Goal: Task Accomplishment & Management: Manage account settings

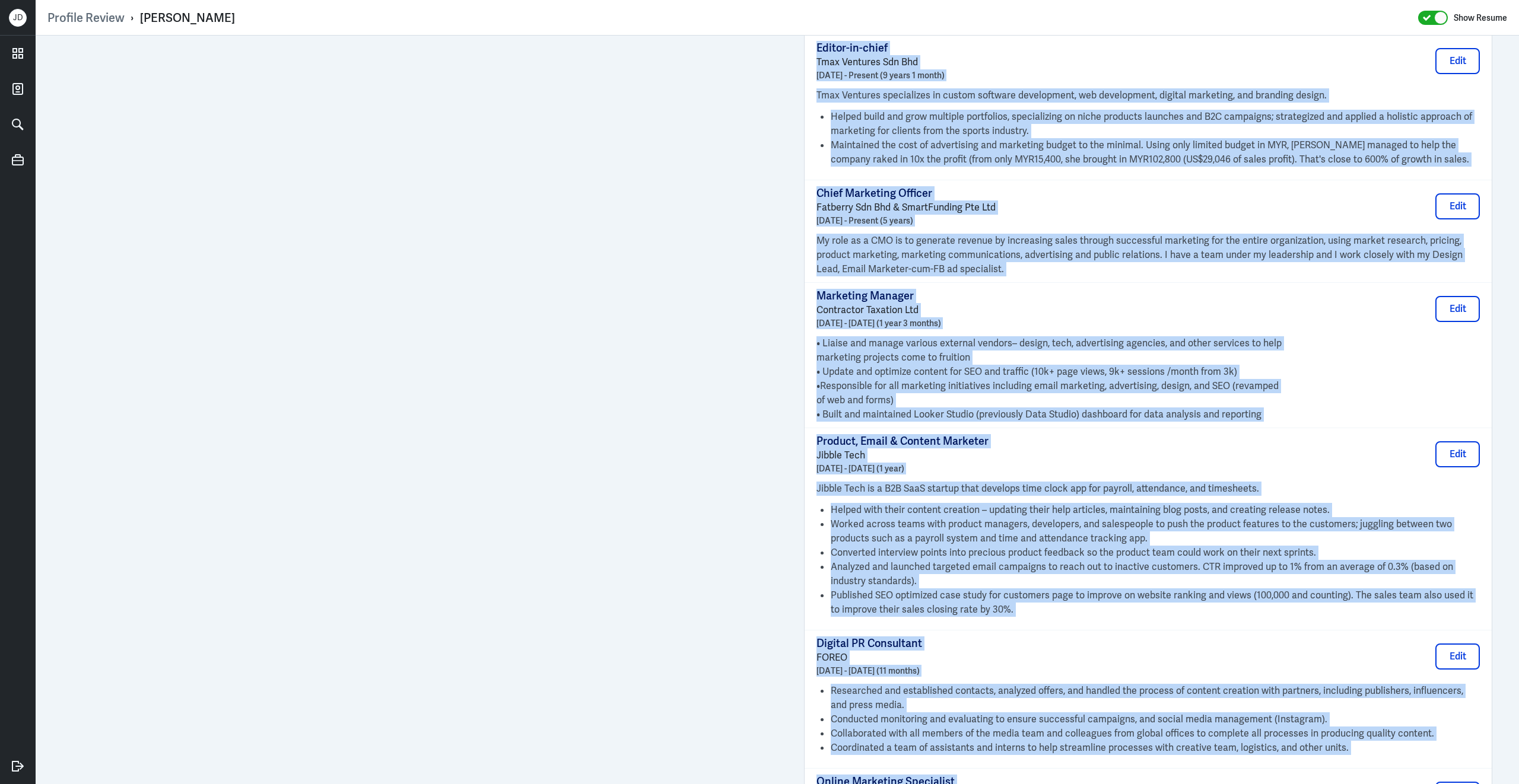
scroll to position [1277, 0]
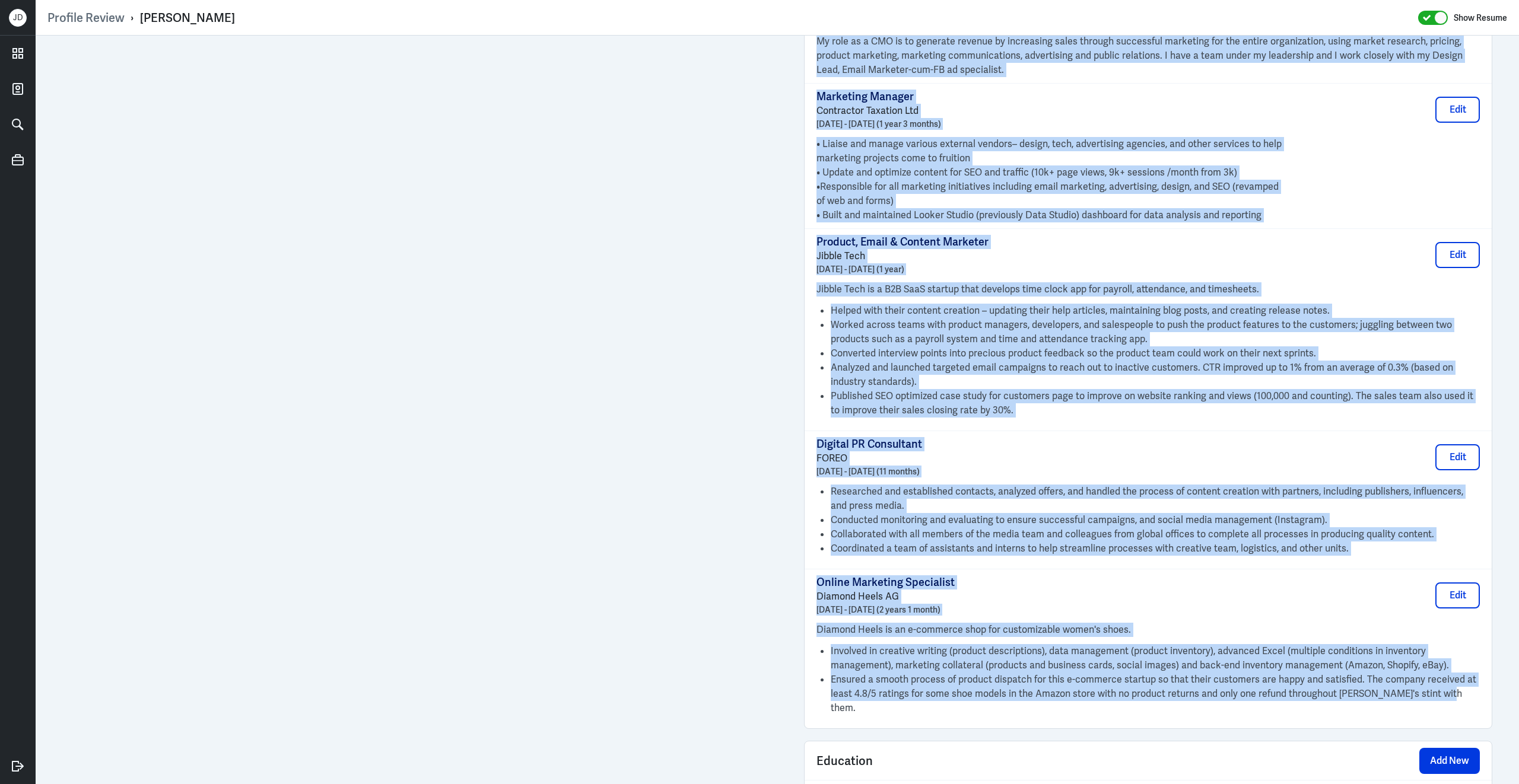
drag, startPoint x: 817, startPoint y: 229, endPoint x: 1427, endPoint y: 697, distance: 768.8
click at [1427, 697] on div "Full-stack Marketer Independent [DATE] - Present (9 years 11 months) Edit Helpe…" at bounding box center [1148, 213] width 687 height 1031
copy div "Lore-ipsum Dolorsit Ametconsect Adipisci 6964 - Elitsed (5 doeiu 13 tempor) Inc…"
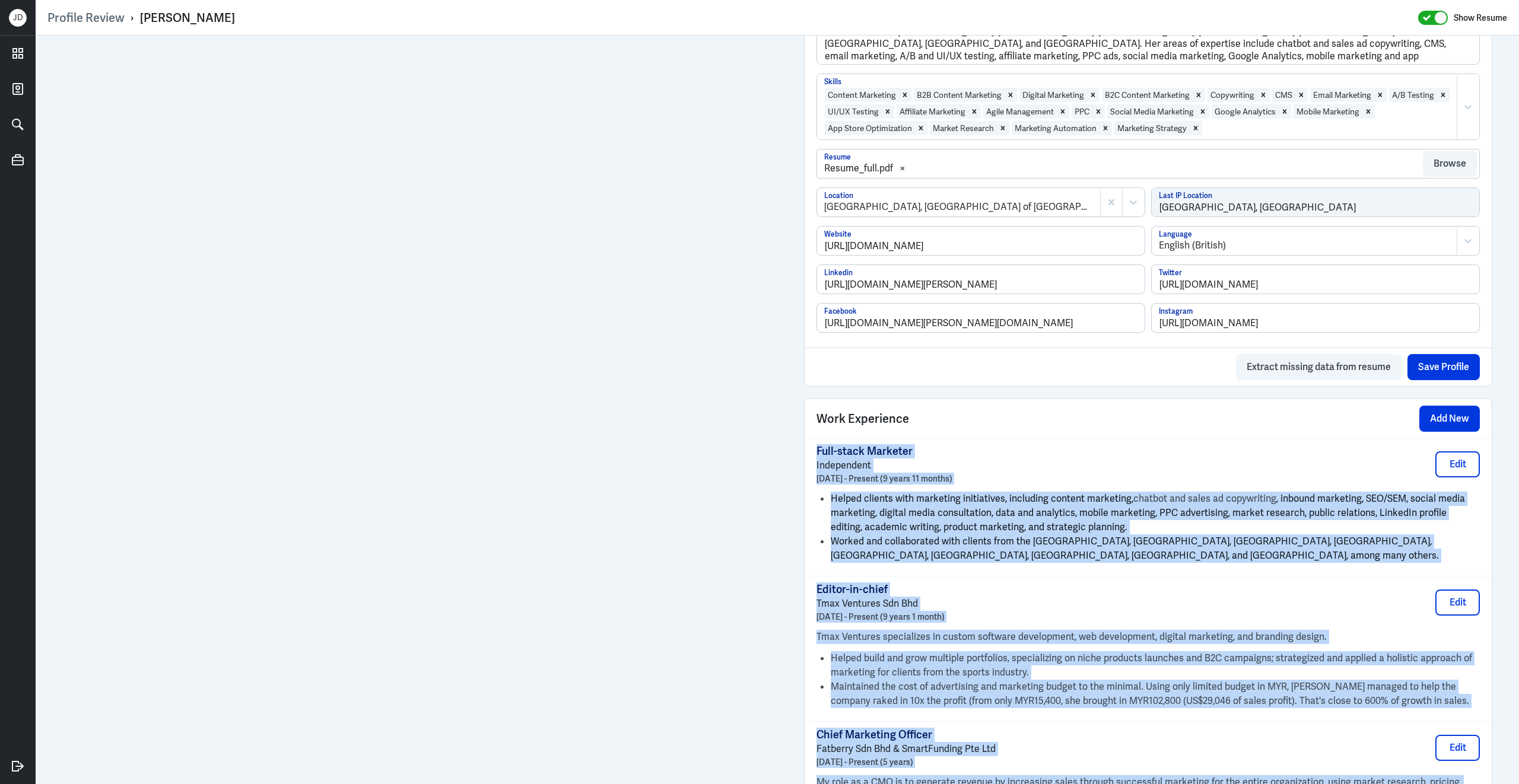
scroll to position [538, 0]
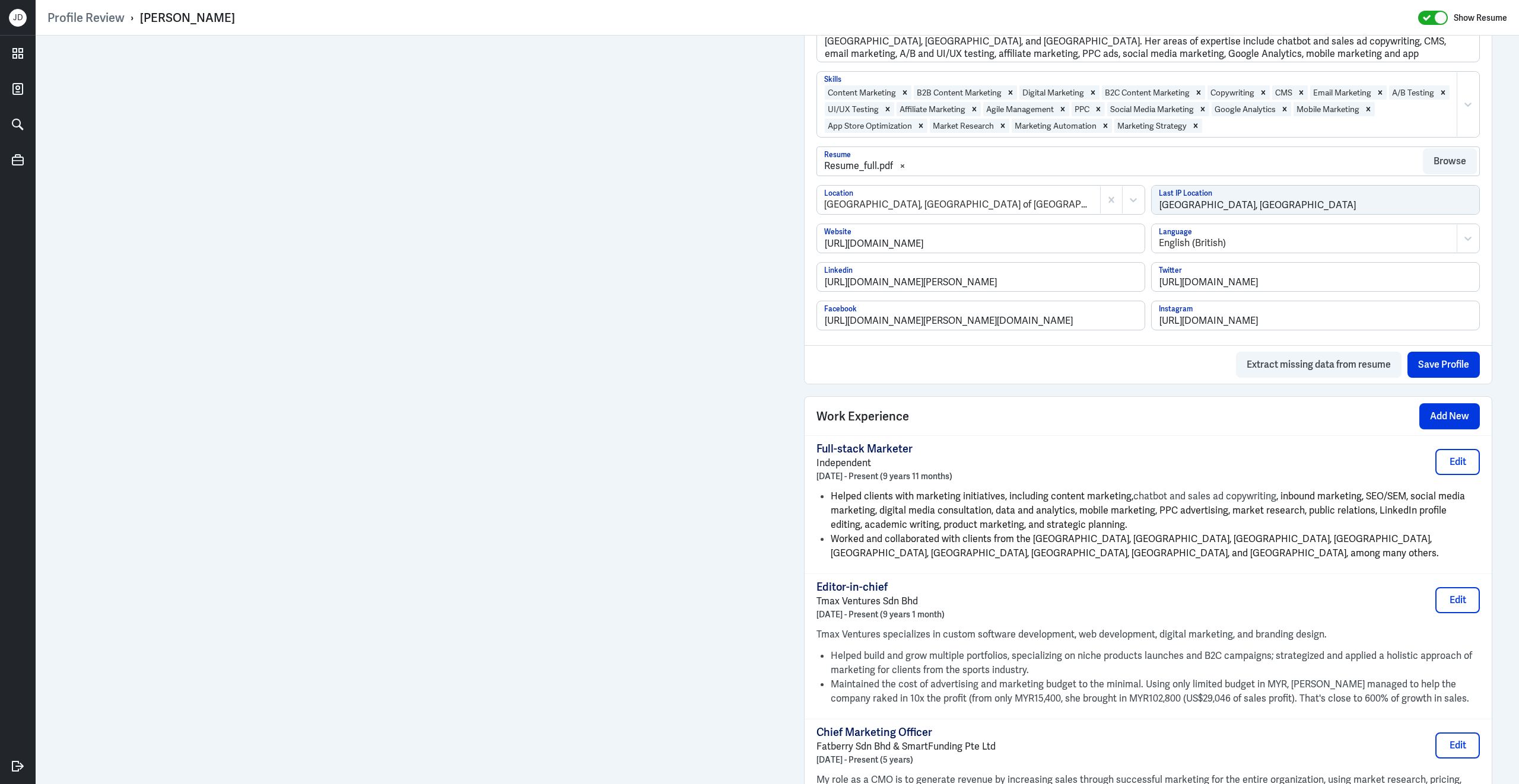
click at [1248, 456] on div "Full-stack Marketer Independent [DATE] - Present (9 years 11 months) Edit" at bounding box center [1148, 462] width 663 height 41
click at [1458, 469] on button "Edit" at bounding box center [1457, 462] width 44 height 26
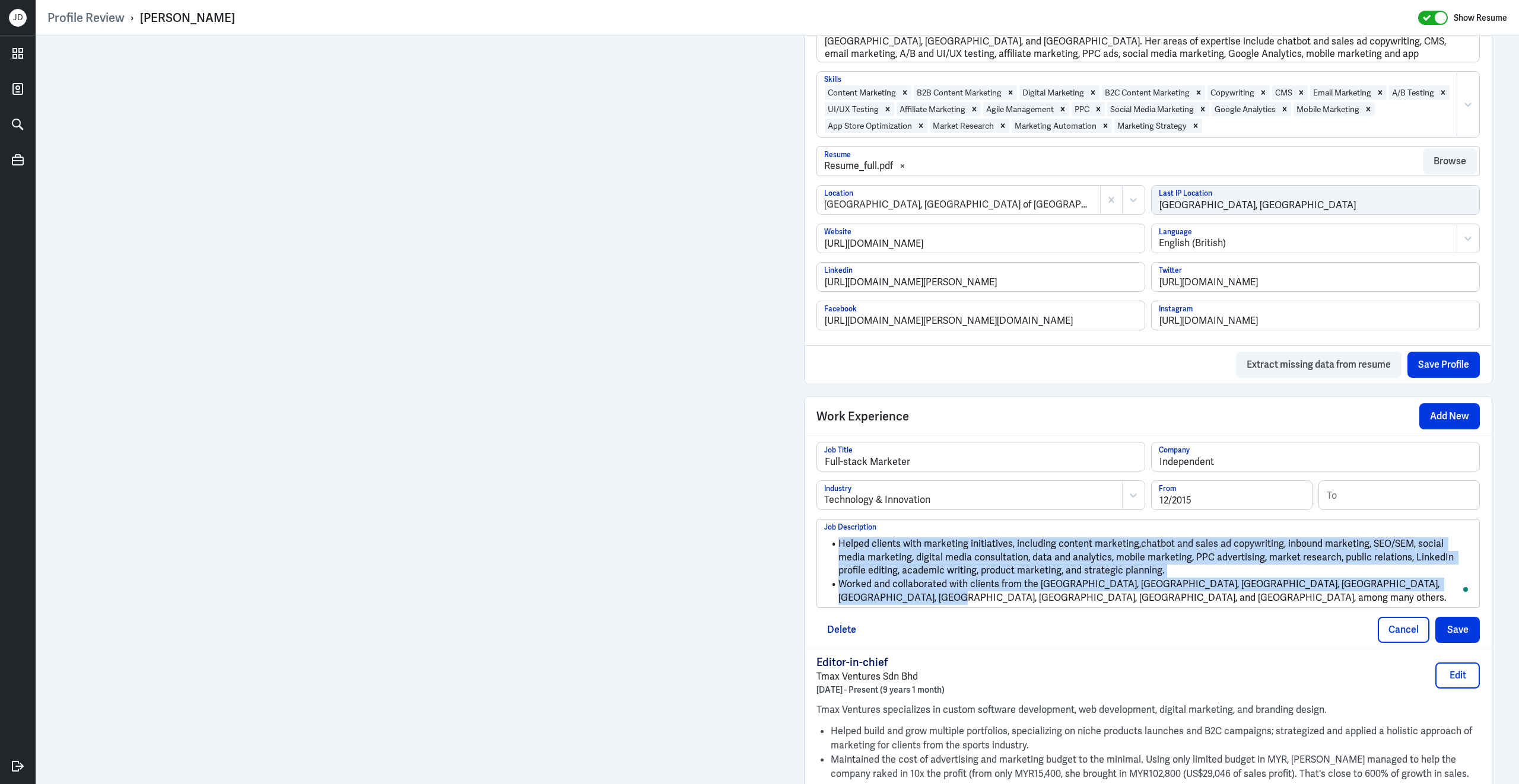
drag, startPoint x: 1467, startPoint y: 595, endPoint x: 750, endPoint y: 492, distance: 724.4
click at [687, 398] on div "Admin Settings Update Resume Save Profile User Requested Private Set Resume to …" at bounding box center [777, 706] width 1483 height 2418
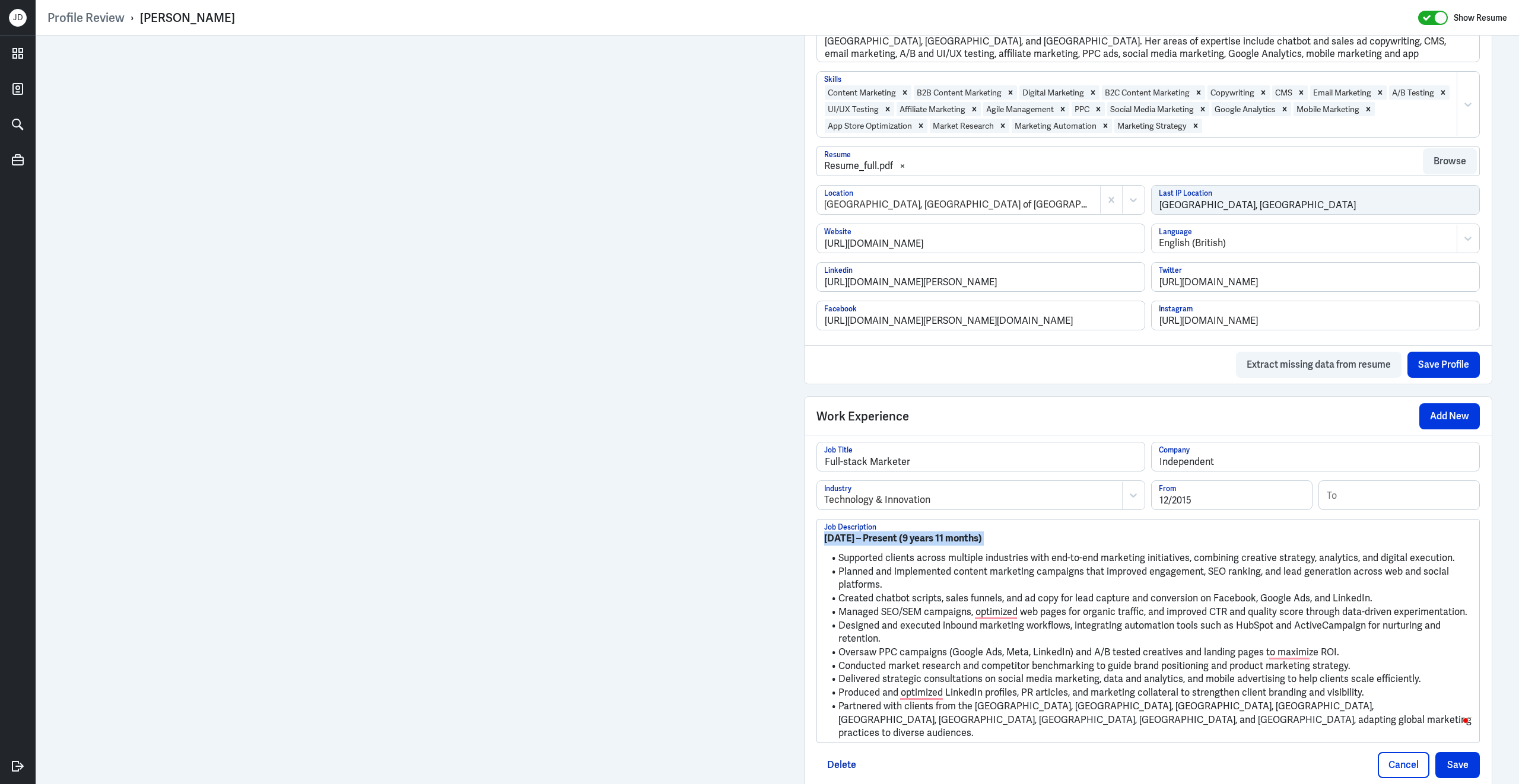
drag, startPoint x: 837, startPoint y: 568, endPoint x: 813, endPoint y: 537, distance: 39.2
click at [813, 537] on div "Full-stack Marketer Job Title Independent Company Technology & Innovation Indus…" at bounding box center [1148, 610] width 687 height 349
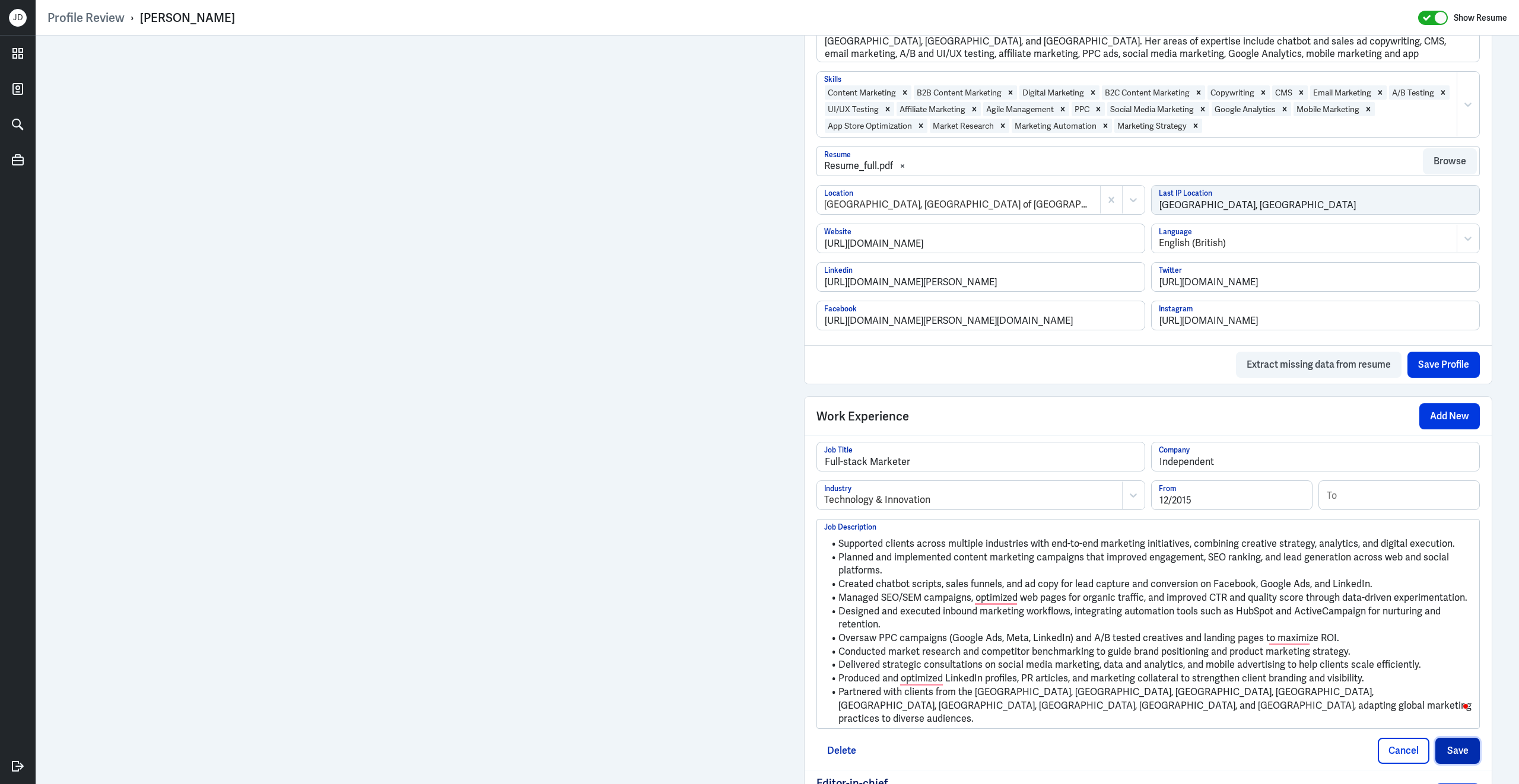
click at [1463, 743] on button "Save" at bounding box center [1457, 751] width 44 height 26
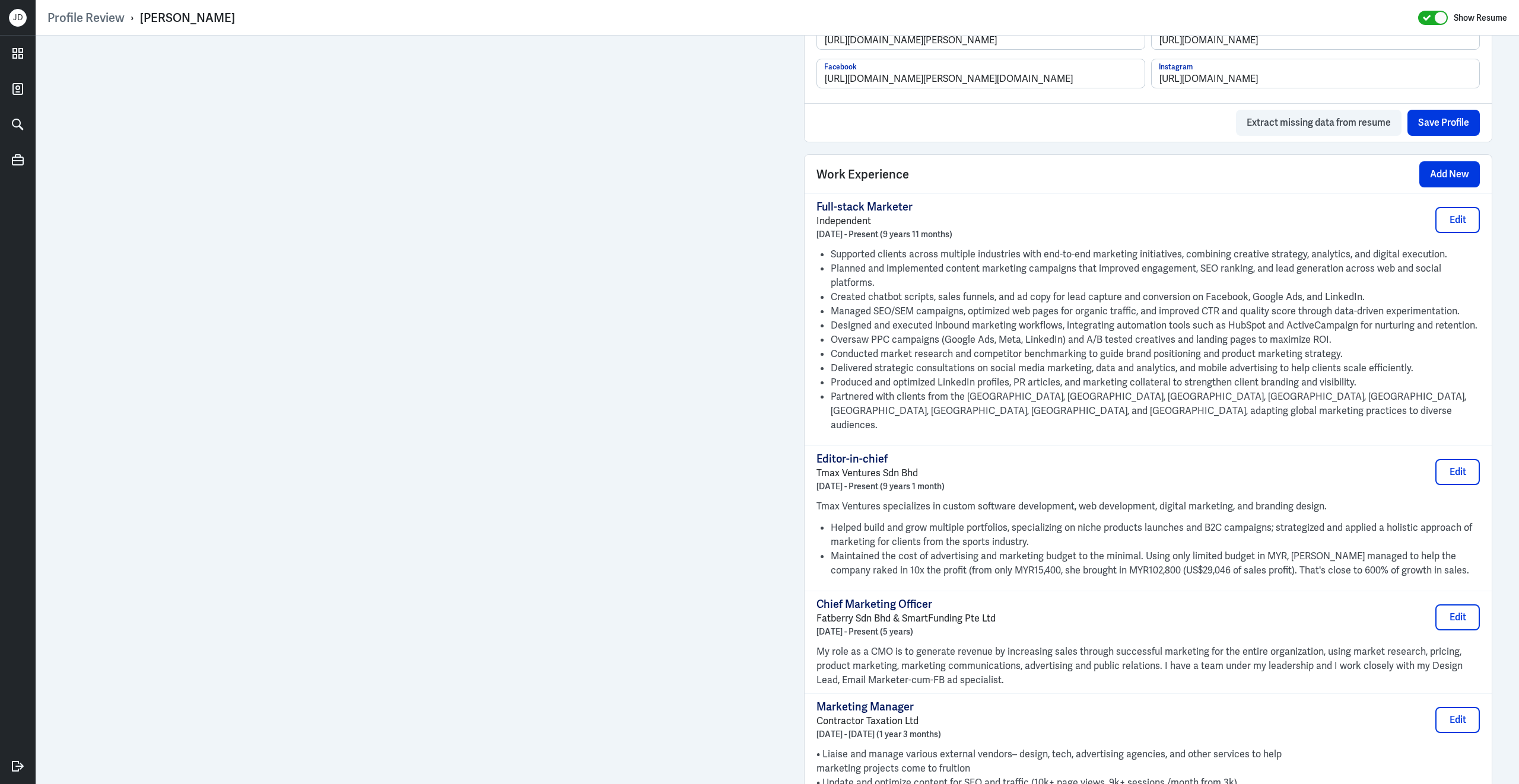
scroll to position [796, 0]
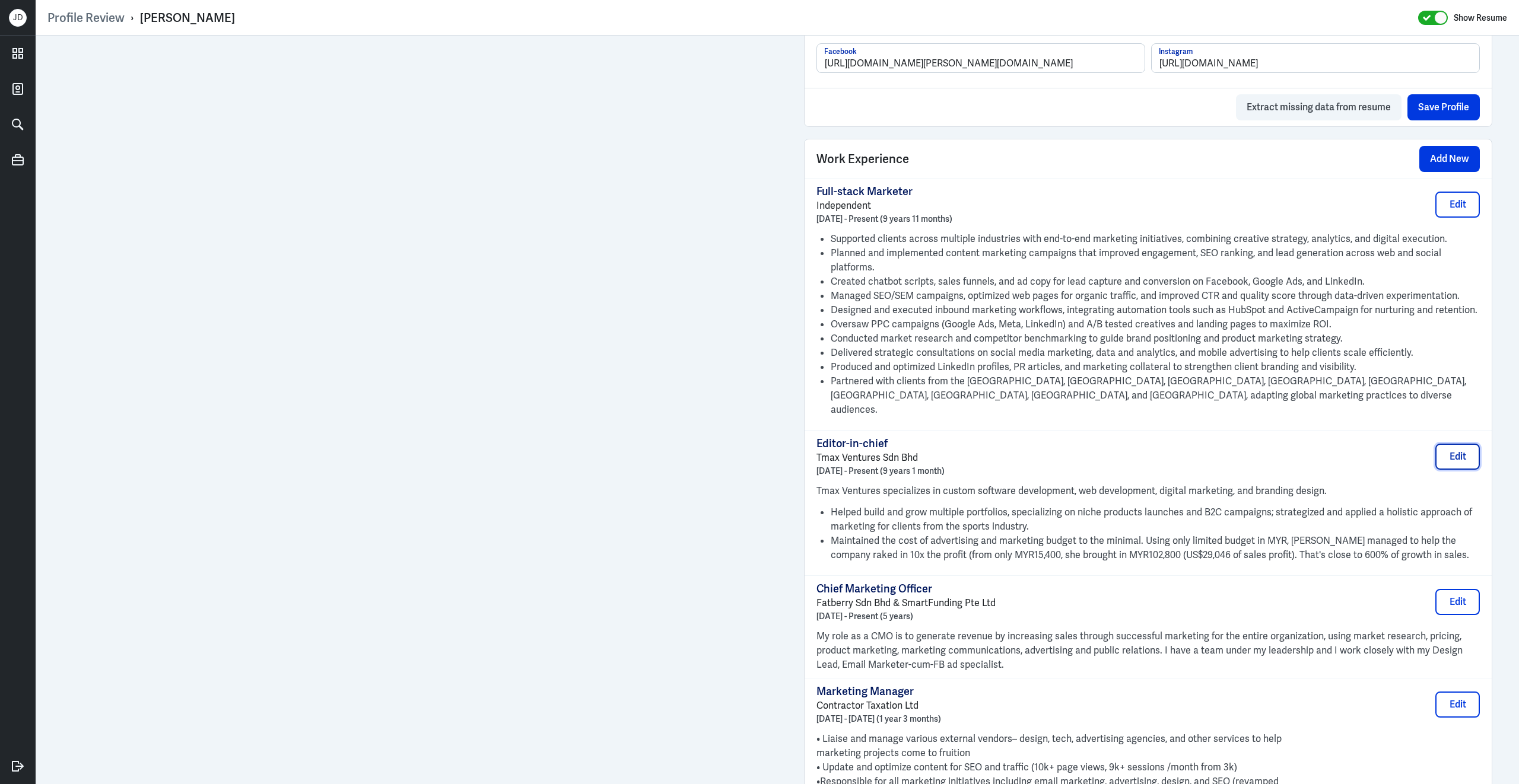
click at [1450, 444] on button "Edit" at bounding box center [1457, 457] width 44 height 26
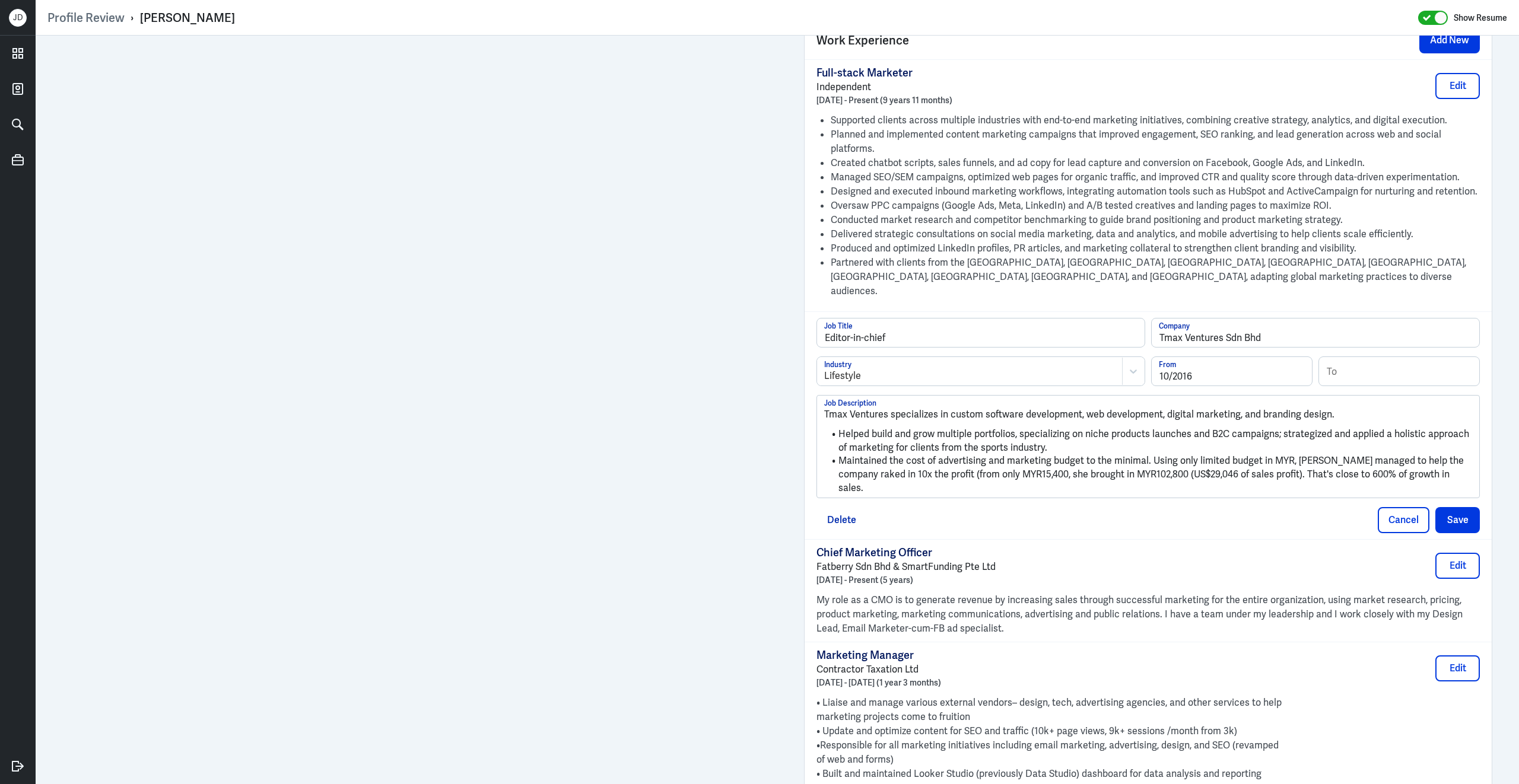
scroll to position [917, 0]
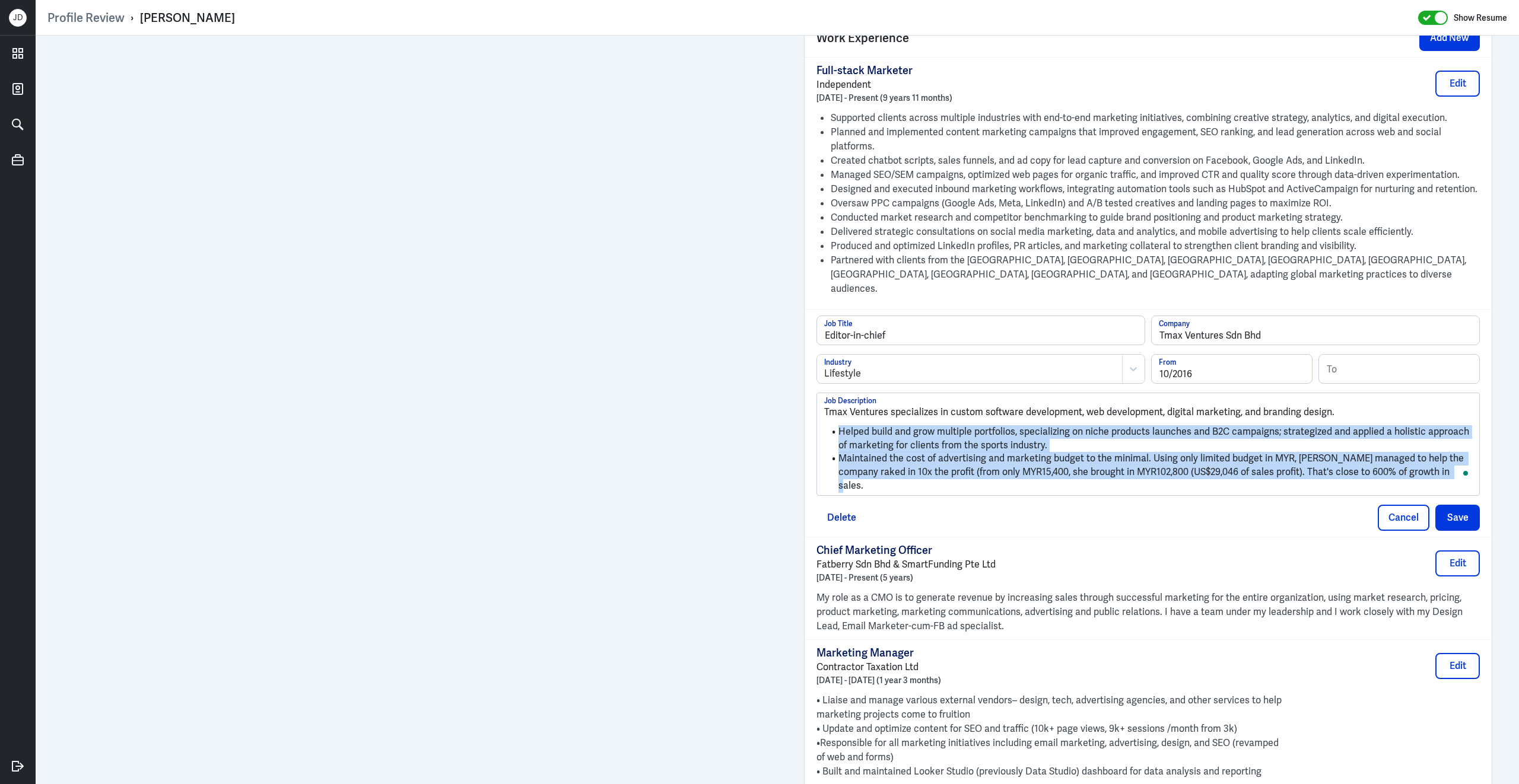
drag, startPoint x: 1446, startPoint y: 454, endPoint x: 802, endPoint y: 418, distance: 645.0
click at [802, 418] on div "Admin Settings Update Resume Save Profile User Requested Private Set Resume to …" at bounding box center [1148, 388] width 712 height 2539
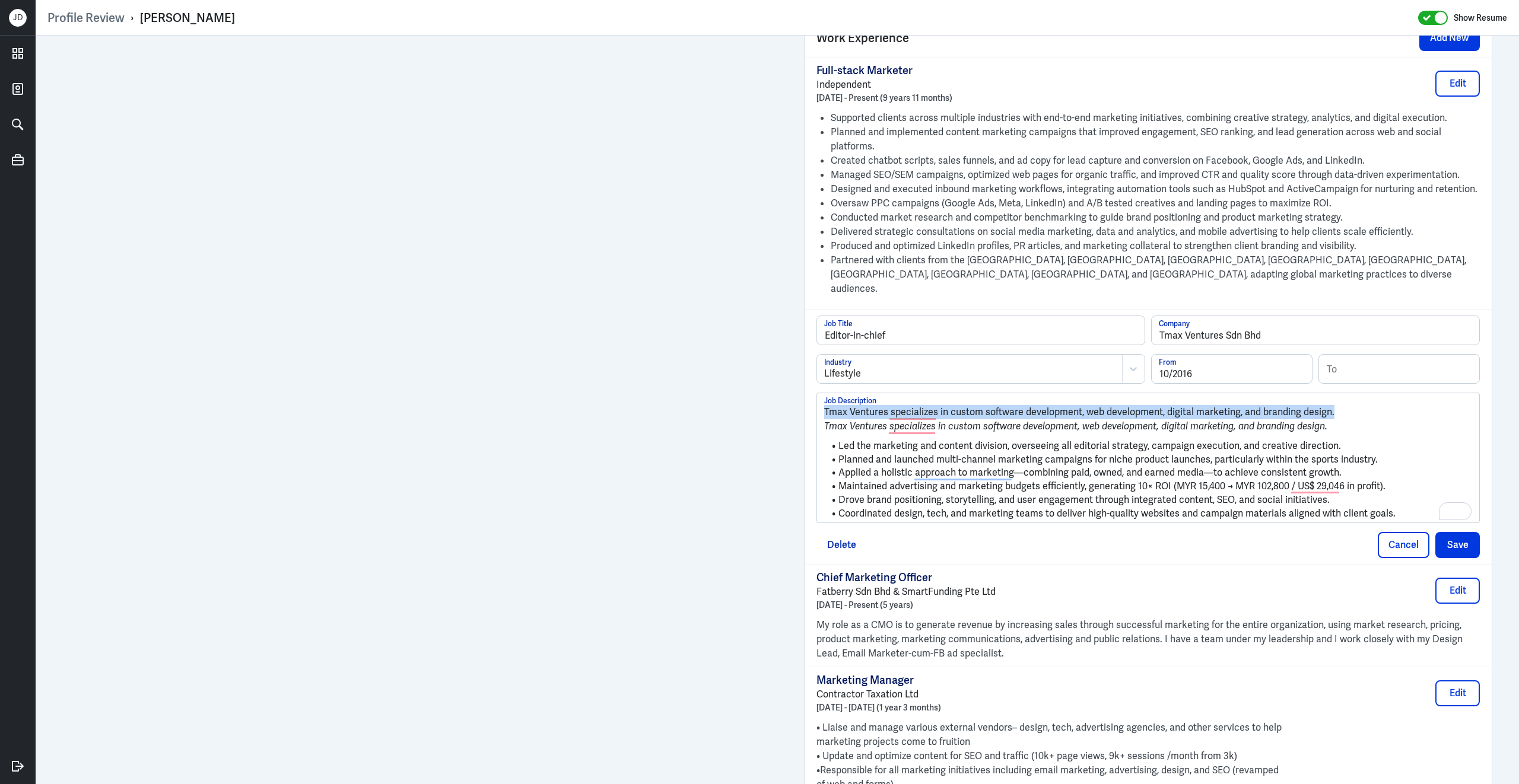
drag, startPoint x: 824, startPoint y: 407, endPoint x: 823, endPoint y: 378, distance: 29.0
click at [823, 393] on div "Tmax Ventures specializes in custom software development, web development, digi…" at bounding box center [1148, 457] width 662 height 129
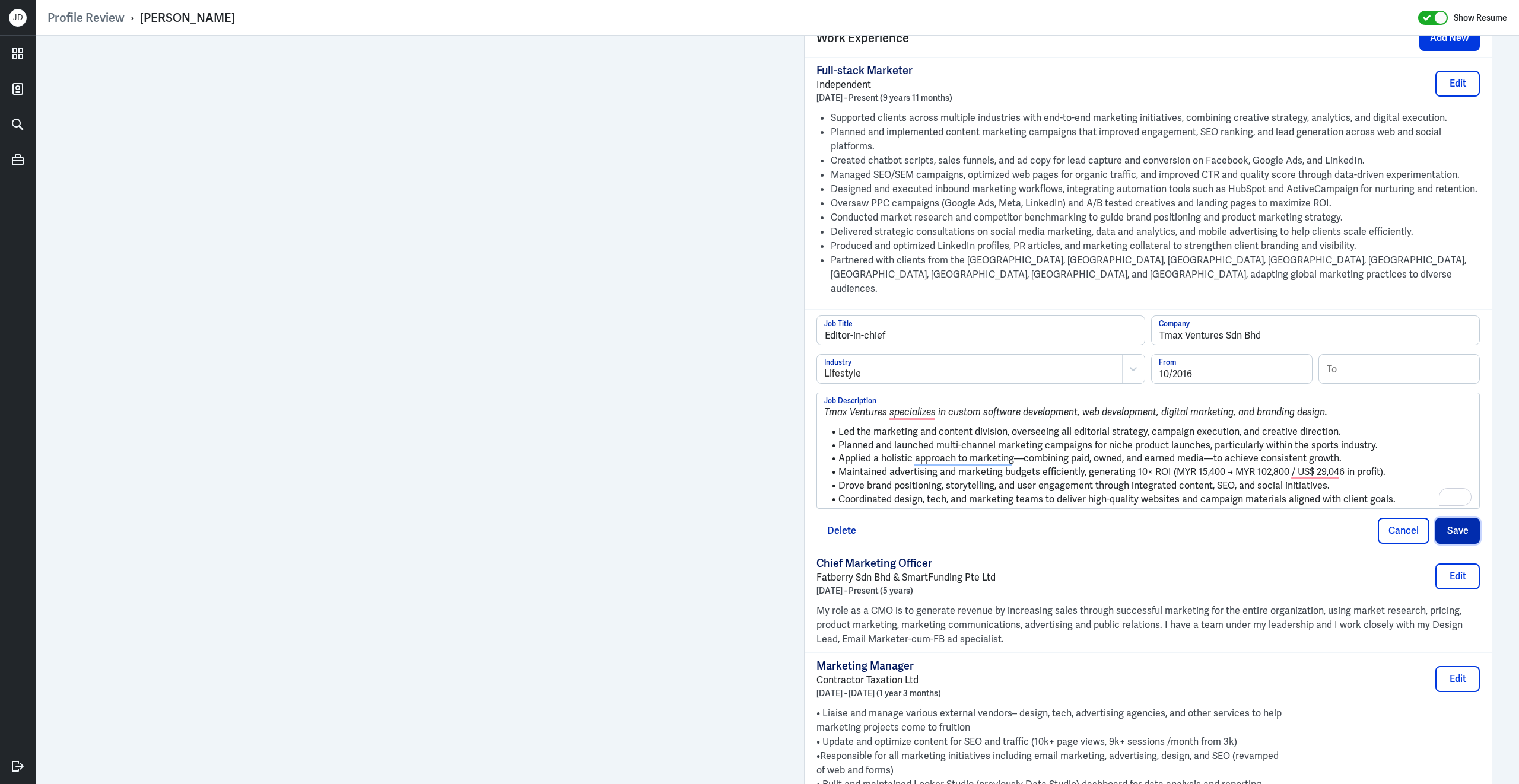
click at [1447, 518] on button "Save" at bounding box center [1457, 531] width 44 height 26
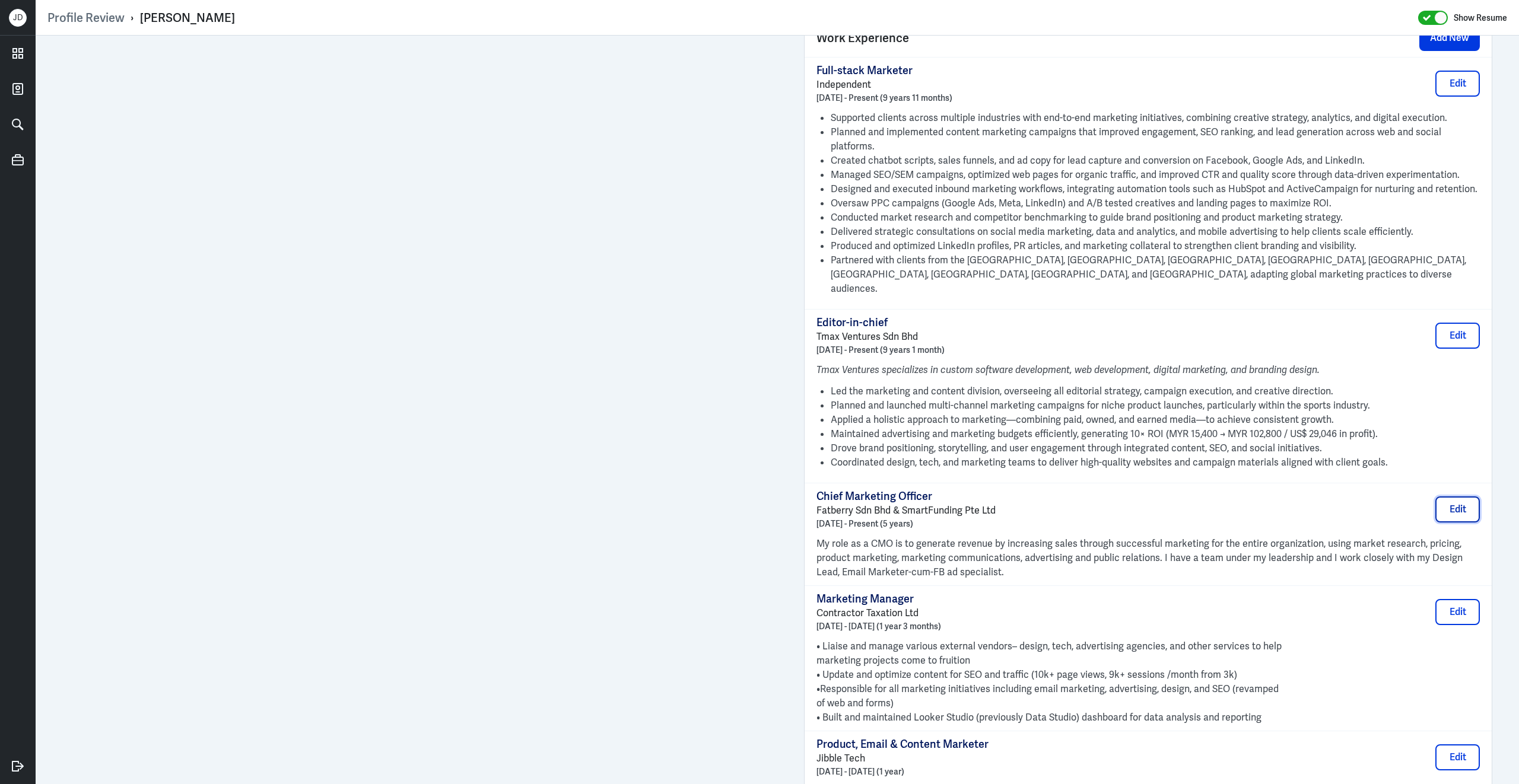
click at [1461, 497] on button "Edit" at bounding box center [1457, 510] width 44 height 26
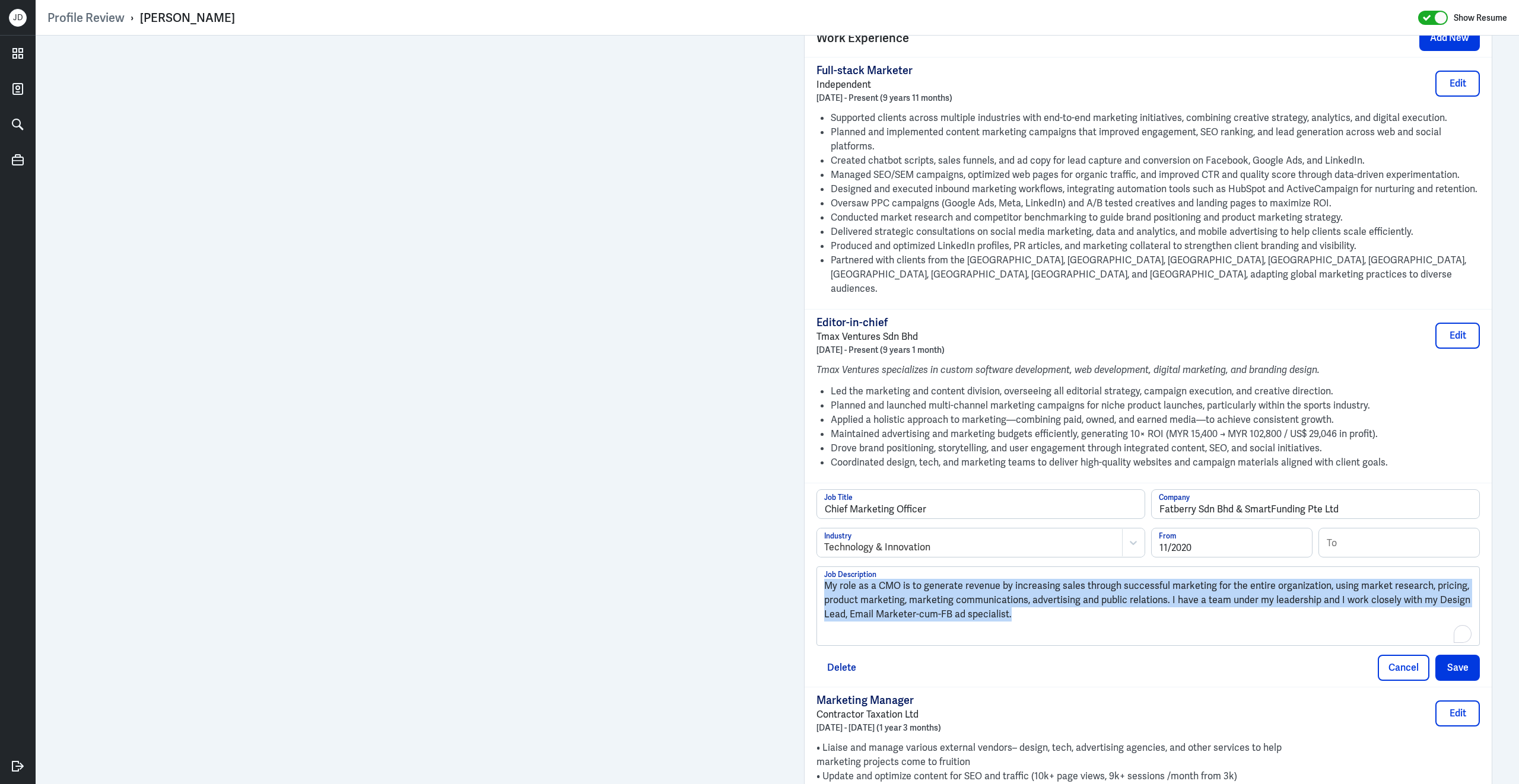
drag, startPoint x: 1069, startPoint y: 605, endPoint x: 769, endPoint y: 517, distance: 312.6
click at [769, 517] on div "Admin Settings Update Resume Save Profile User Requested Private Set Resume to …" at bounding box center [777, 412] width 1483 height 2586
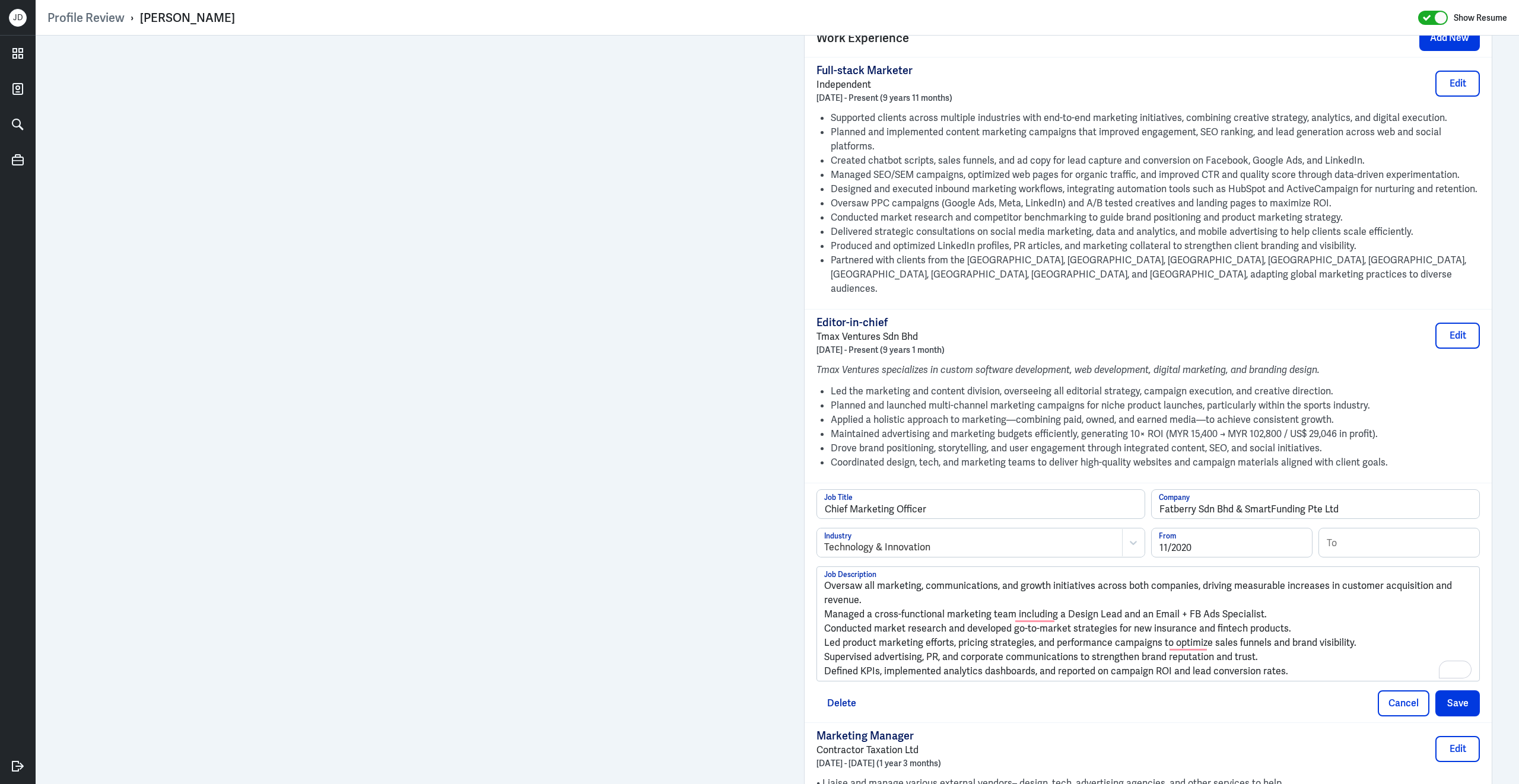
click at [825, 579] on p "Oversaw all marketing, communications, and growth initiatives across both compa…" at bounding box center [1148, 593] width 648 height 29
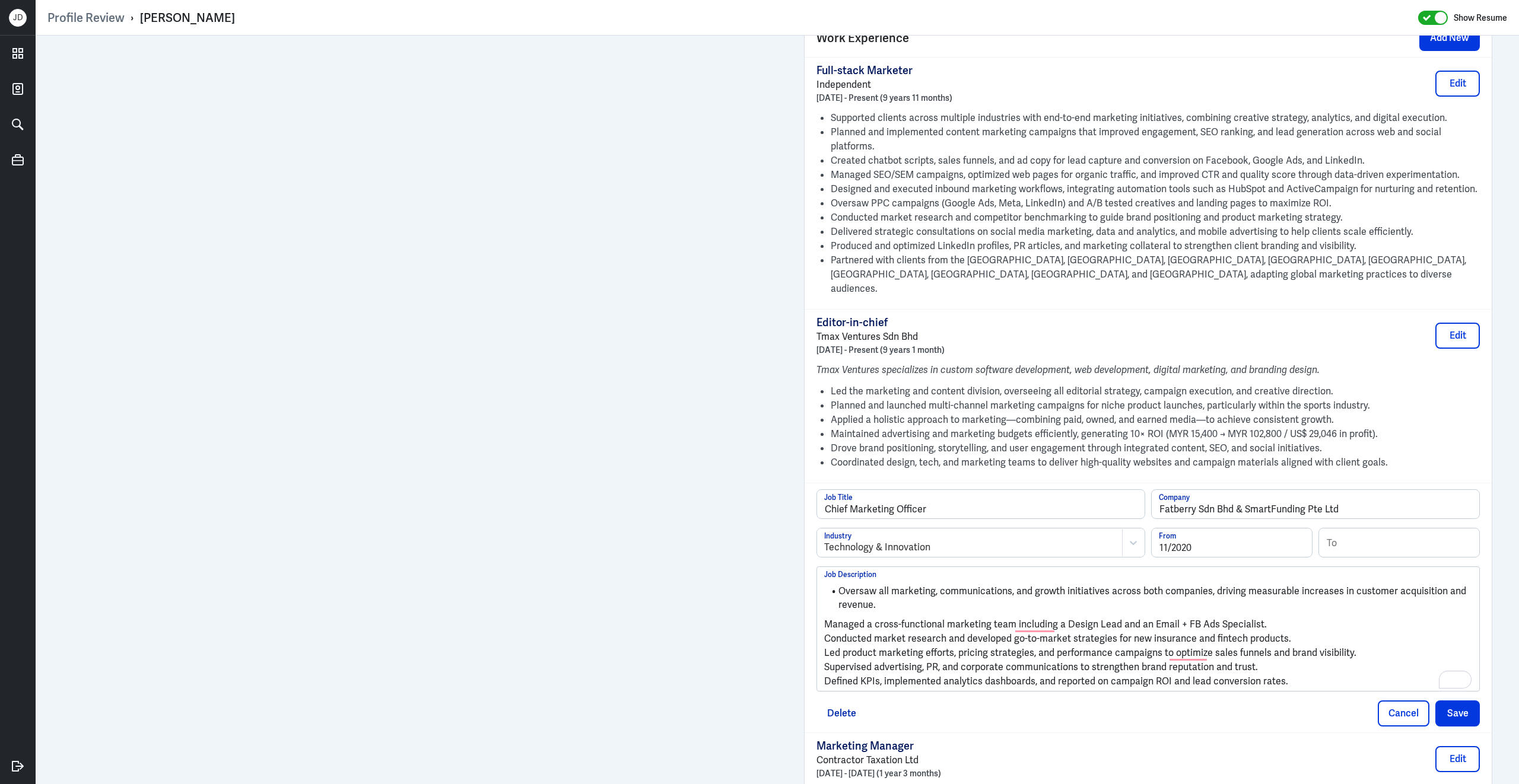
click at [828, 618] on p "Managed a cross-functional marketing team including a Design Lead and an Email …" at bounding box center [1148, 624] width 648 height 14
click at [826, 631] on p "Conducted market research and developed go-to-market strategies for new insuran…" at bounding box center [1148, 638] width 648 height 14
click at [824, 645] on p "Led product marketing efforts, pricing strategies, and performance campaigns to…" at bounding box center [1148, 652] width 648 height 14
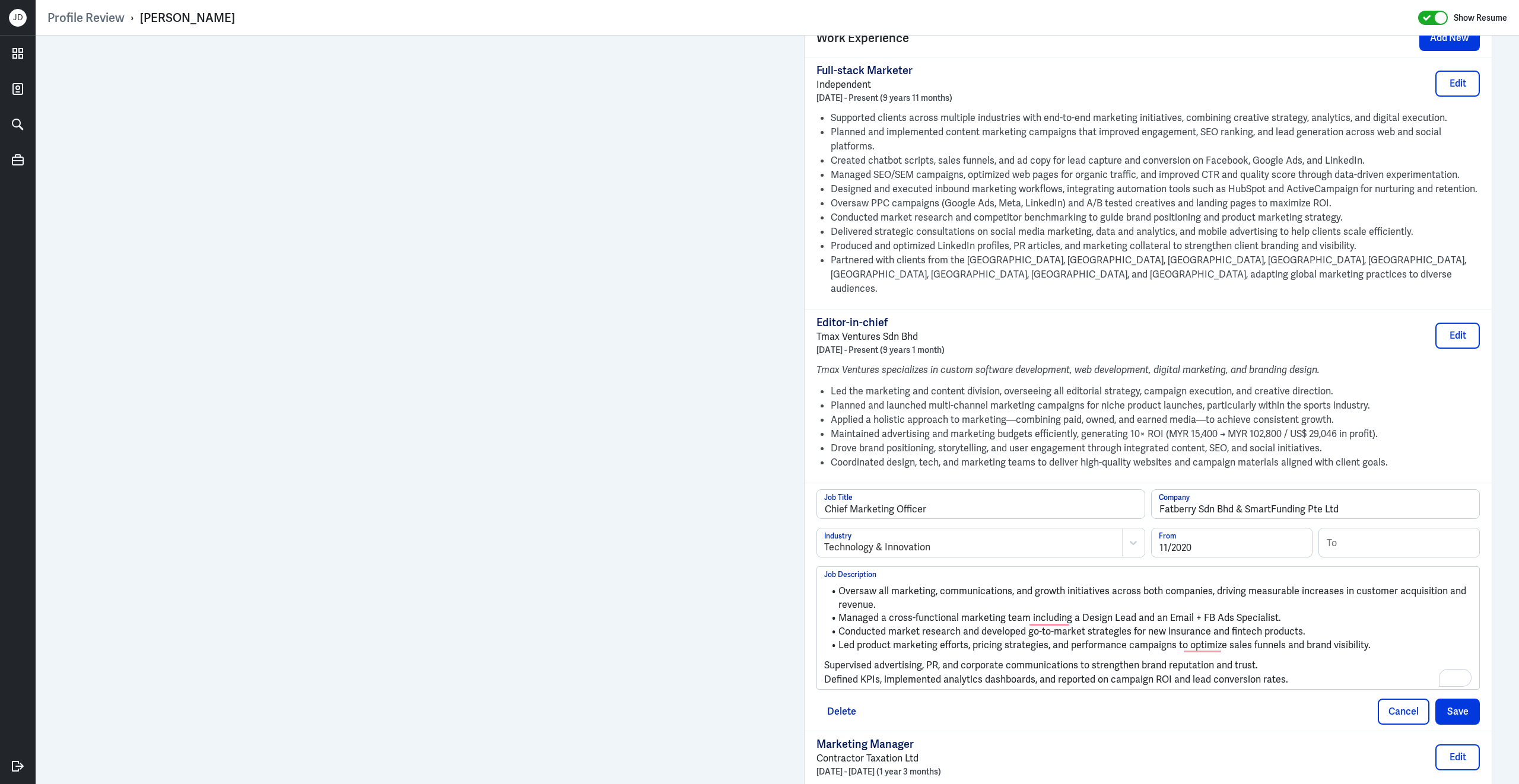
click at [827, 658] on p "Supervised advertising, PR, and corporate communications to strengthen brand re…" at bounding box center [1148, 665] width 648 height 14
click at [825, 671] on p "Defined KPIs, implemented analytics dashboards, and reported on campaign ROI an…" at bounding box center [1148, 678] width 648 height 14
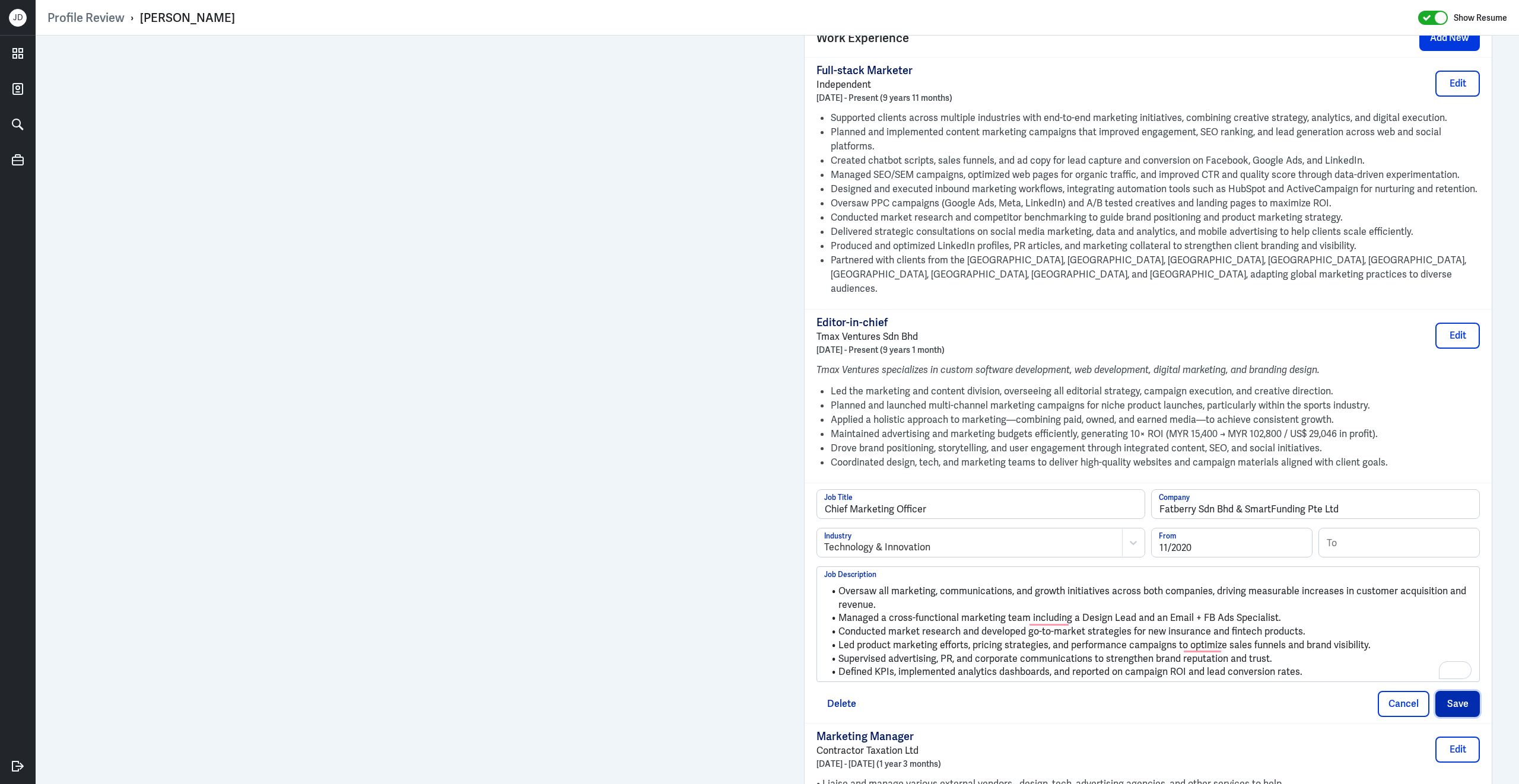
click at [1446, 691] on button "Save" at bounding box center [1457, 704] width 44 height 26
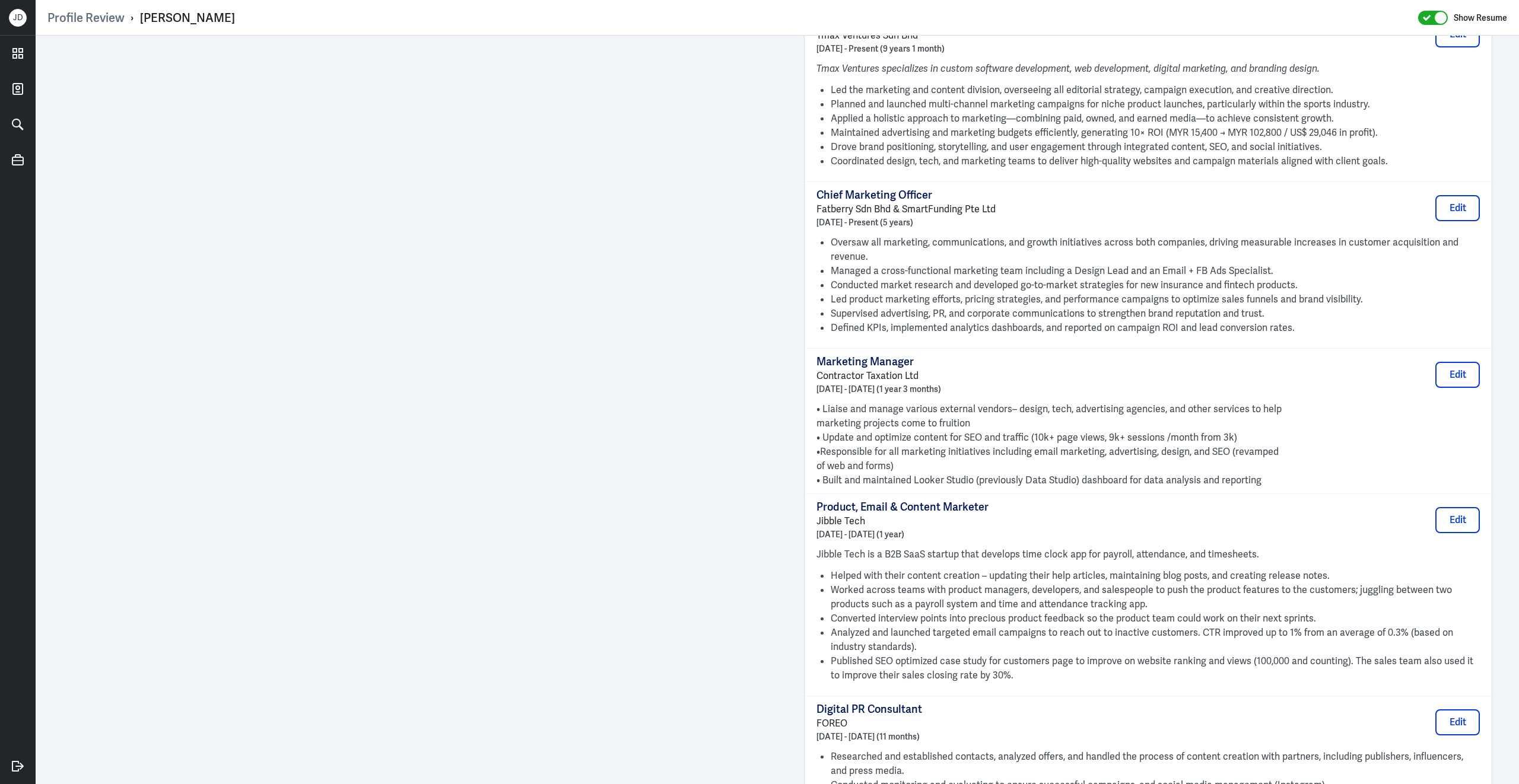
scroll to position [1266, 0]
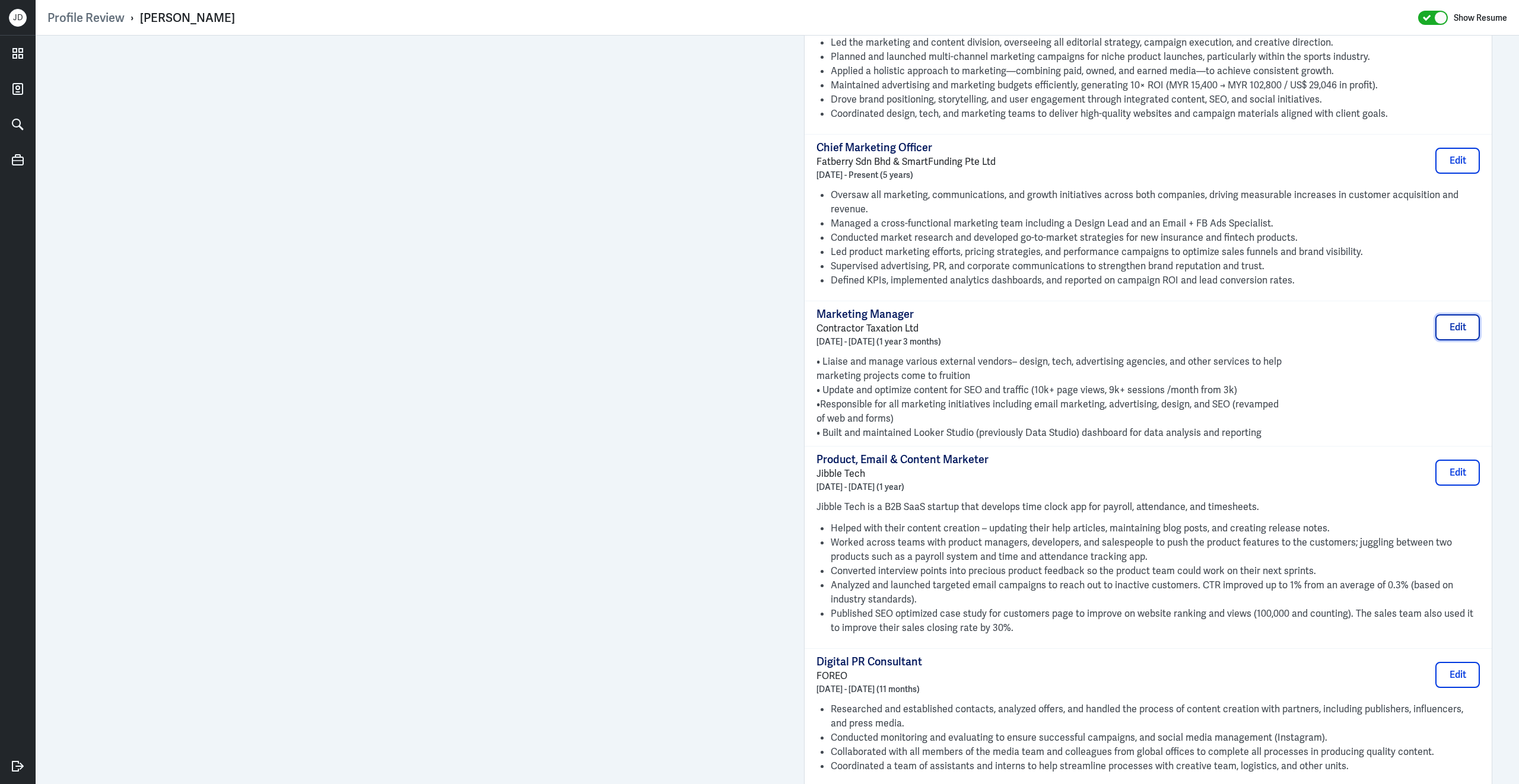
click at [1445, 314] on button "Edit" at bounding box center [1457, 327] width 44 height 26
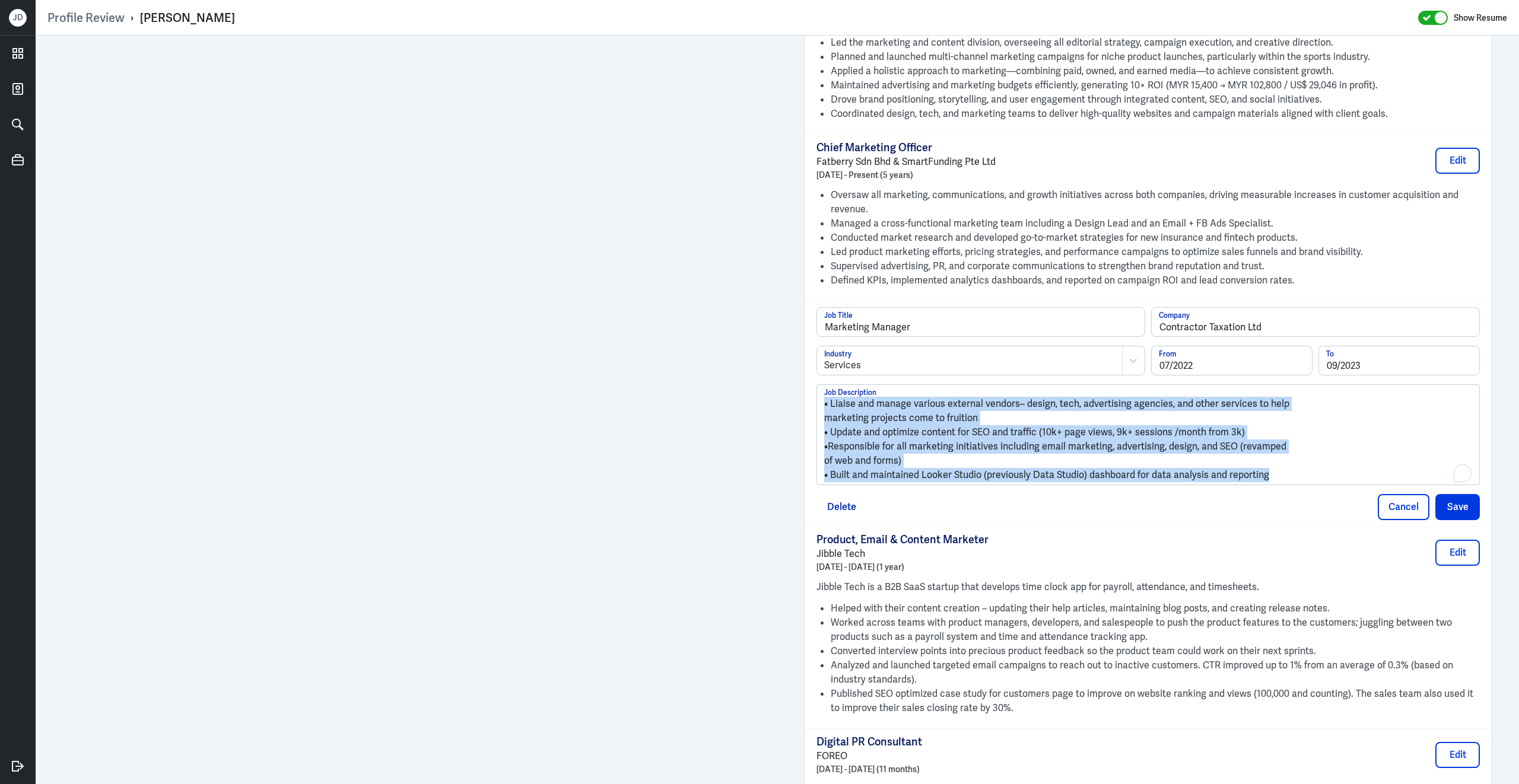
drag, startPoint x: 1284, startPoint y: 459, endPoint x: 797, endPoint y: 342, distance: 500.9
click at [797, 342] on div "Admin Settings Update Resume Save Profile User Requested Private Set Resume to …" at bounding box center [1148, 84] width 712 height 2629
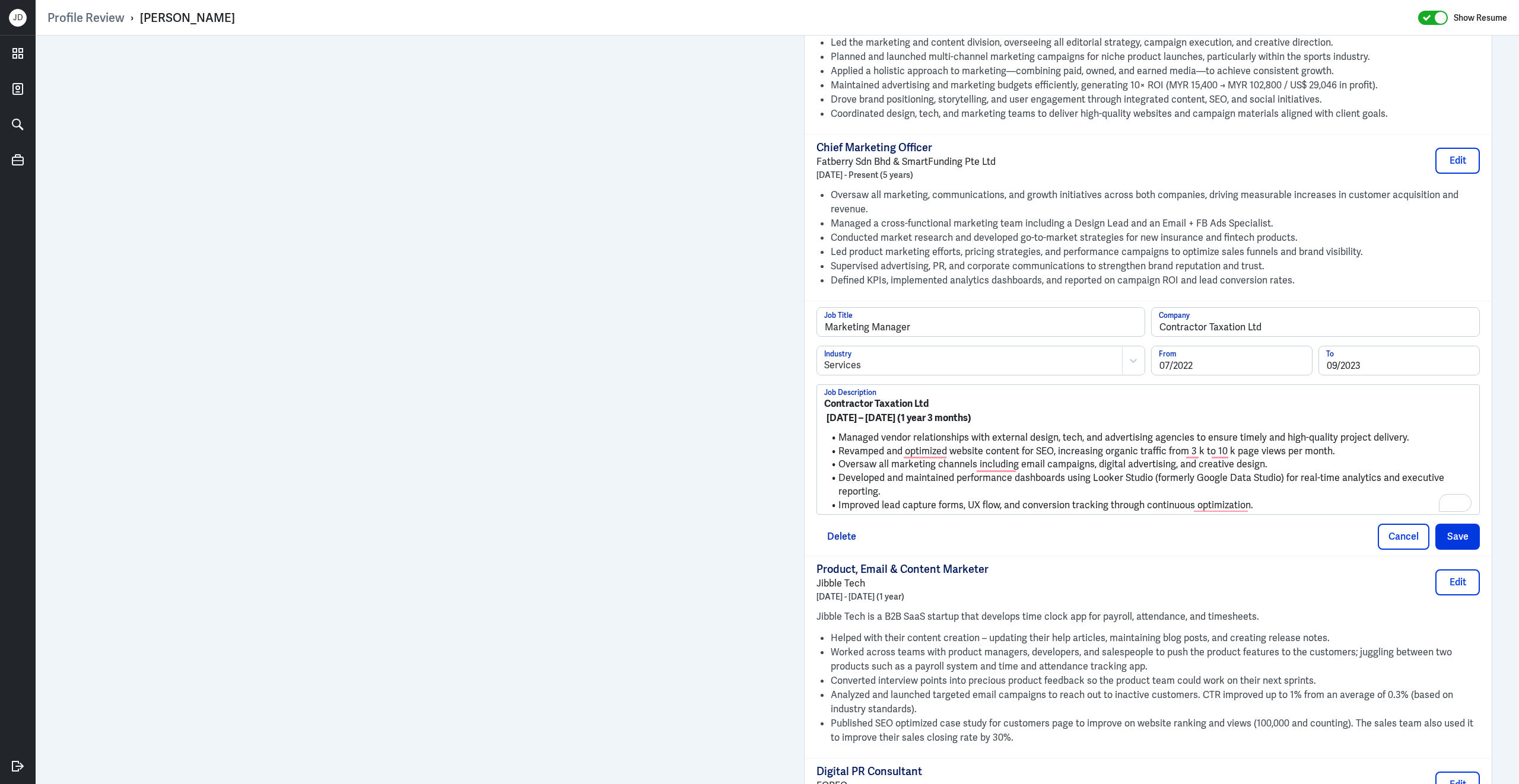
drag, startPoint x: 1026, startPoint y: 399, endPoint x: 716, endPoint y: 356, distance: 313.0
click at [626, 250] on div "Admin Settings Update Resume Save Profile User Requested Private Set Resume to …" at bounding box center [777, 99] width 1483 height 2659
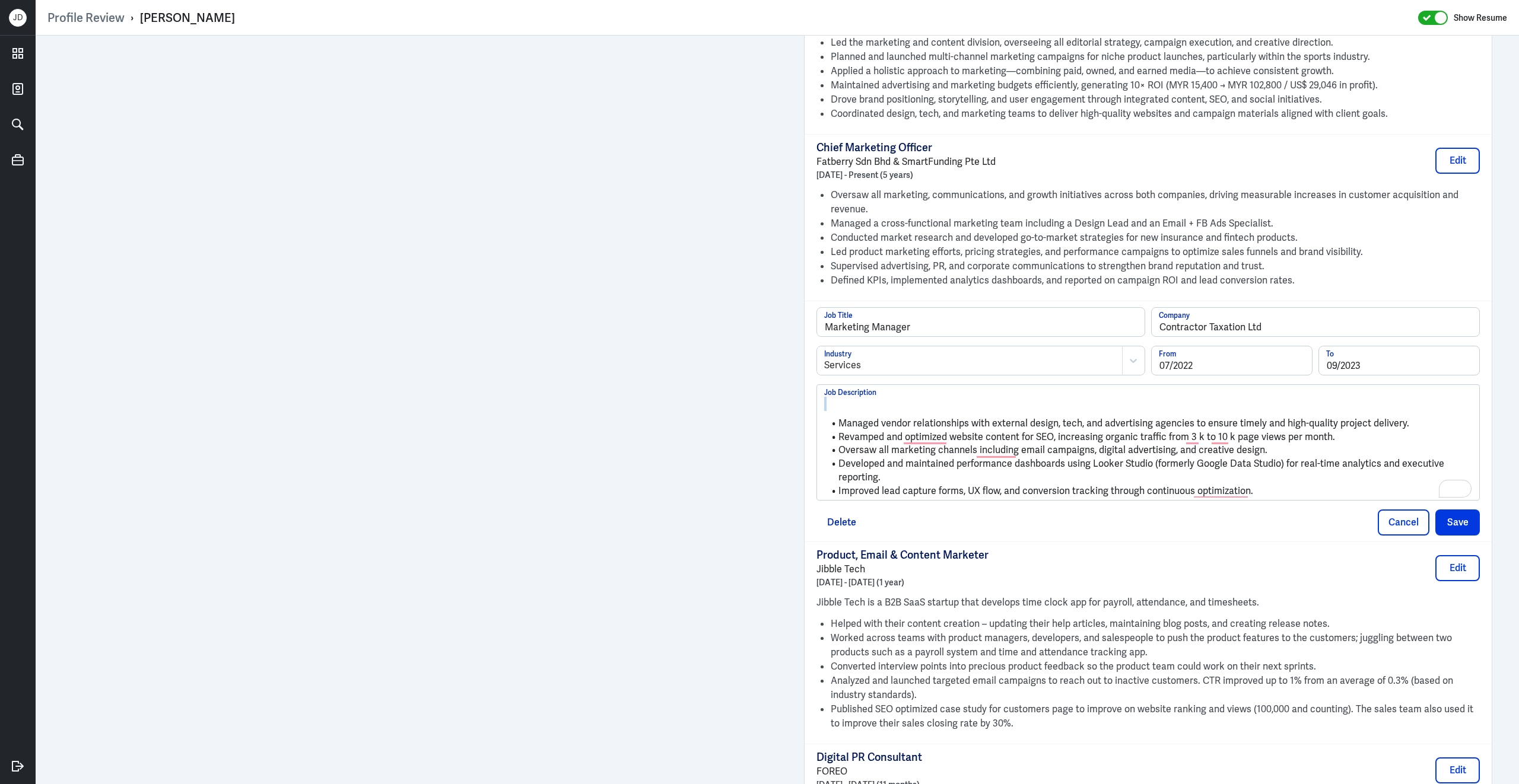
drag, startPoint x: 840, startPoint y: 407, endPoint x: 838, endPoint y: 365, distance: 42.0
click at [838, 385] on div "Managed vendor relationships with external design, tech, and advertising agenci…" at bounding box center [1148, 442] width 663 height 117
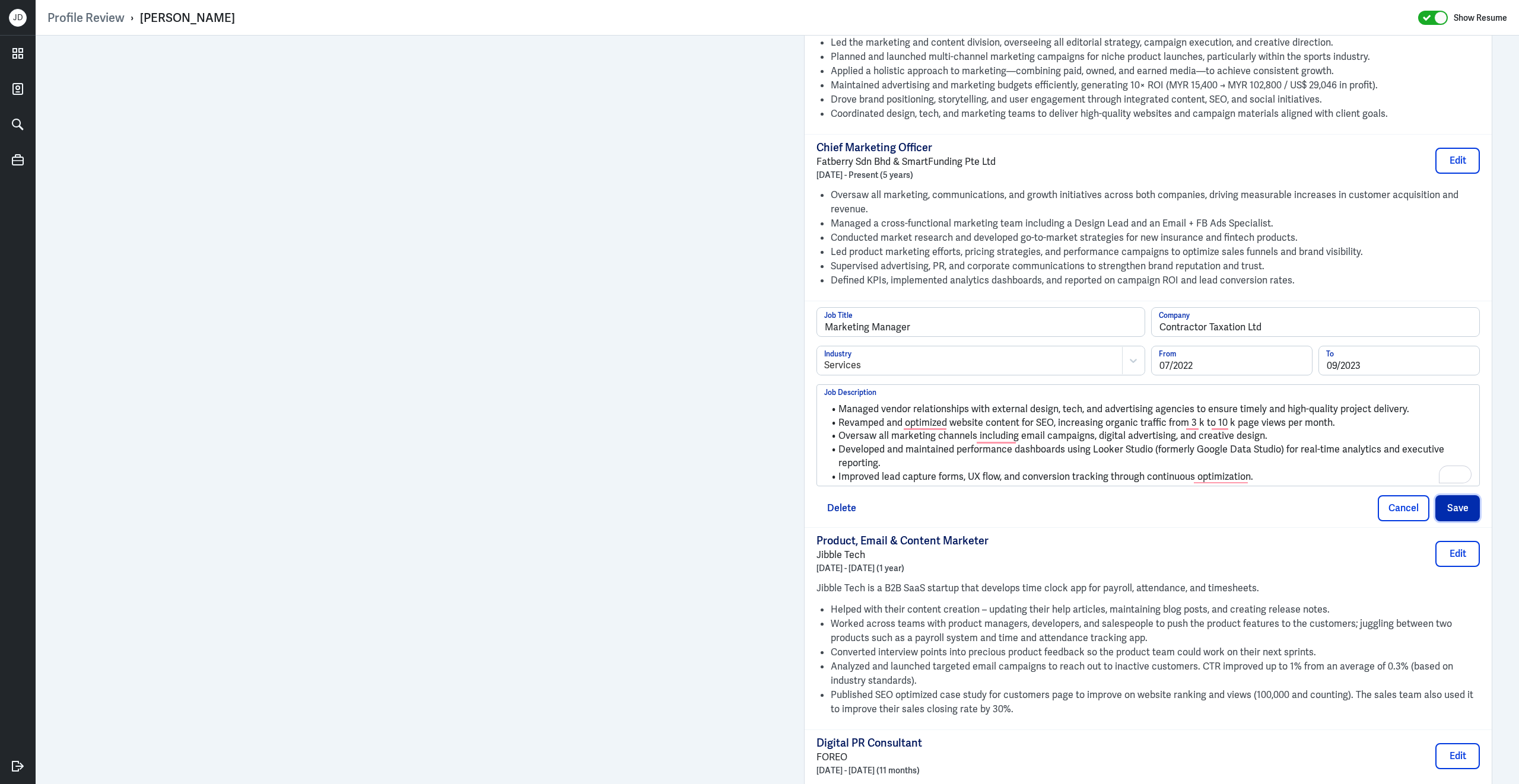
click at [1453, 495] on button "Save" at bounding box center [1457, 509] width 44 height 26
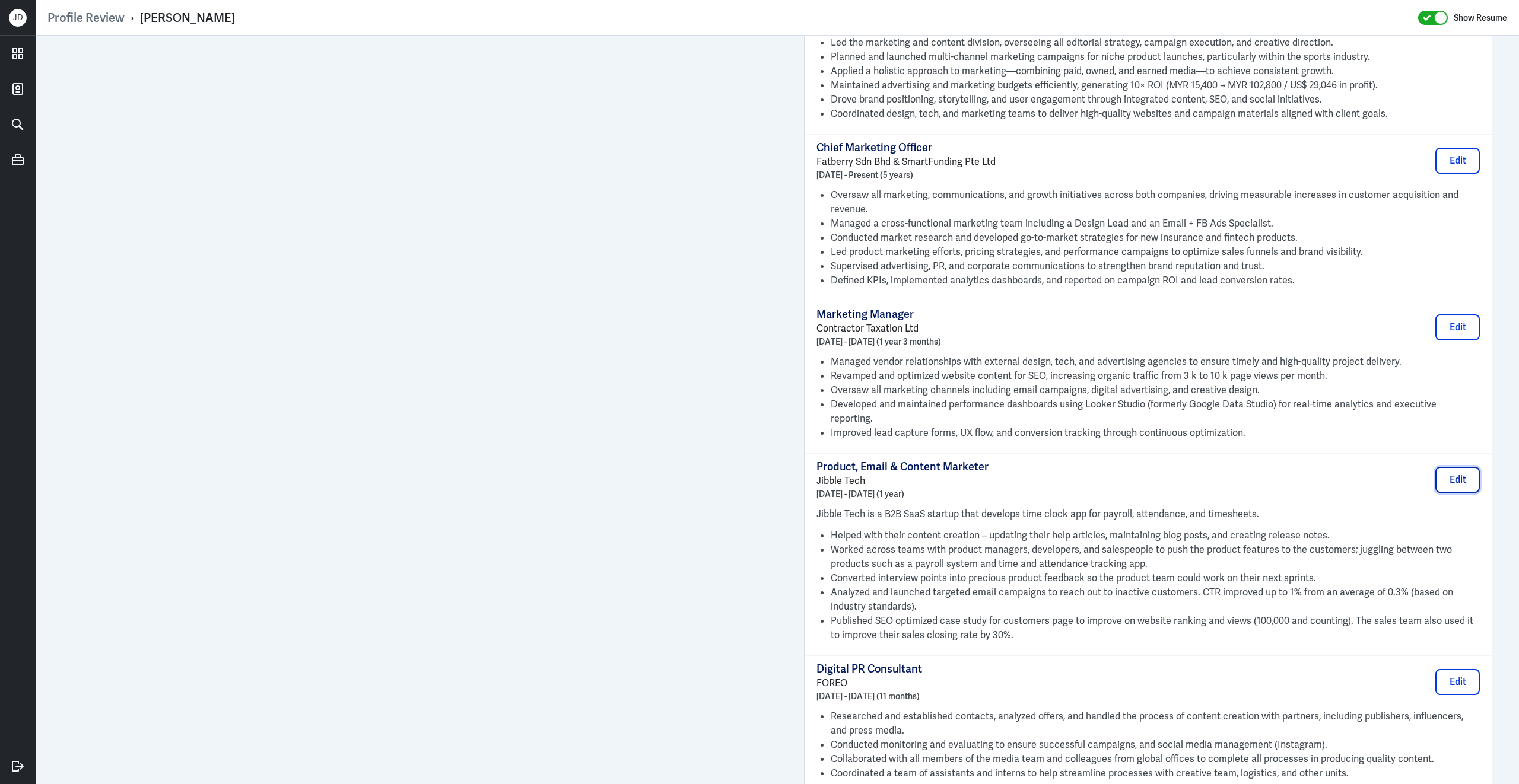
click at [1450, 467] on button "Edit" at bounding box center [1457, 480] width 44 height 26
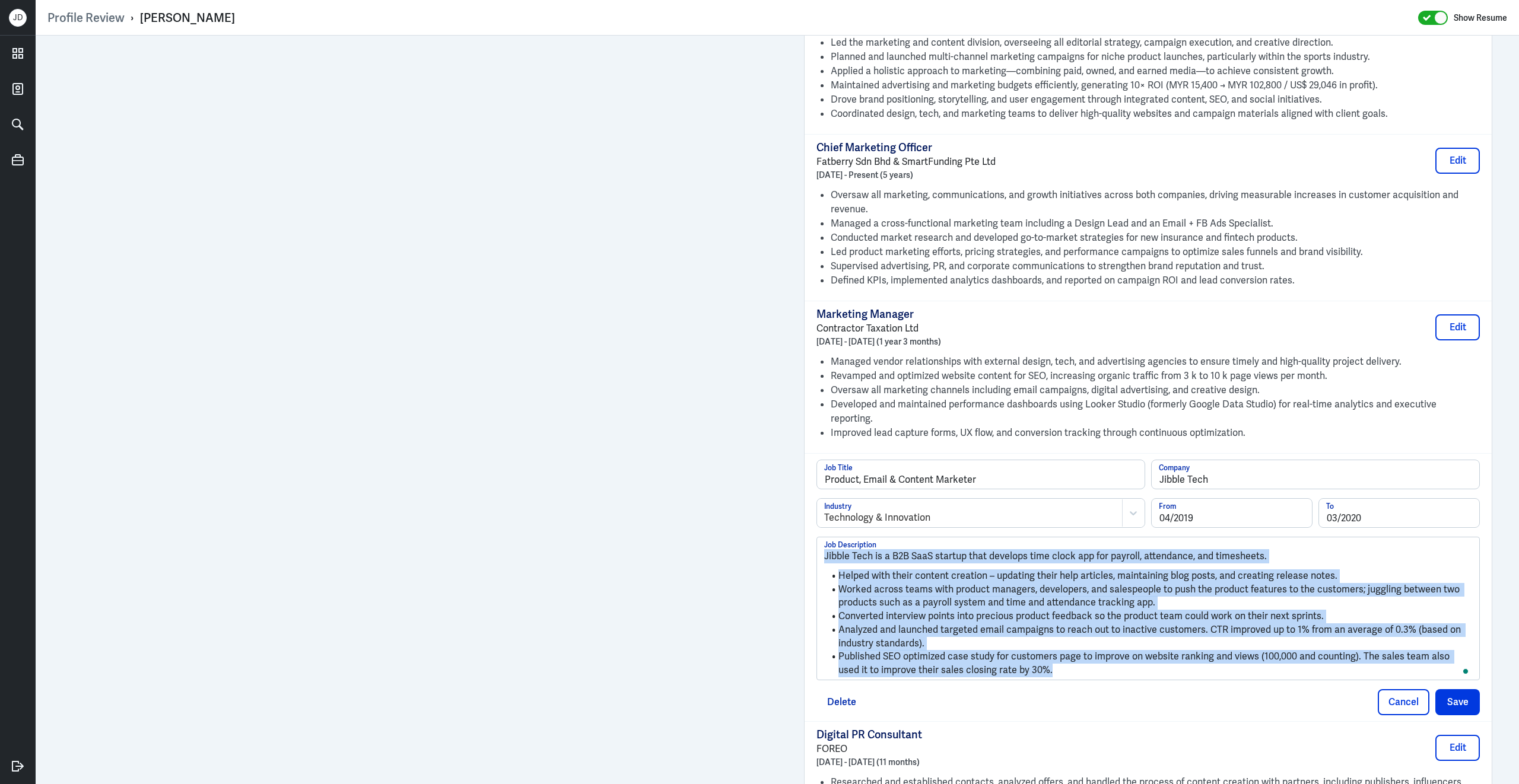
drag, startPoint x: 1028, startPoint y: 638, endPoint x: 749, endPoint y: 464, distance: 328.8
click at [686, 370] on div "Admin Settings Update Resume Save Profile User Requested Private Set Resume to …" at bounding box center [777, 80] width 1483 height 2622
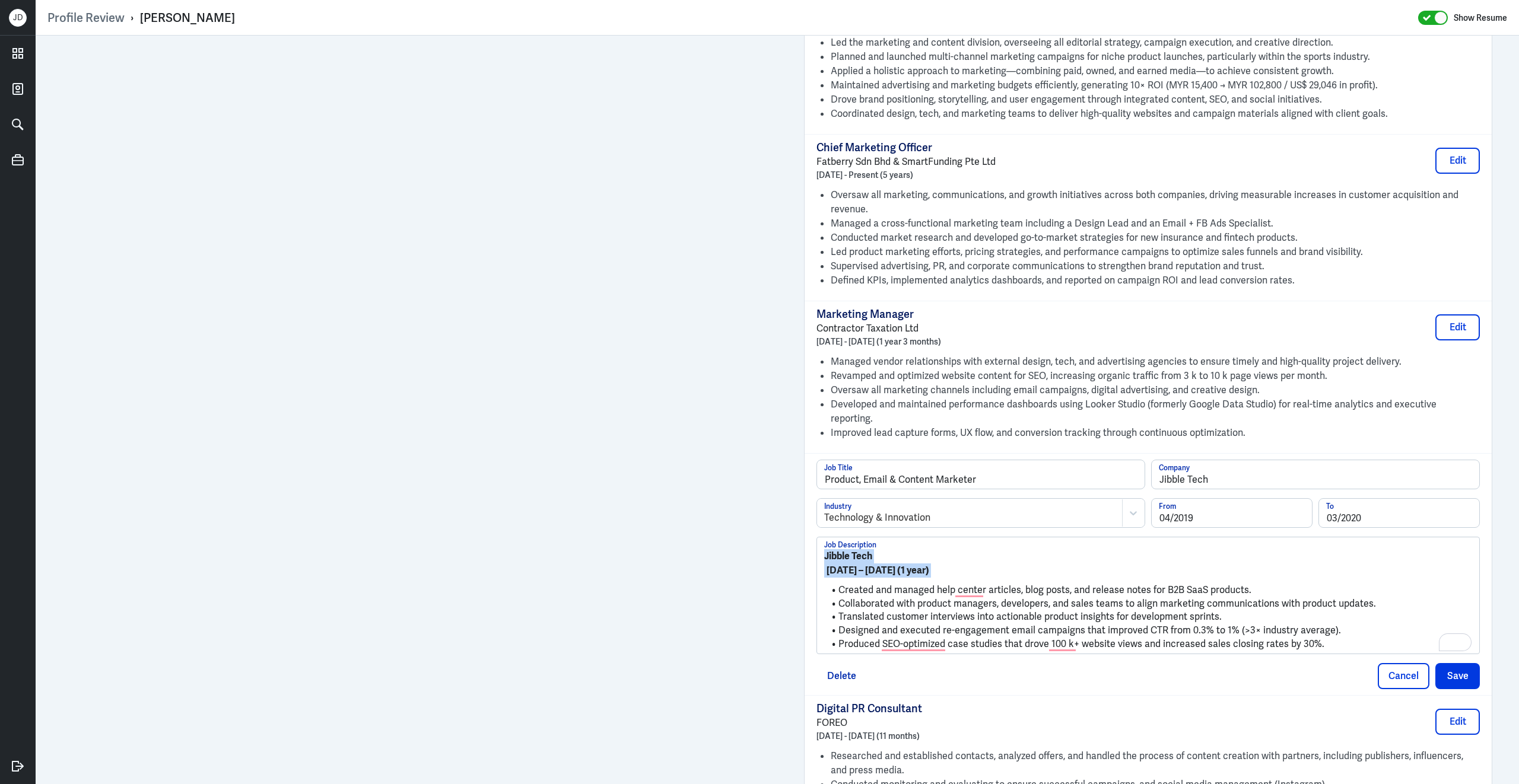
drag, startPoint x: 839, startPoint y: 554, endPoint x: 806, endPoint y: 504, distance: 59.9
click at [806, 504] on div "Product, Email & Content Marketer Job Title Jibble Tech Company Technology & In…" at bounding box center [1148, 574] width 687 height 242
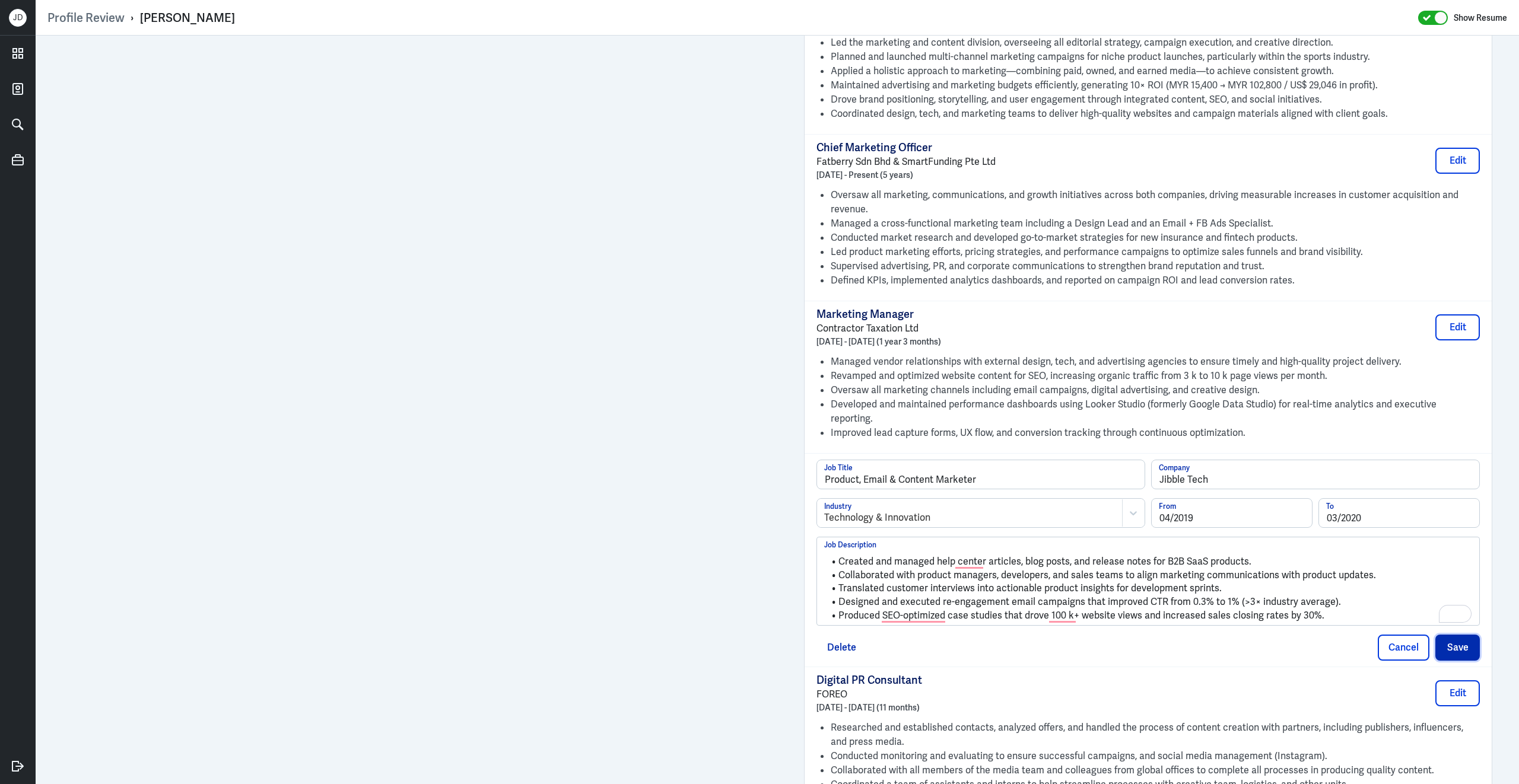
click at [1467, 634] on button "Save" at bounding box center [1457, 648] width 44 height 26
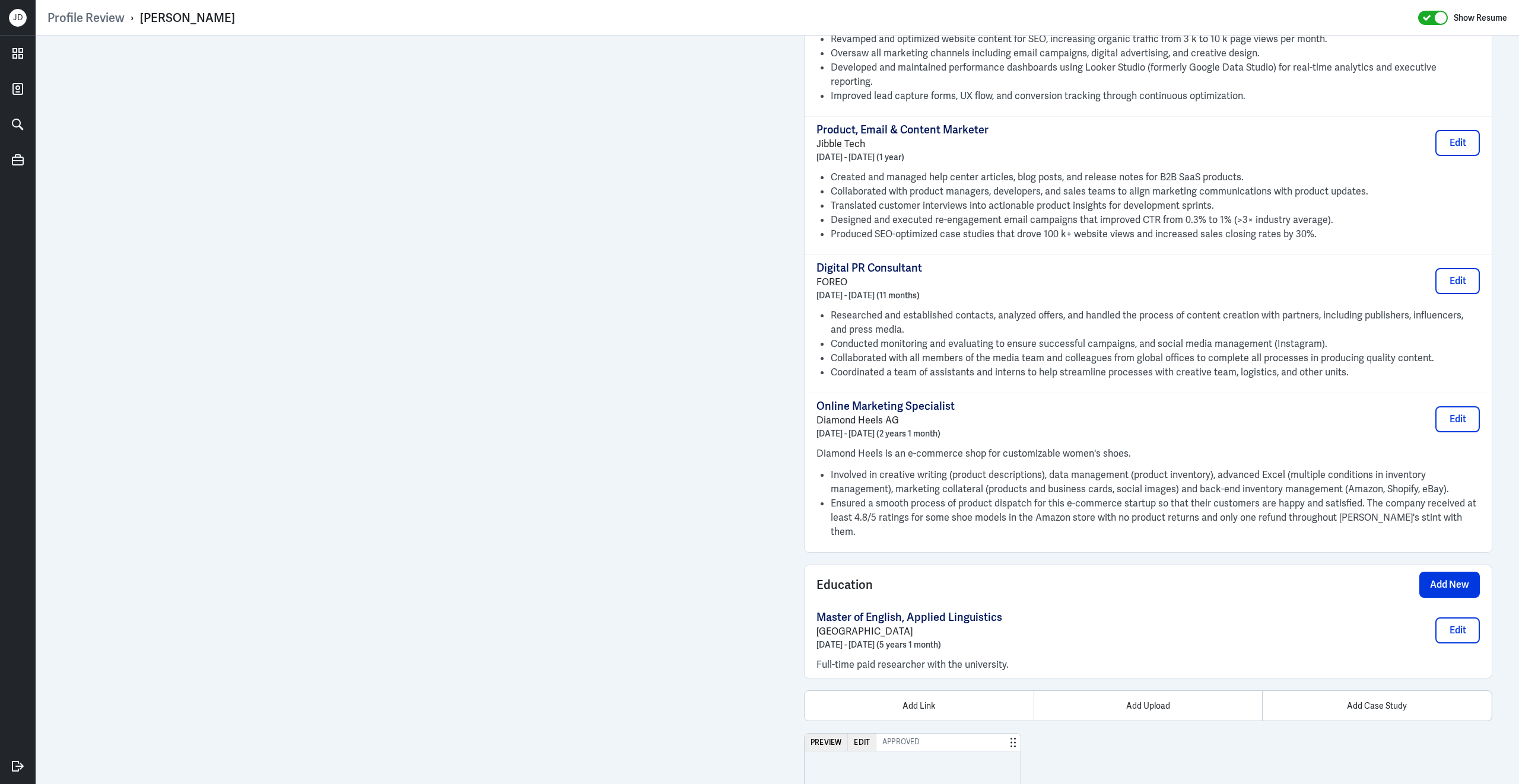
scroll to position [1581, 0]
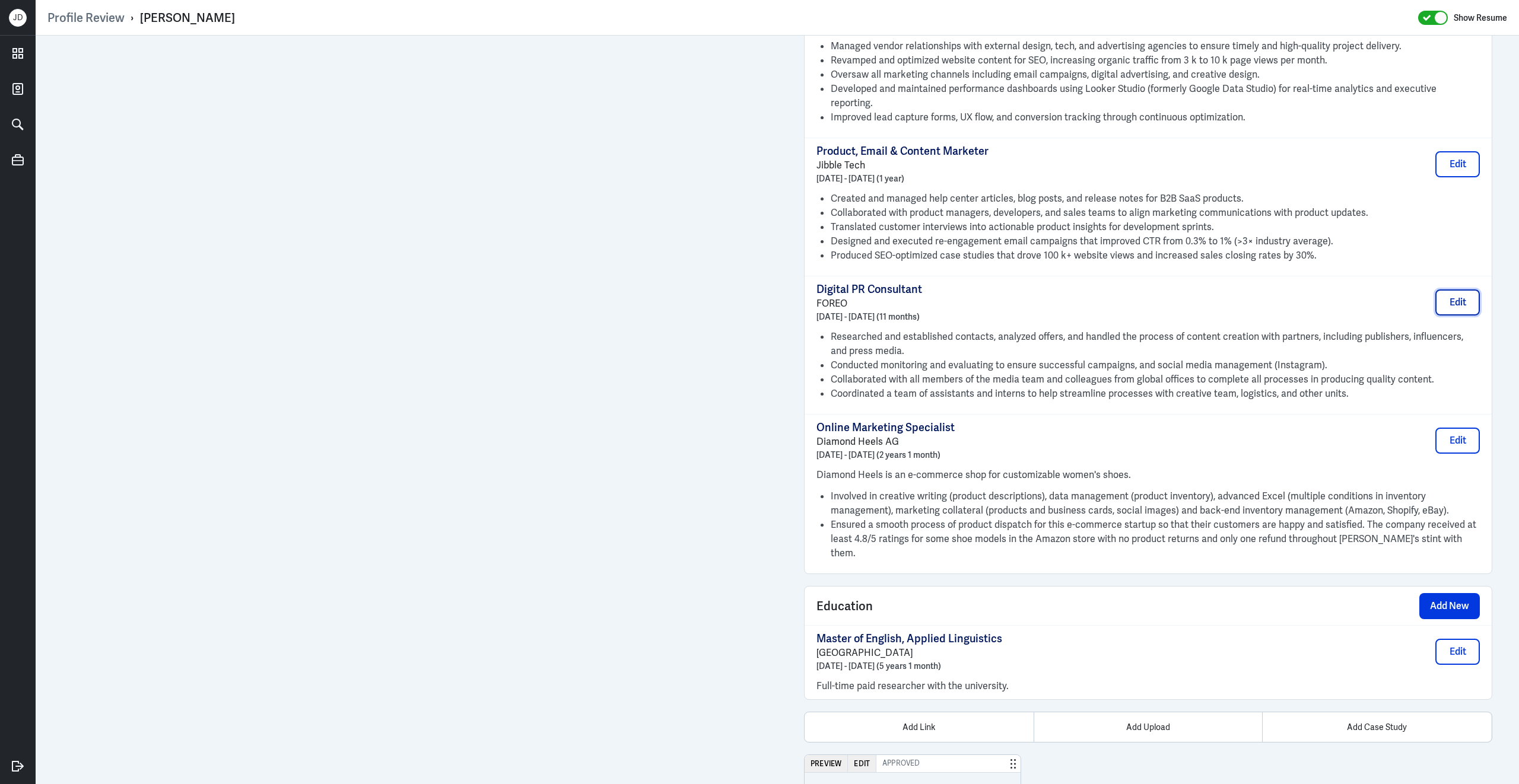
click at [1458, 289] on button "Edit" at bounding box center [1457, 302] width 44 height 26
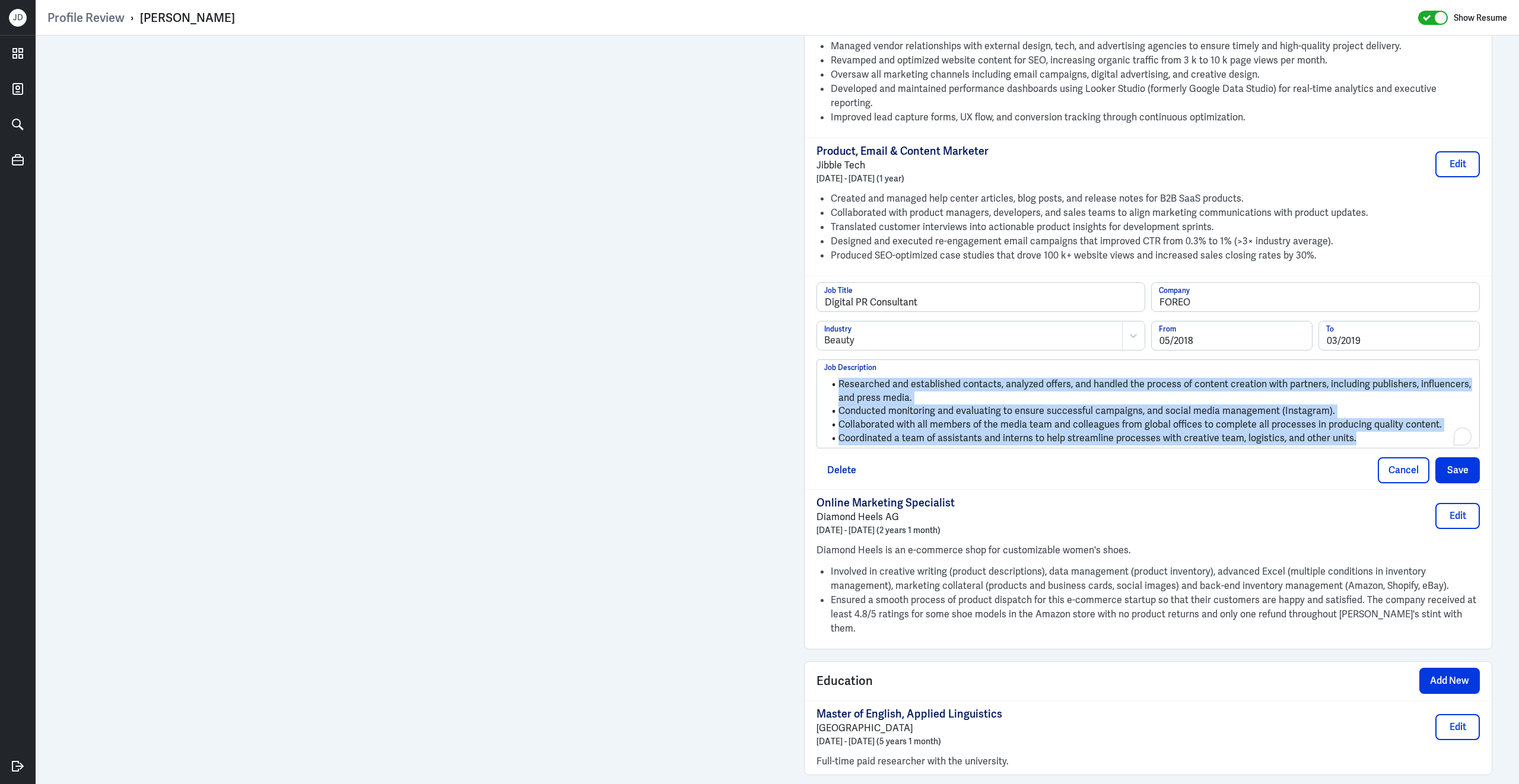
drag, startPoint x: 1376, startPoint y: 407, endPoint x: 803, endPoint y: 256, distance: 592.6
click at [804, 256] on div "Work Experience Add New Full-stack Marketer Independent December 2015 - Present…" at bounding box center [1148, 2] width 688 height 1296
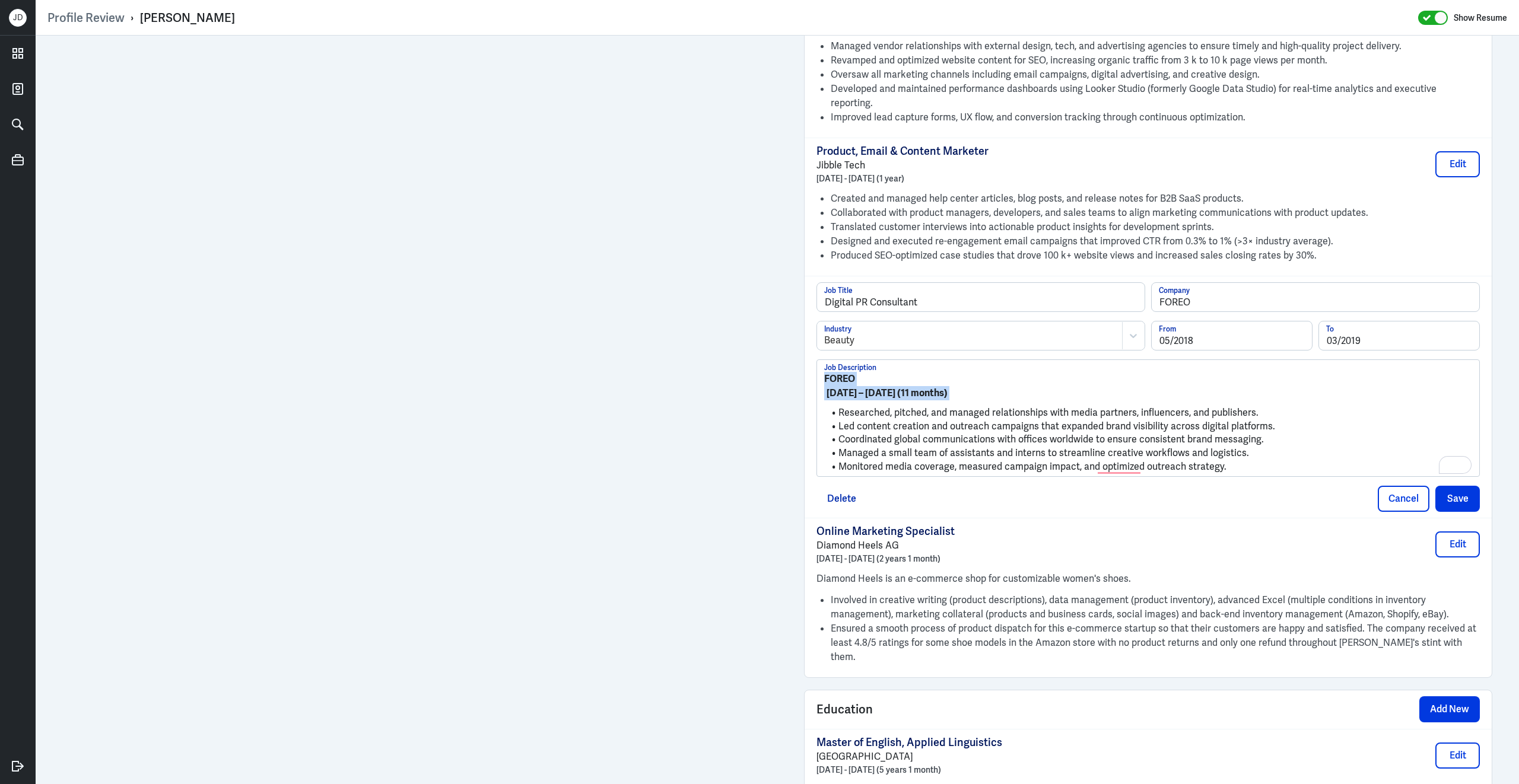
drag, startPoint x: 839, startPoint y: 381, endPoint x: 801, endPoint y: 317, distance: 74.4
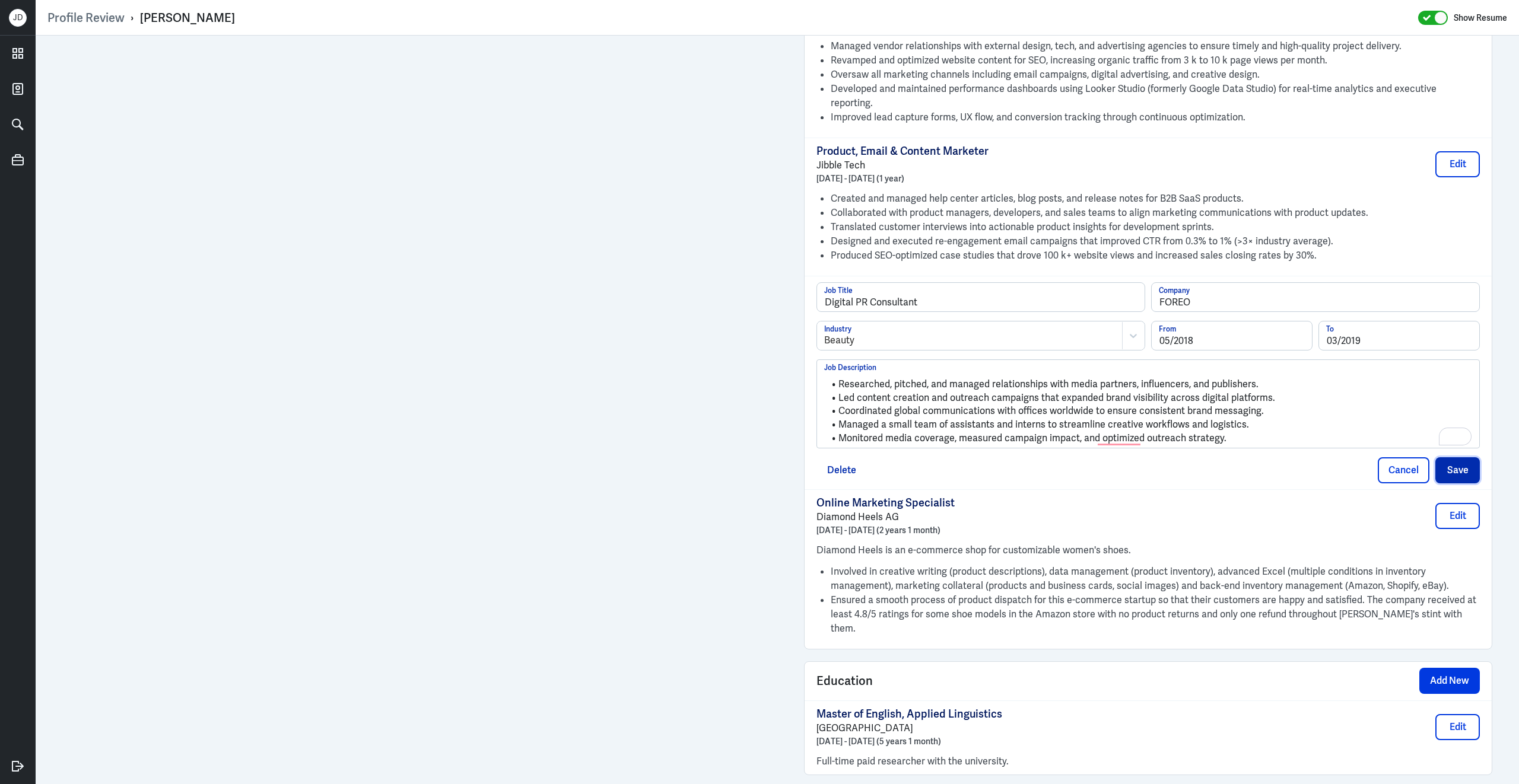
click at [1472, 457] on button "Save" at bounding box center [1457, 471] width 44 height 26
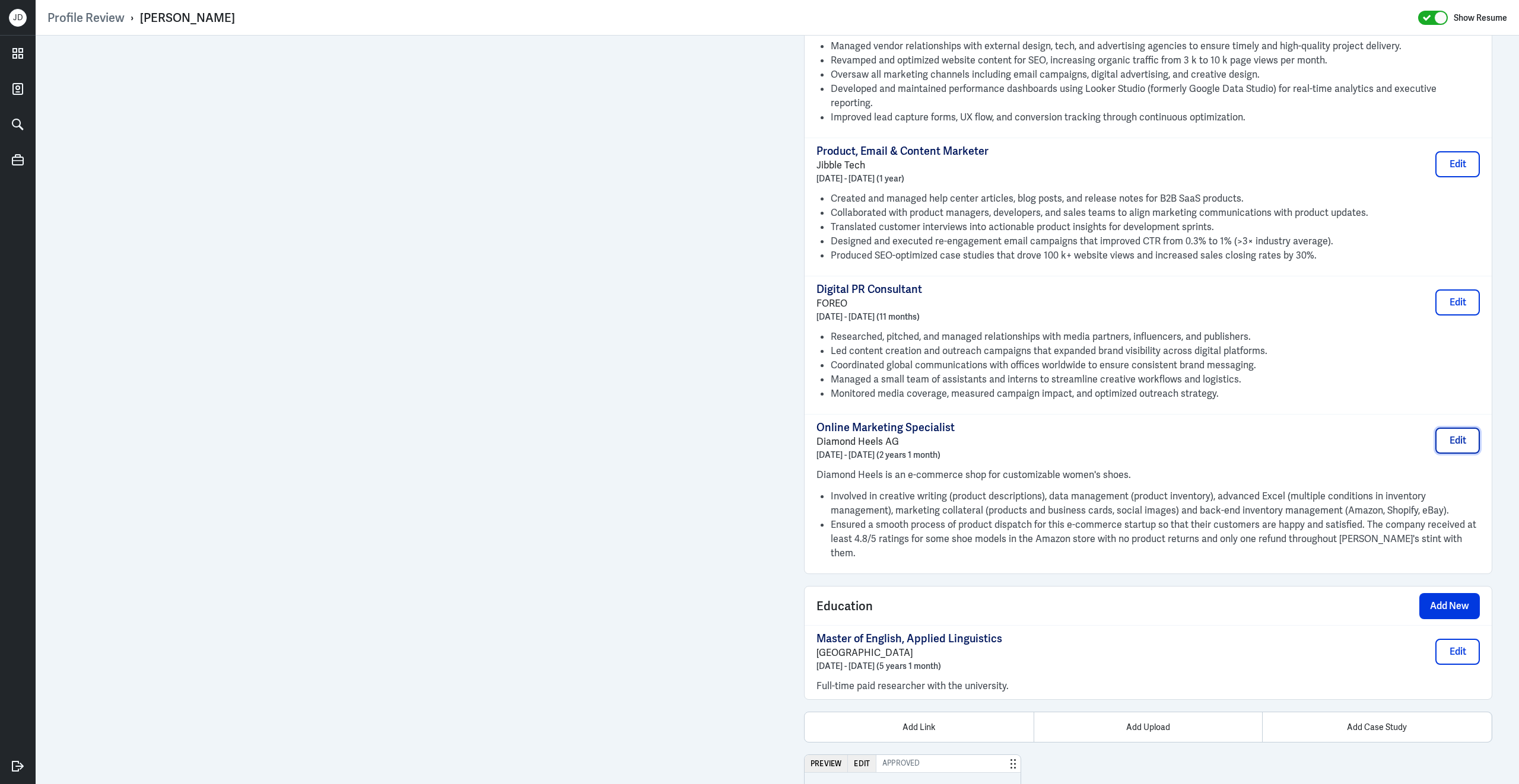
click at [1460, 428] on button "Edit" at bounding box center [1457, 441] width 44 height 26
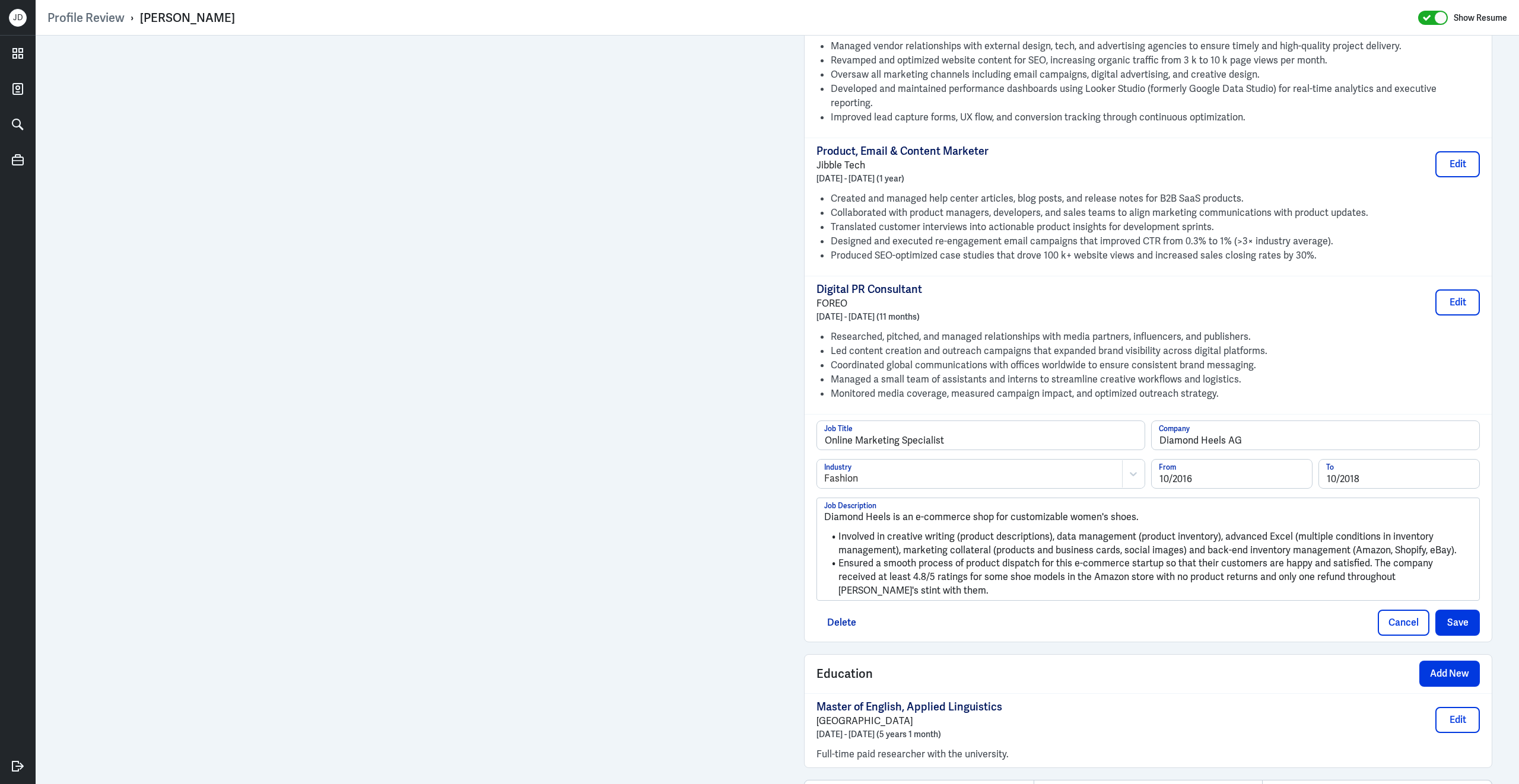
click at [1118, 557] on span "Ensured a smooth process of product dispatch for this e-commerce startup so tha…" at bounding box center [1137, 576] width 597 height 39
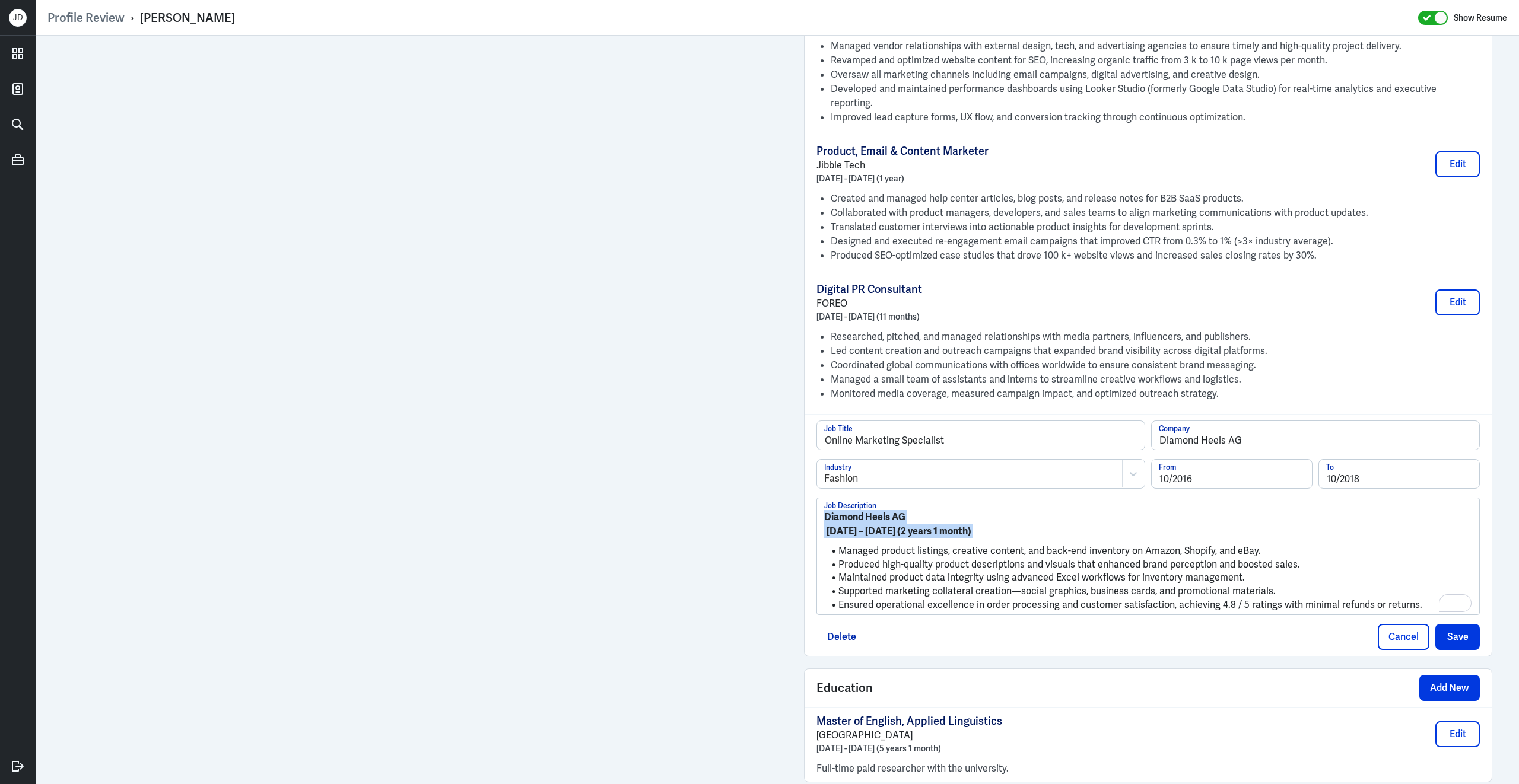
drag, startPoint x: 839, startPoint y: 515, endPoint x: 795, endPoint y: 439, distance: 87.8
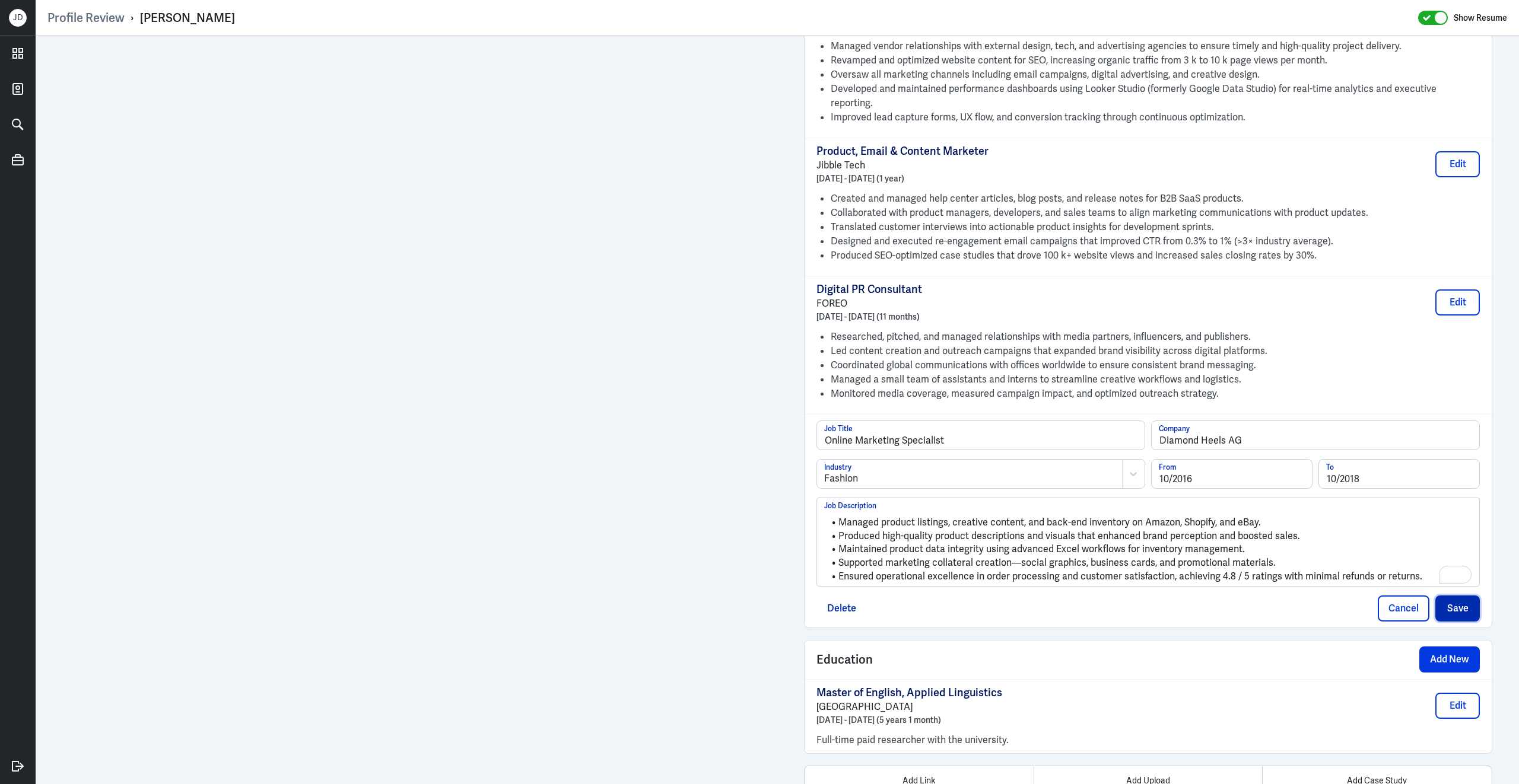
click at [1465, 596] on button "Save" at bounding box center [1457, 609] width 44 height 26
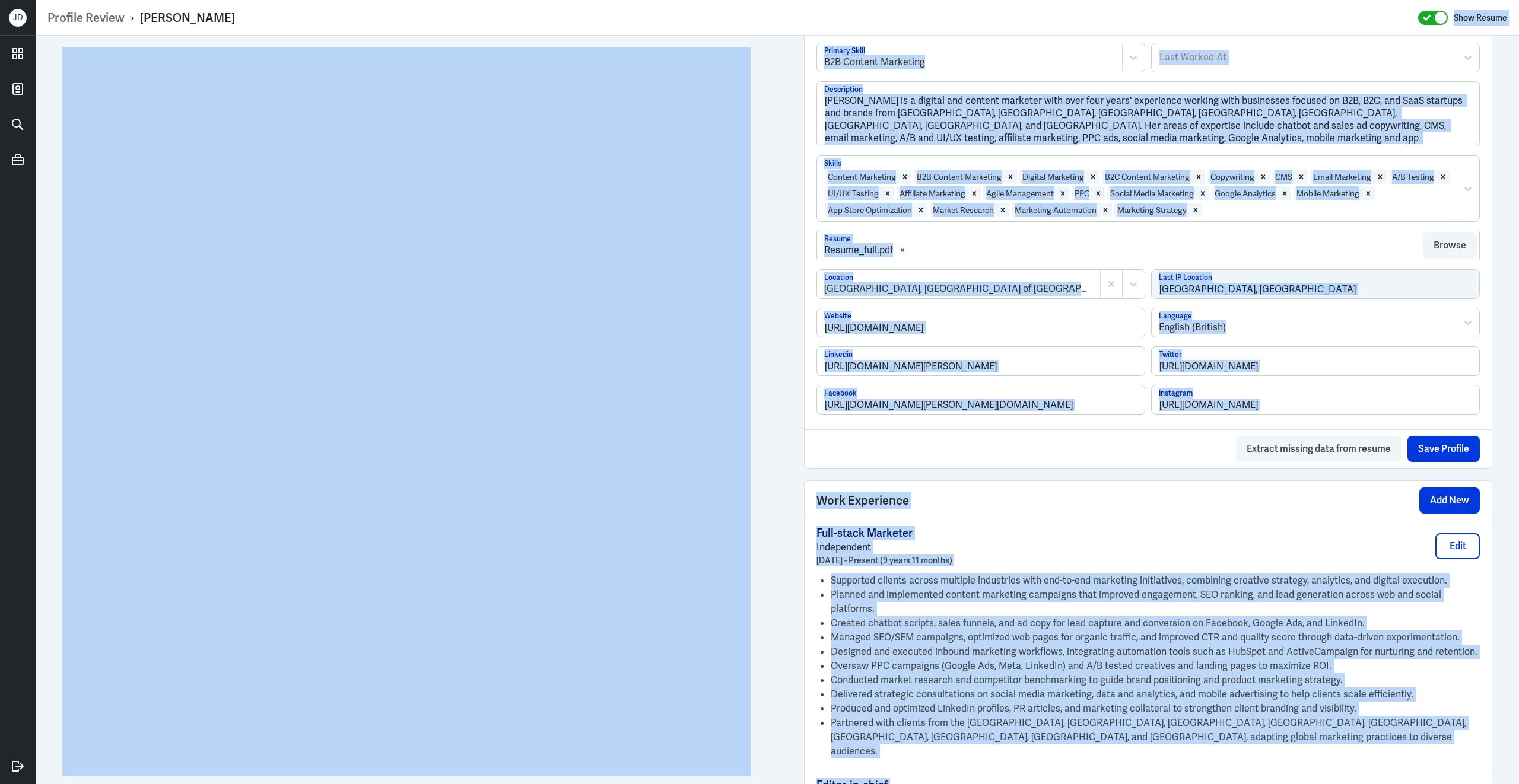
scroll to position [0, 0]
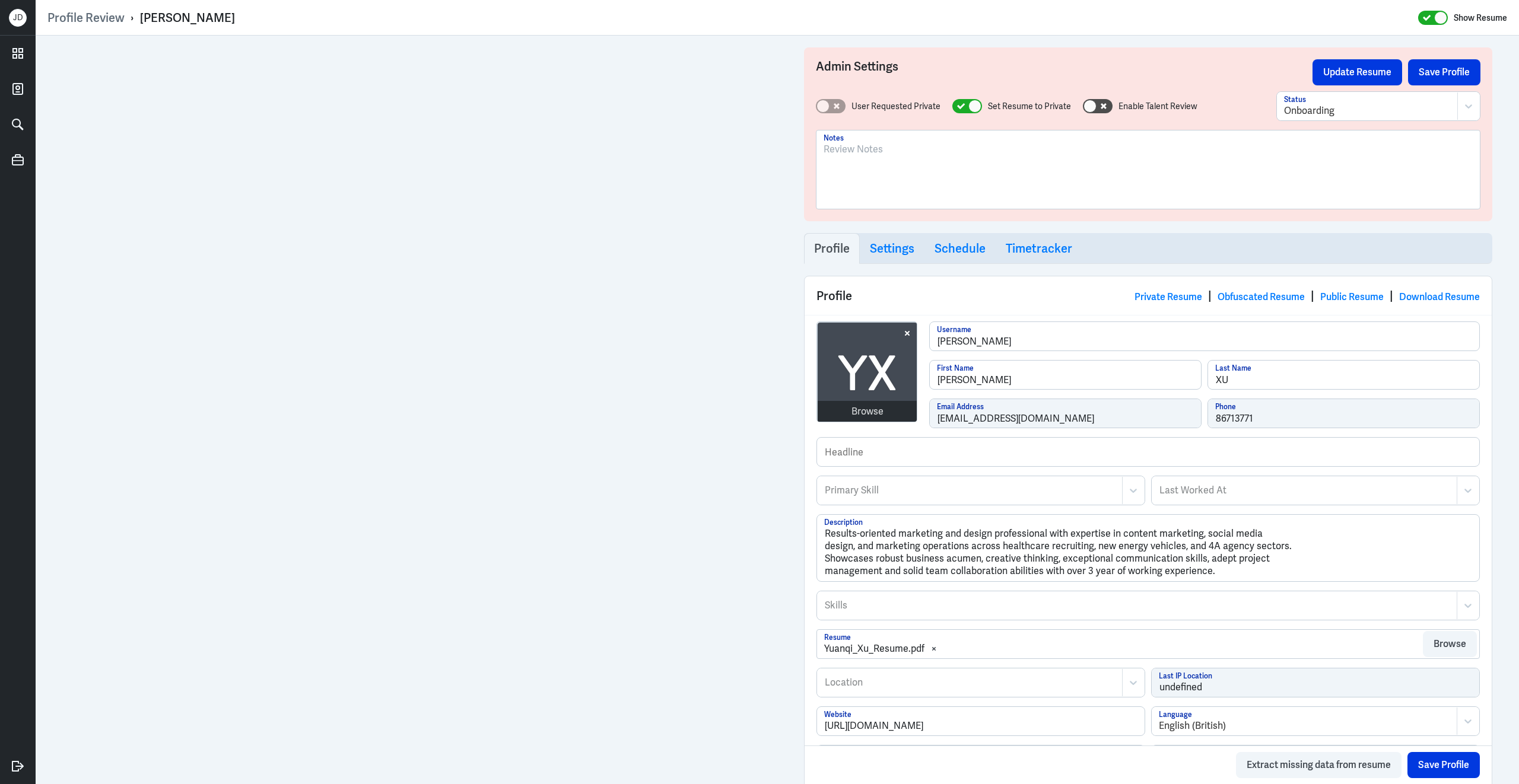
click at [892, 171] on div at bounding box center [1148, 174] width 649 height 64
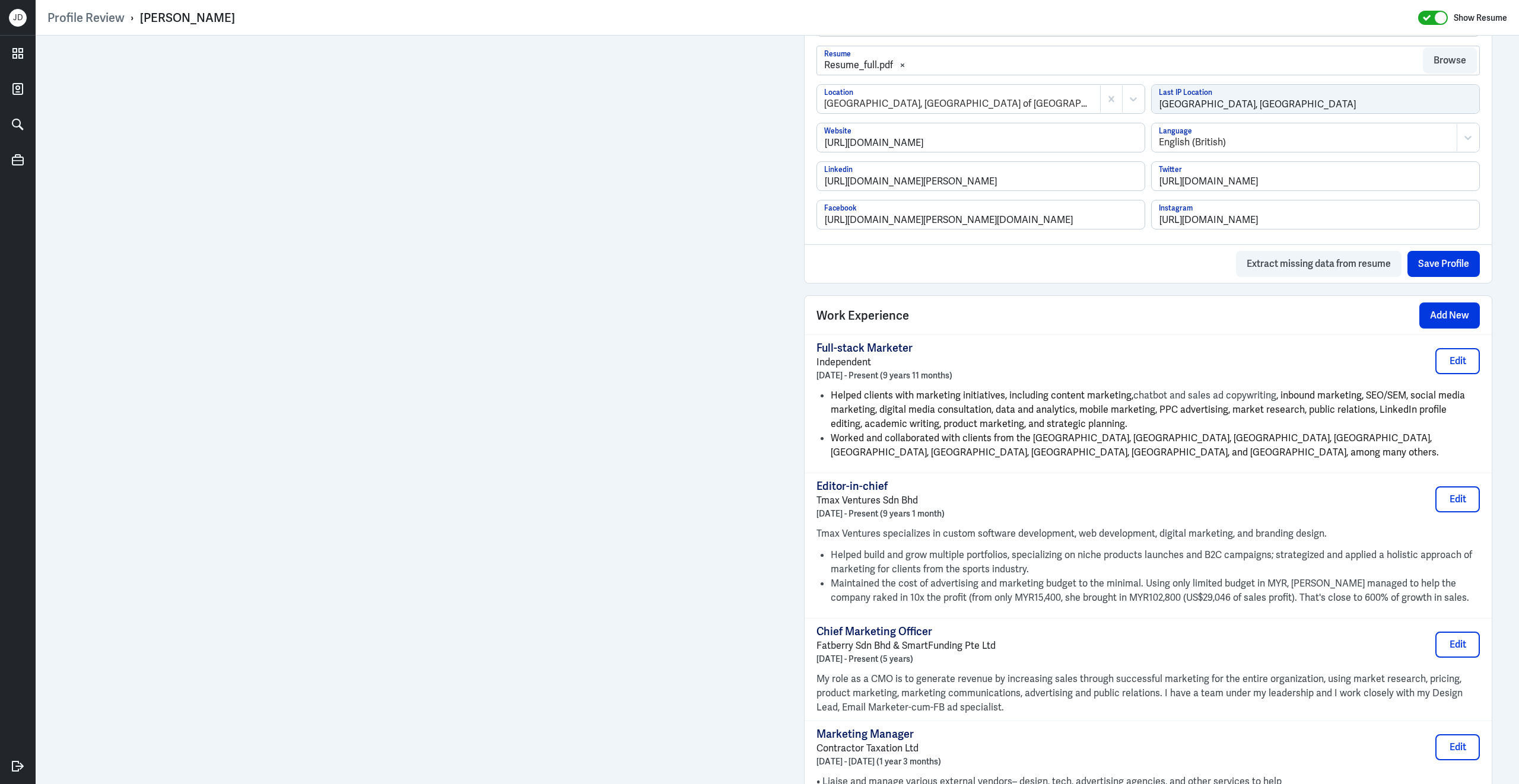
scroll to position [629, 0]
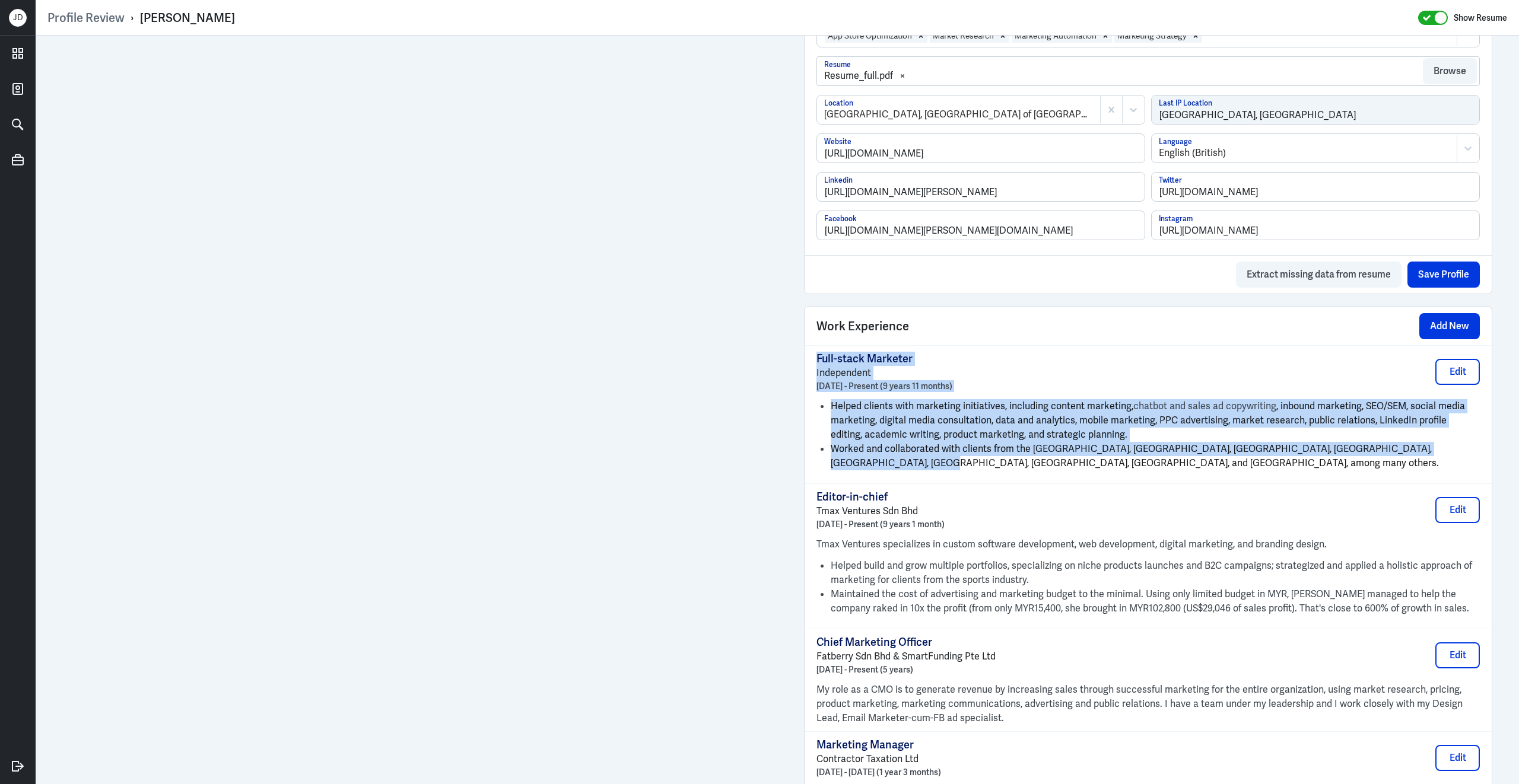
drag, startPoint x: 1457, startPoint y: 458, endPoint x: 815, endPoint y: 366, distance: 648.6
click at [815, 366] on div "Full-stack Marketer Independent December 2015 - Present (9 years 11 months) Edi…" at bounding box center [1148, 414] width 687 height 138
copy div "Full-stack Marketer Independent December 2015 - Present (9 years 11 months) Edi…"
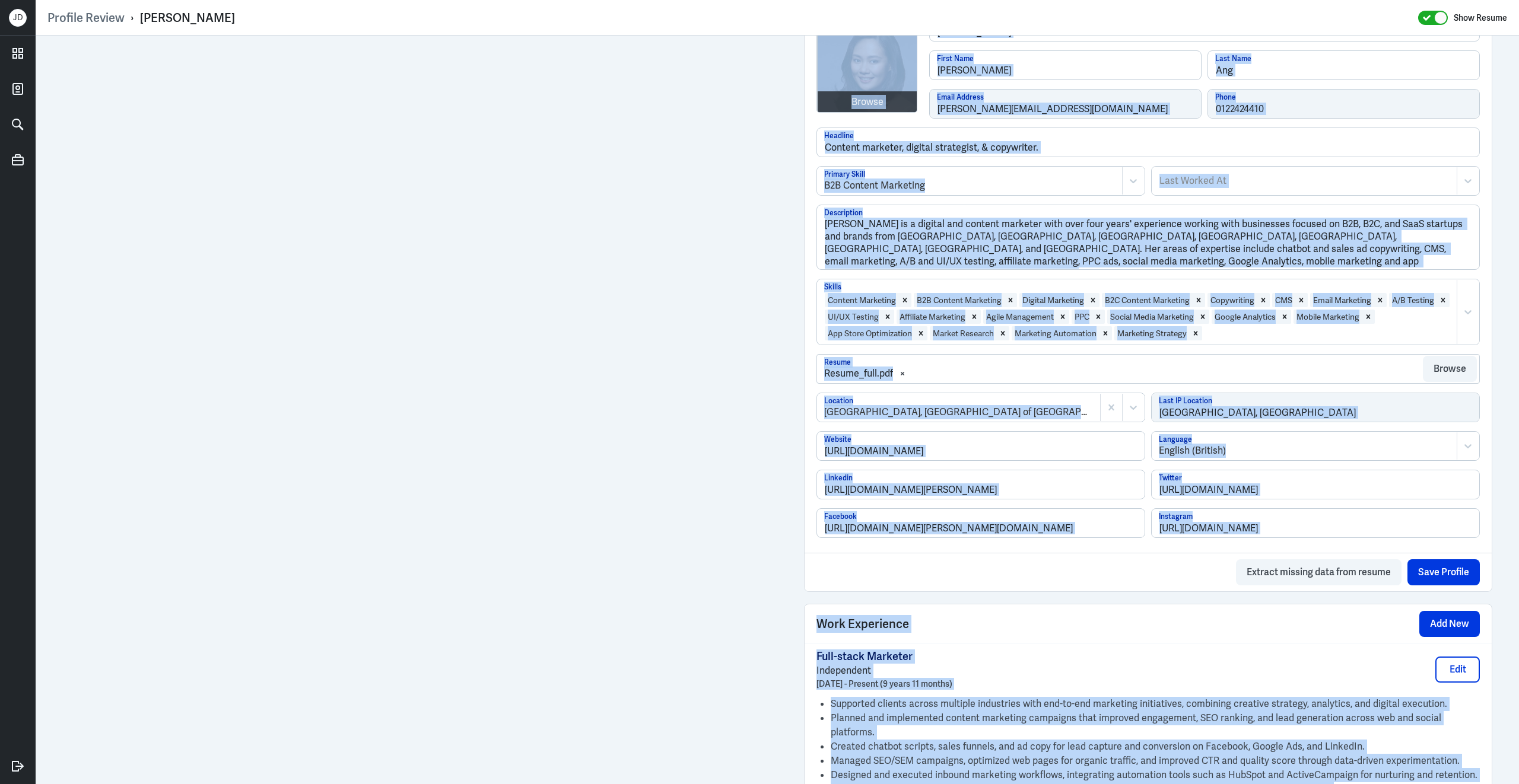
scroll to position [331, 0]
click at [1009, 634] on div "Work Experience Add New" at bounding box center [1148, 624] width 687 height 39
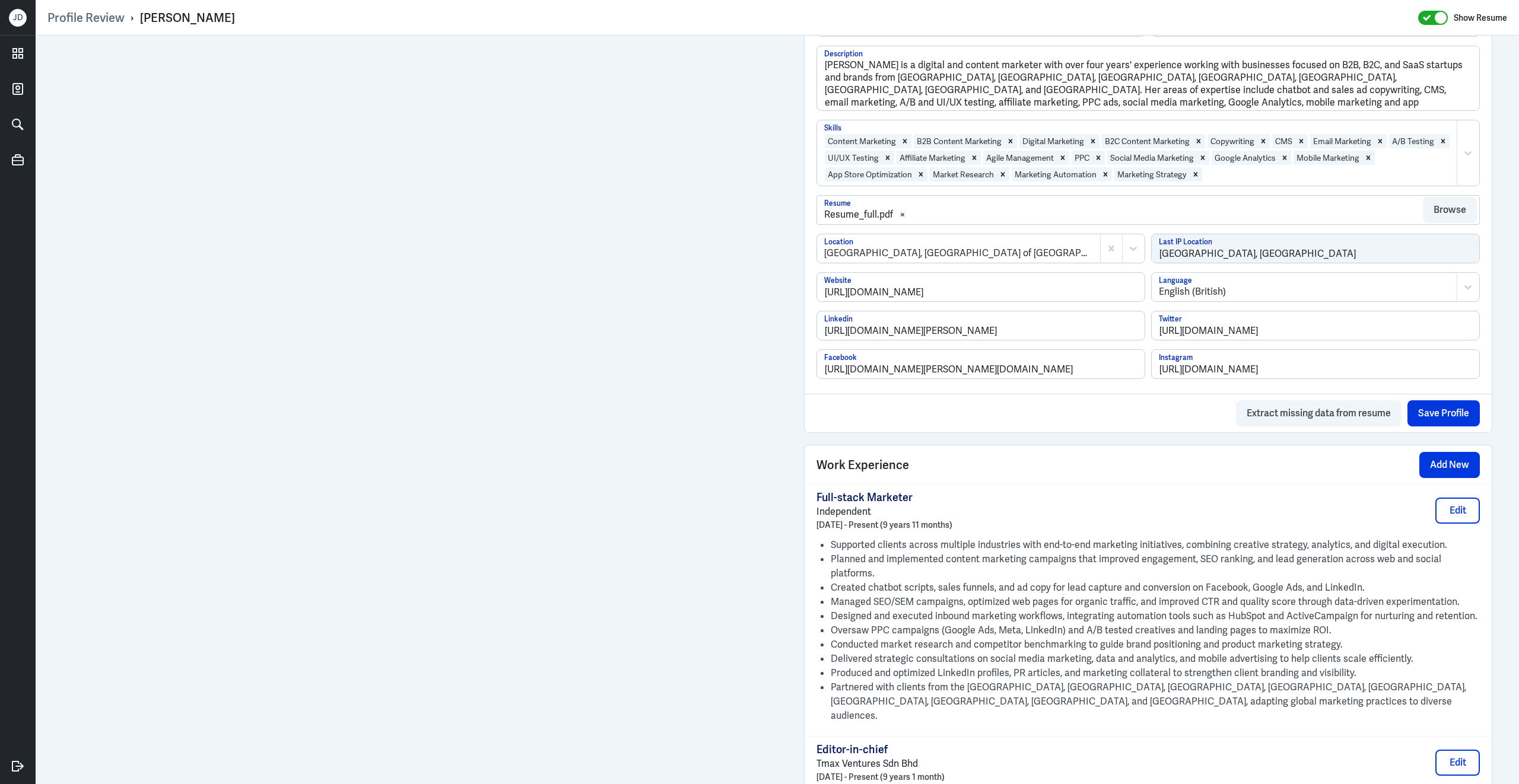
scroll to position [191, 0]
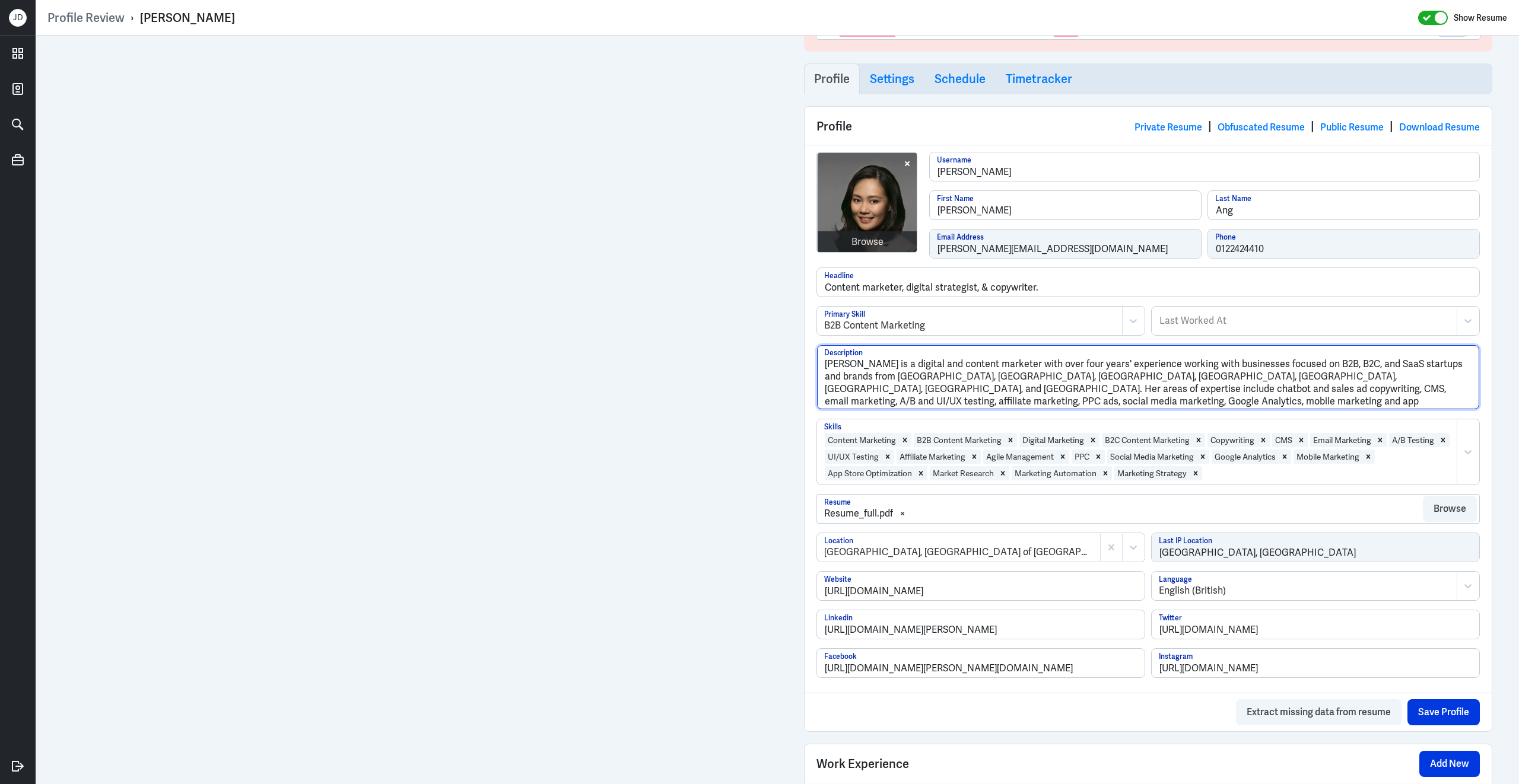
click at [1116, 406] on textarea "Debbie Ang is a digital and content marketer with over four years' experience w…" at bounding box center [1148, 377] width 662 height 64
drag, startPoint x: 1116, startPoint y: 406, endPoint x: 805, endPoint y: 318, distance: 323.2
click at [805, 318] on div "Browse debbie-ang Username Debbie First Name Ang Last Name debbie.amh@gmail.com…" at bounding box center [1148, 419] width 687 height 548
paste textarea "skilled full-stack marketer with nearly a decade of experience managing digital…"
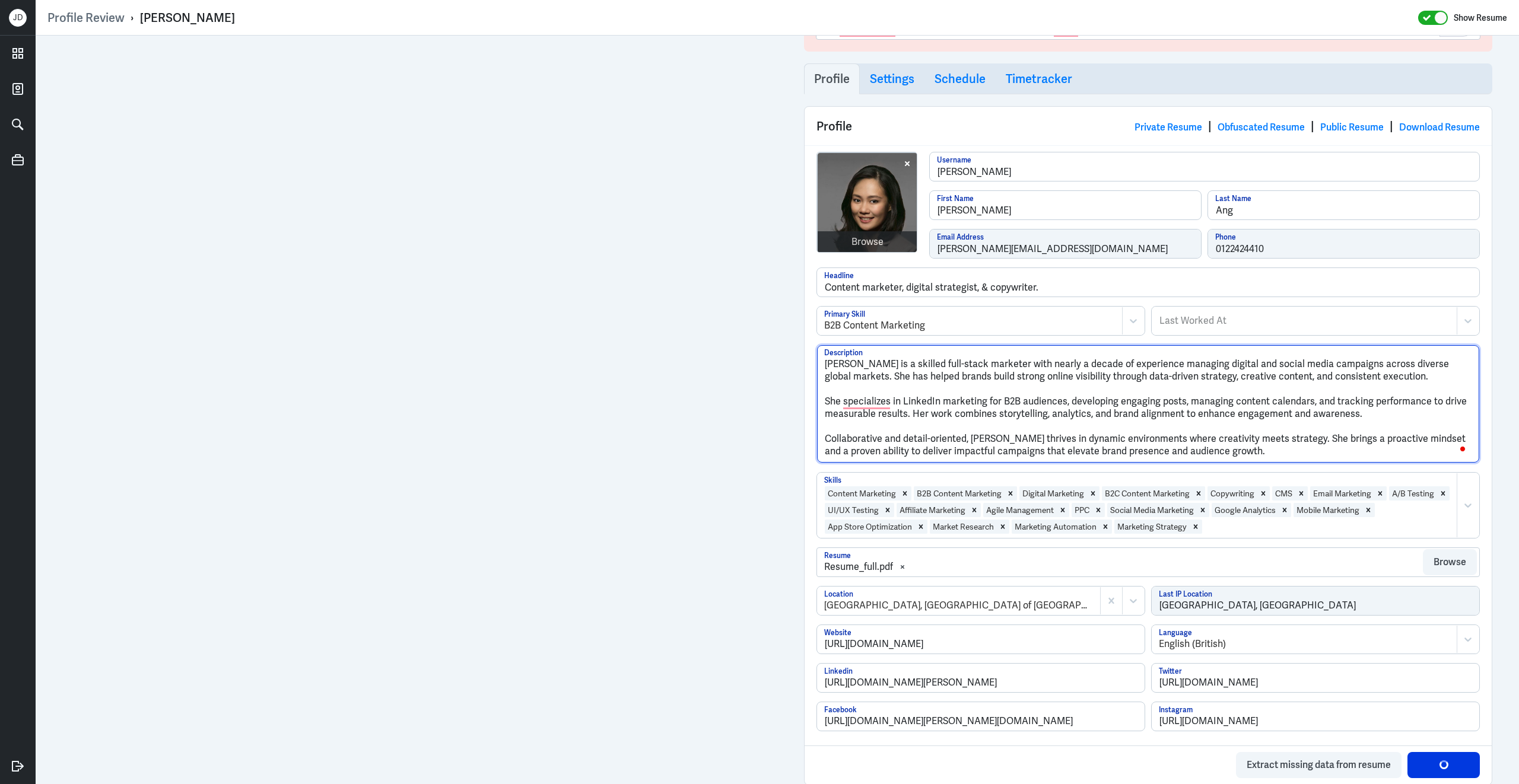
click at [825, 404] on textarea "Debbie Ang is a skilled full-stack marketer with nearly a decade of experience …" at bounding box center [1148, 404] width 662 height 117
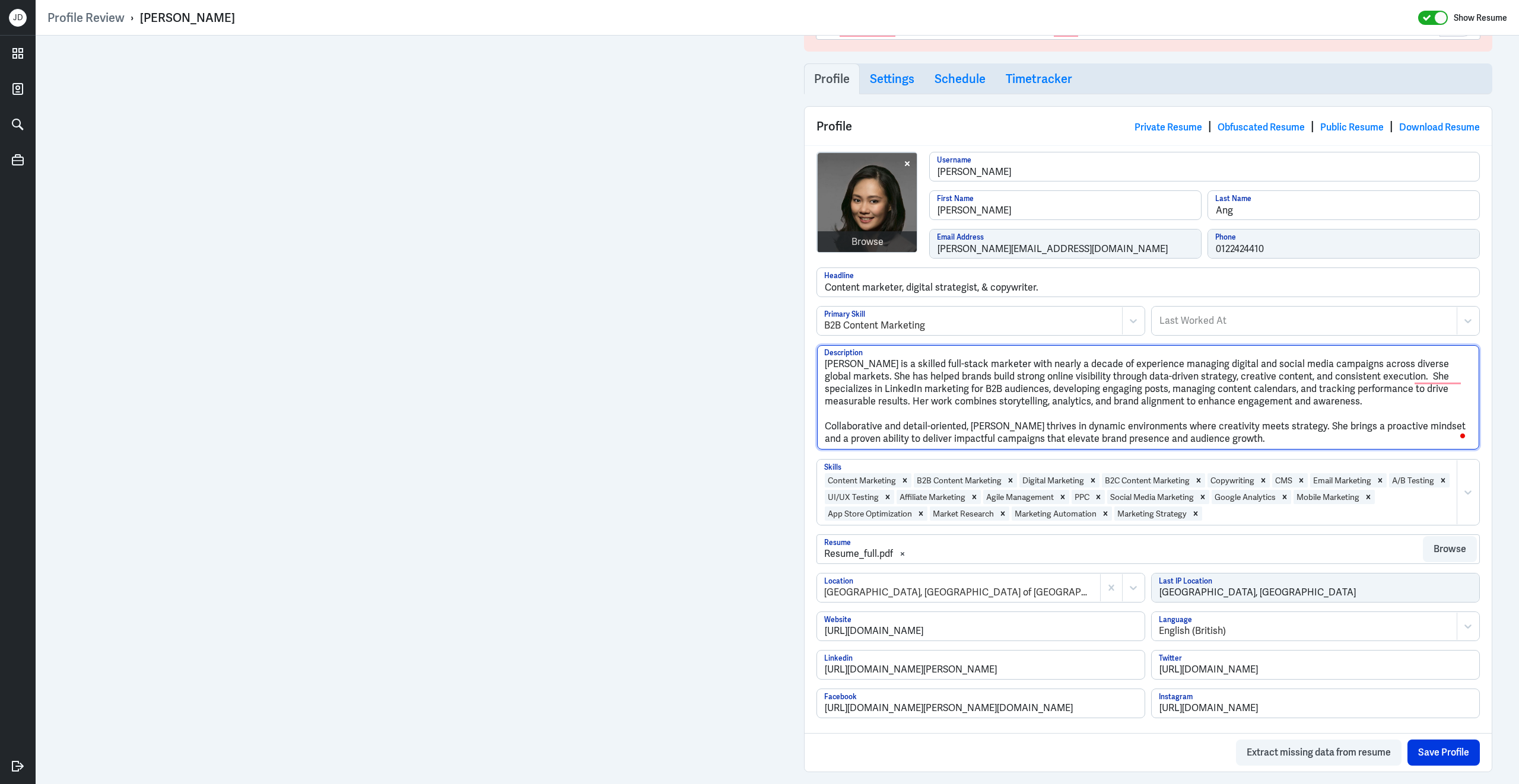
click at [828, 431] on textarea "Debbie Ang is a skilled full-stack marketer with nearly a decade of experience …" at bounding box center [1148, 398] width 662 height 105
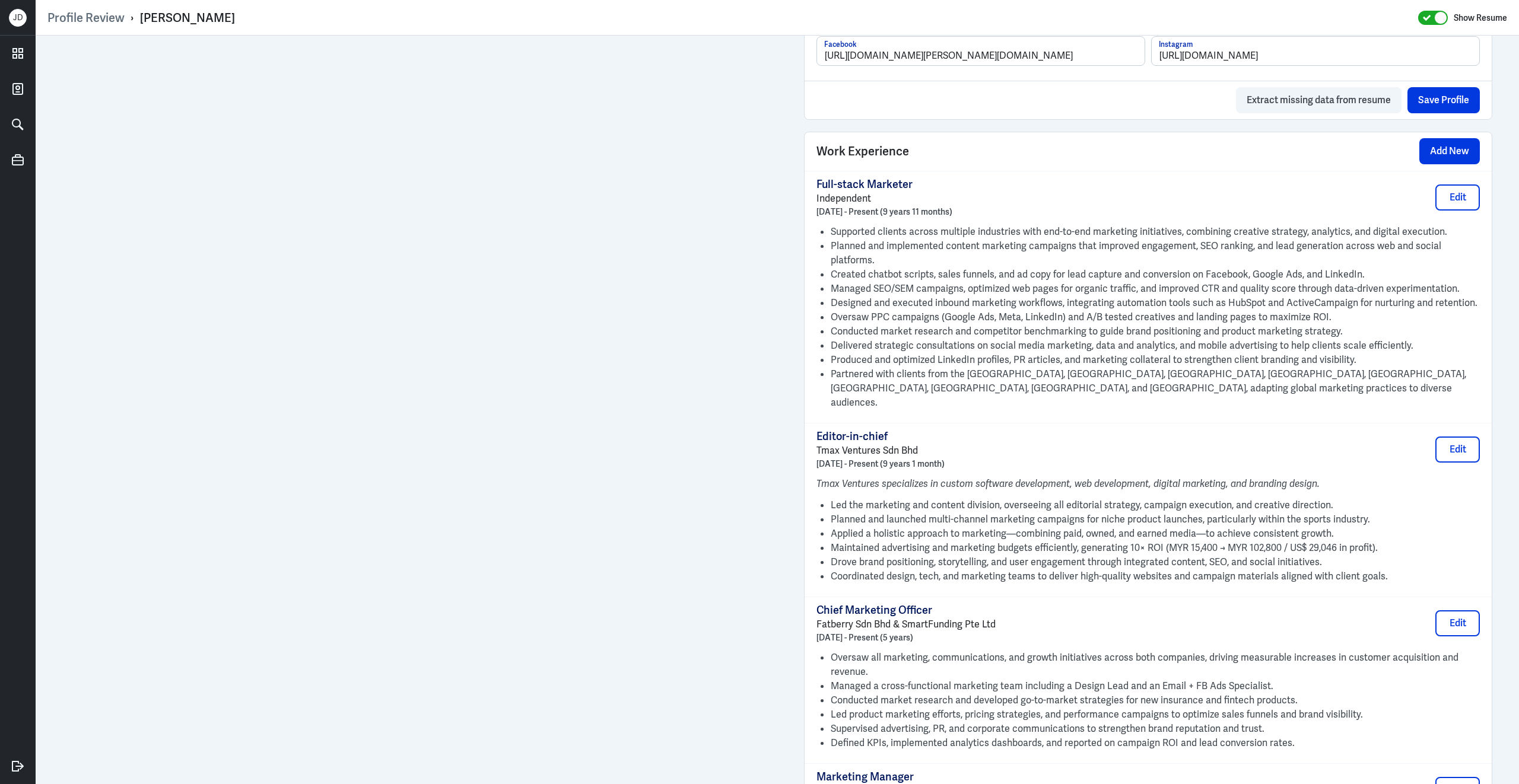
scroll to position [836, 0]
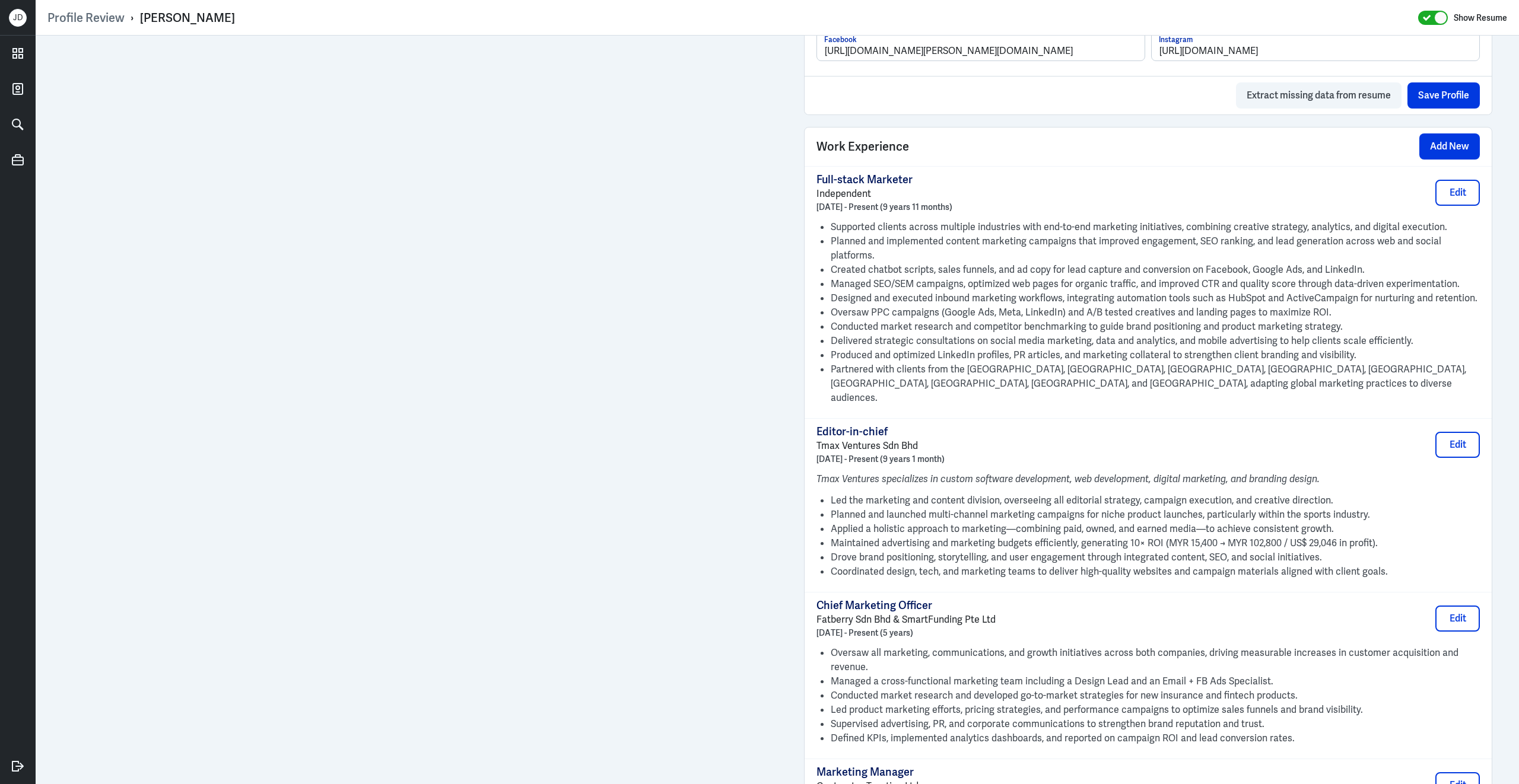
click at [1061, 424] on div "Editor-in-chief Tmax Ventures Sdn Bhd October 2016 - Present (9 years 1 month) …" at bounding box center [1148, 444] width 663 height 41
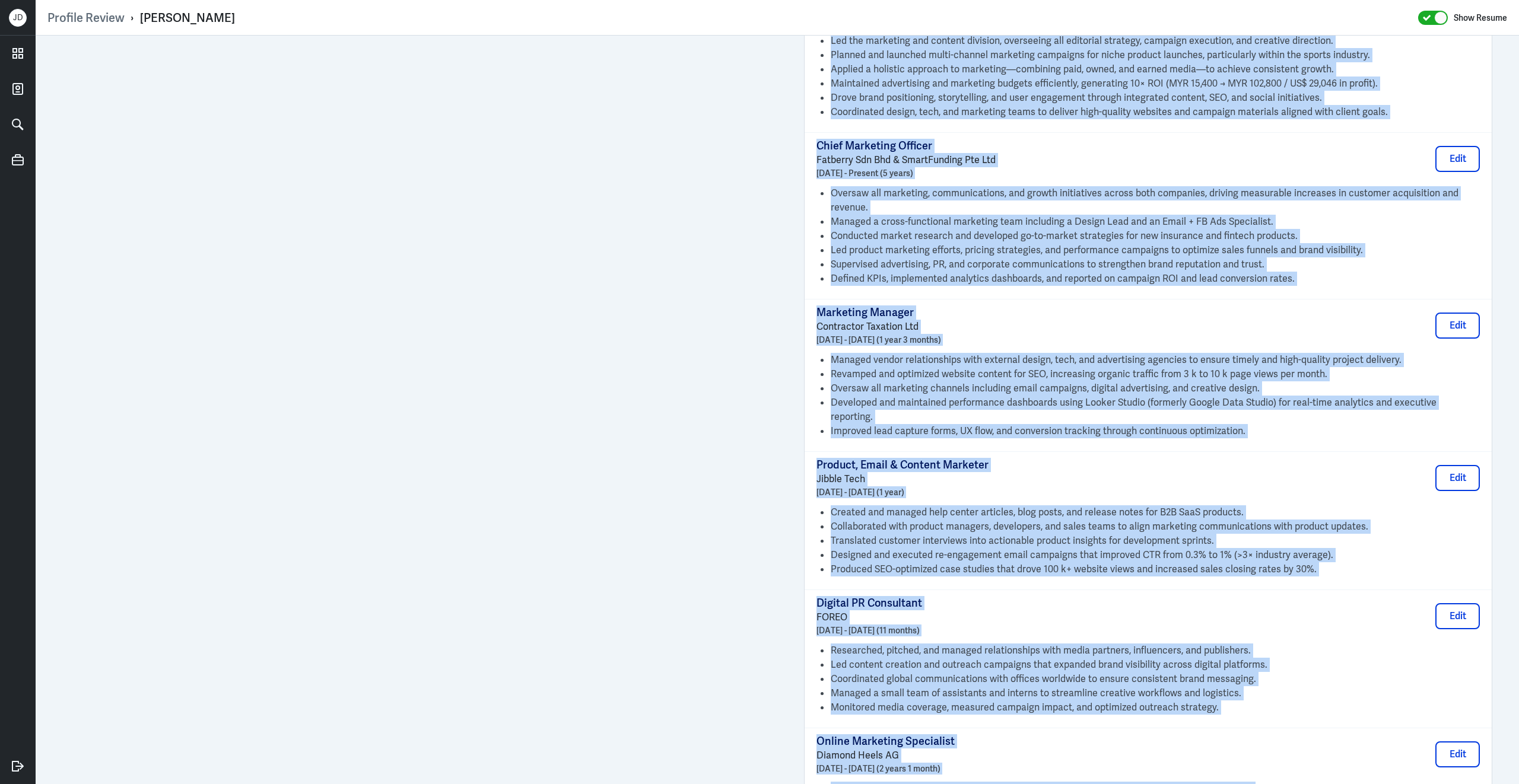
scroll to position [1412, 0]
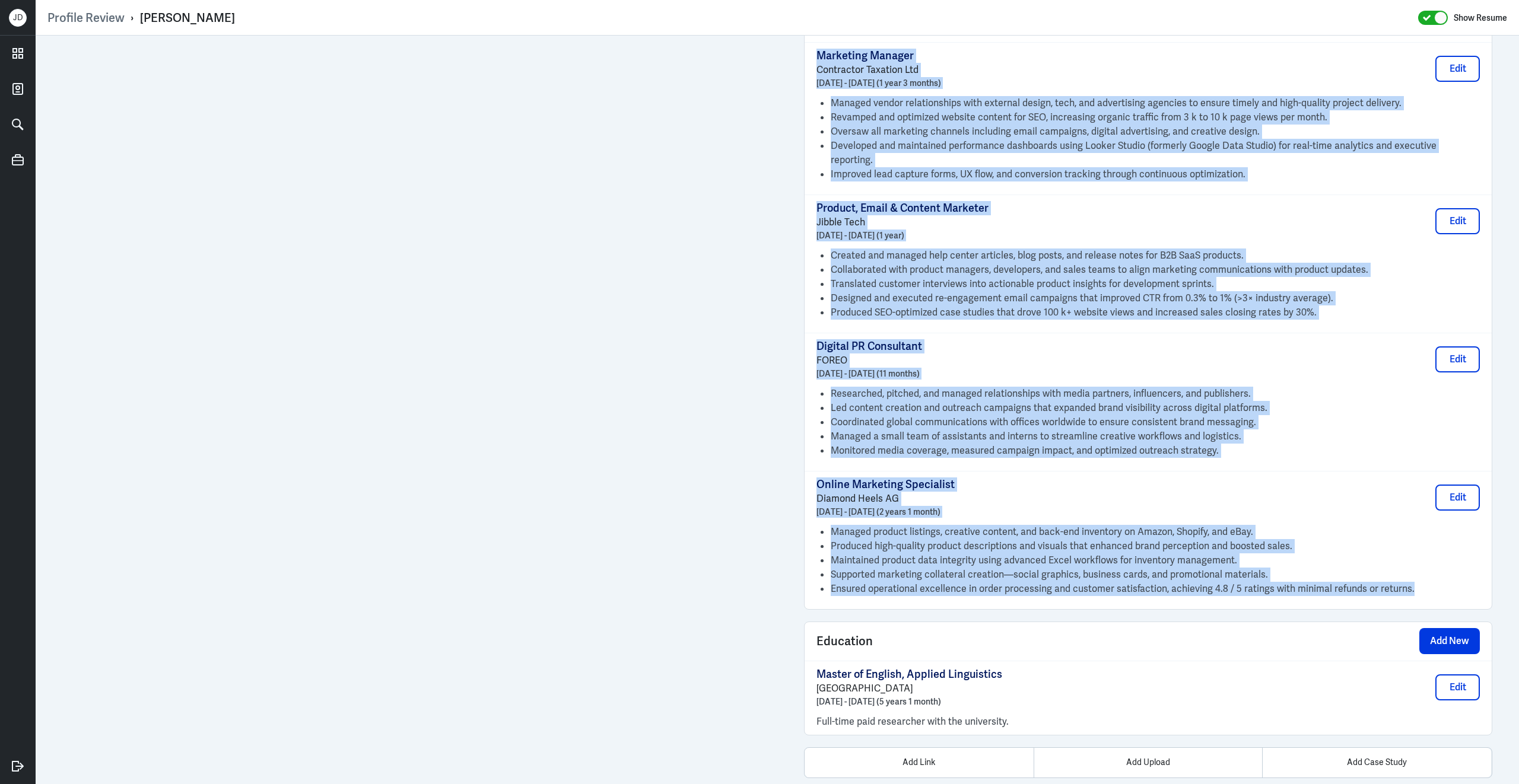
drag, startPoint x: 817, startPoint y: 186, endPoint x: 1287, endPoint y: 573, distance: 608.8
click at [1287, 573] on div "Full-stack Marketer Independent December 2015 - Present (9 years 11 months) Edi…" at bounding box center [1148, 29] width 687 height 1160
copy div "Full-stack Marketer Independent December 2015 - Present (9 years 11 months) Edi…"
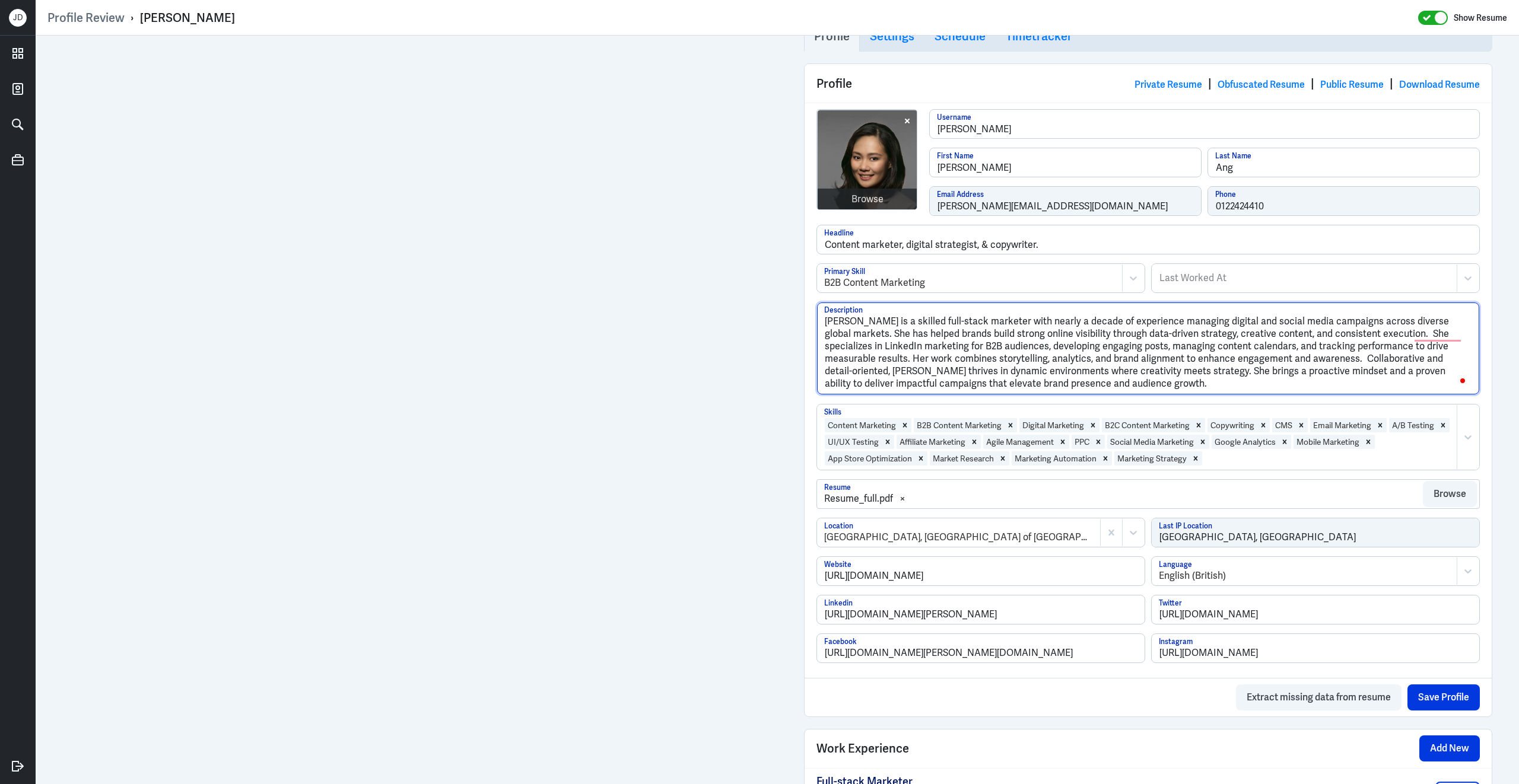
drag, startPoint x: 1114, startPoint y: 391, endPoint x: 742, endPoint y: 319, distance: 378.9
paste textarea "versatile full-stack marketer with nearly a decade of experience leading end-to…"
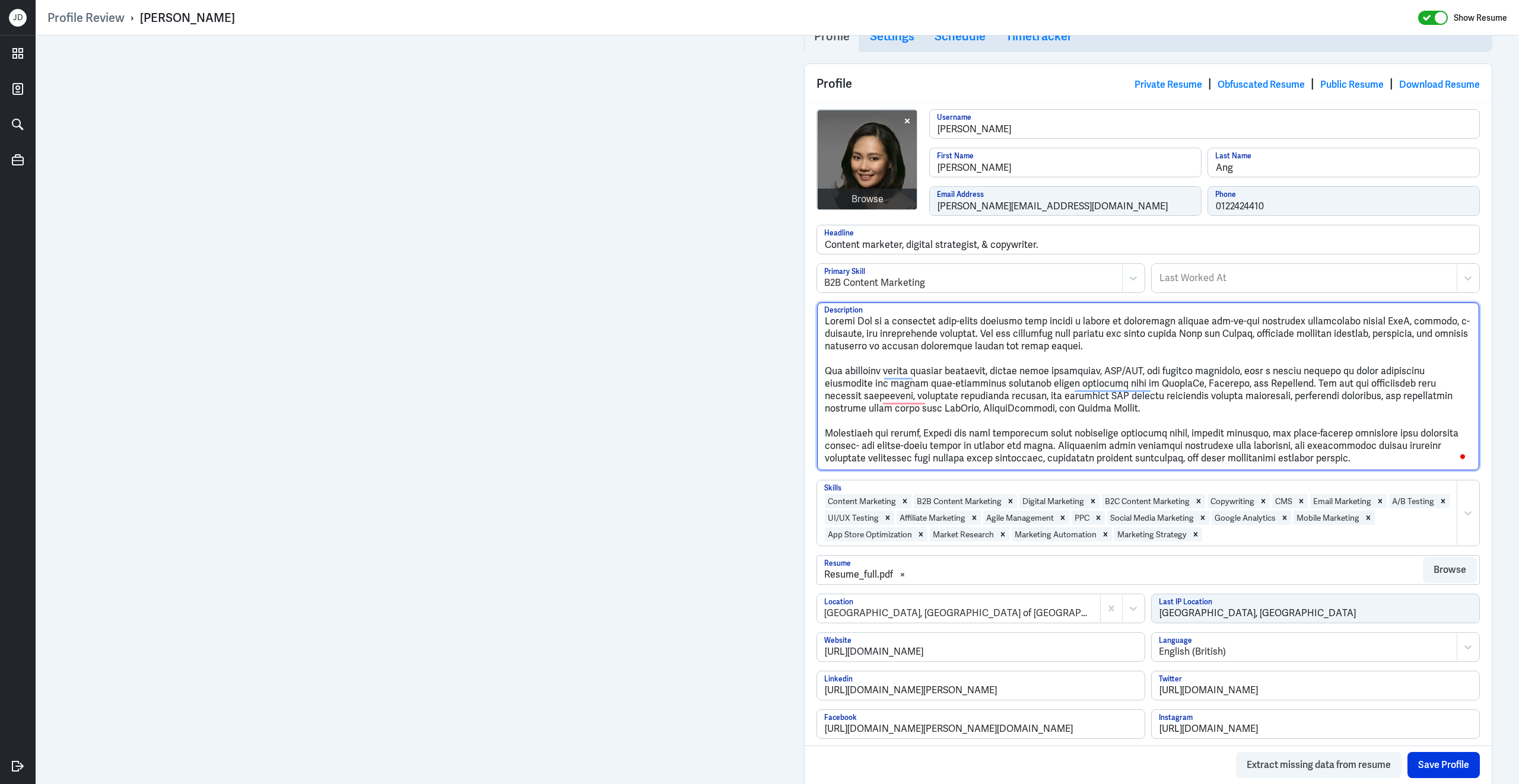
click at [827, 380] on textarea "Description" at bounding box center [1148, 386] width 662 height 168
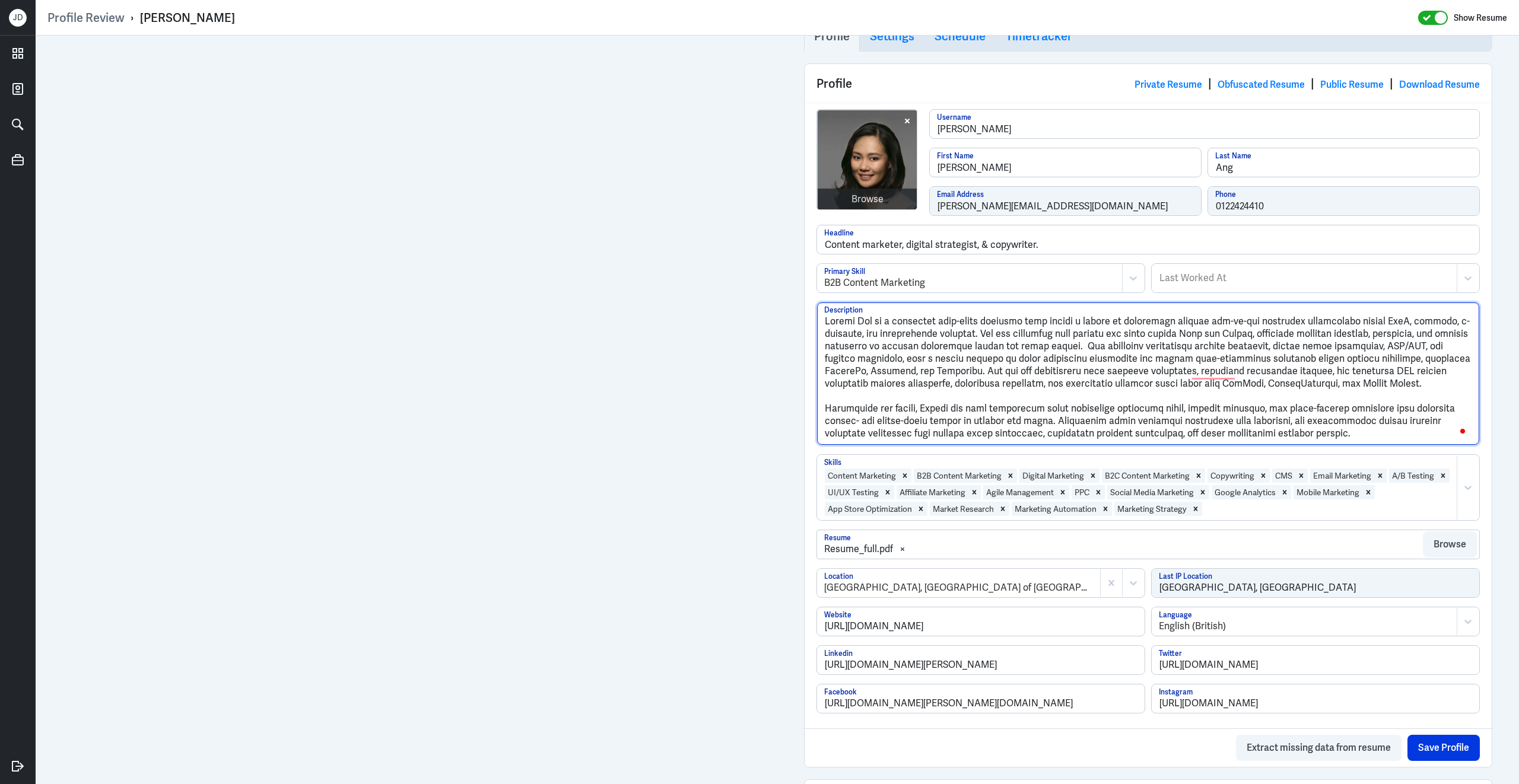
click at [823, 412] on textarea "Description" at bounding box center [1148, 373] width 662 height 142
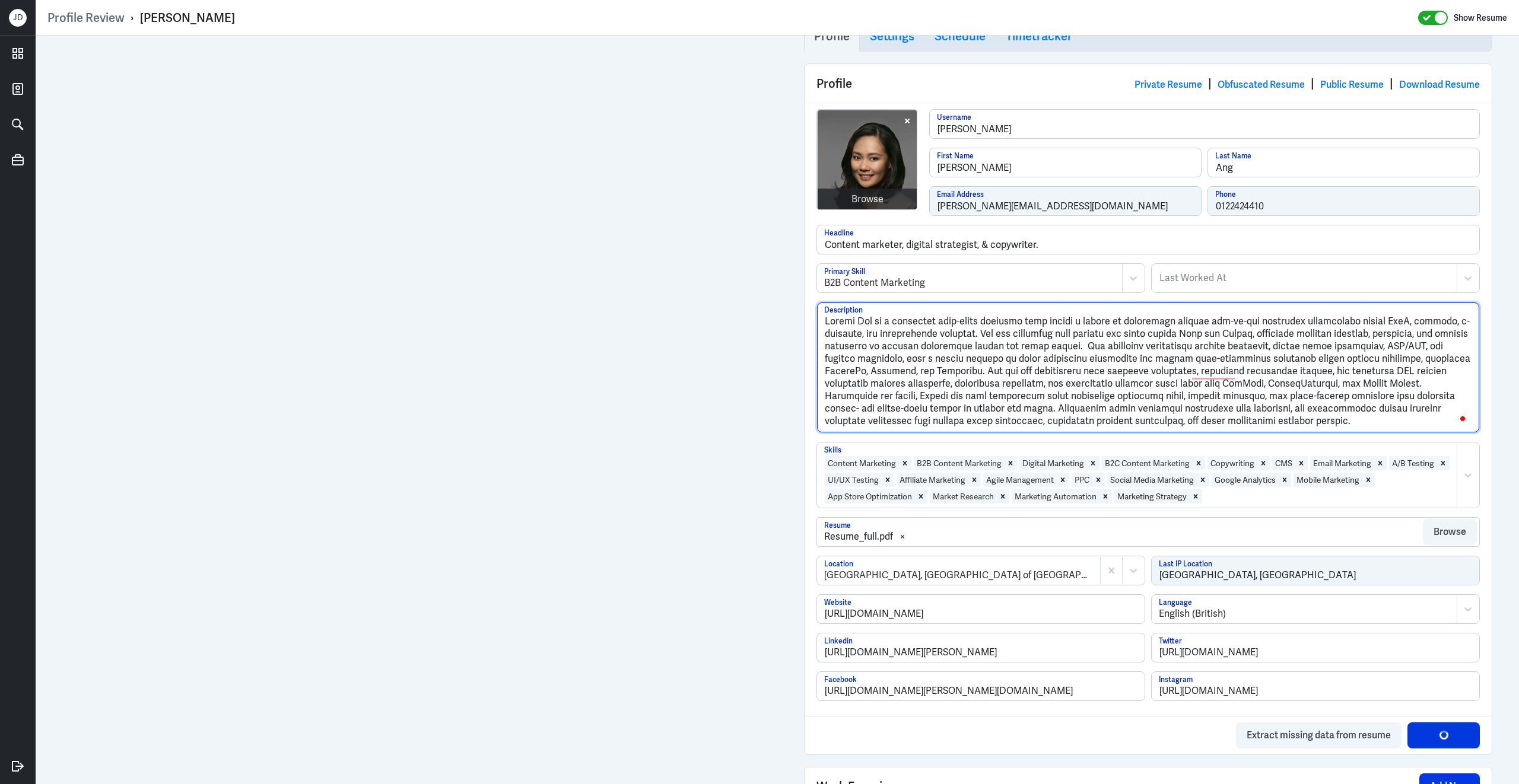
drag, startPoint x: 1339, startPoint y: 426, endPoint x: 742, endPoint y: 231, distance: 628.0
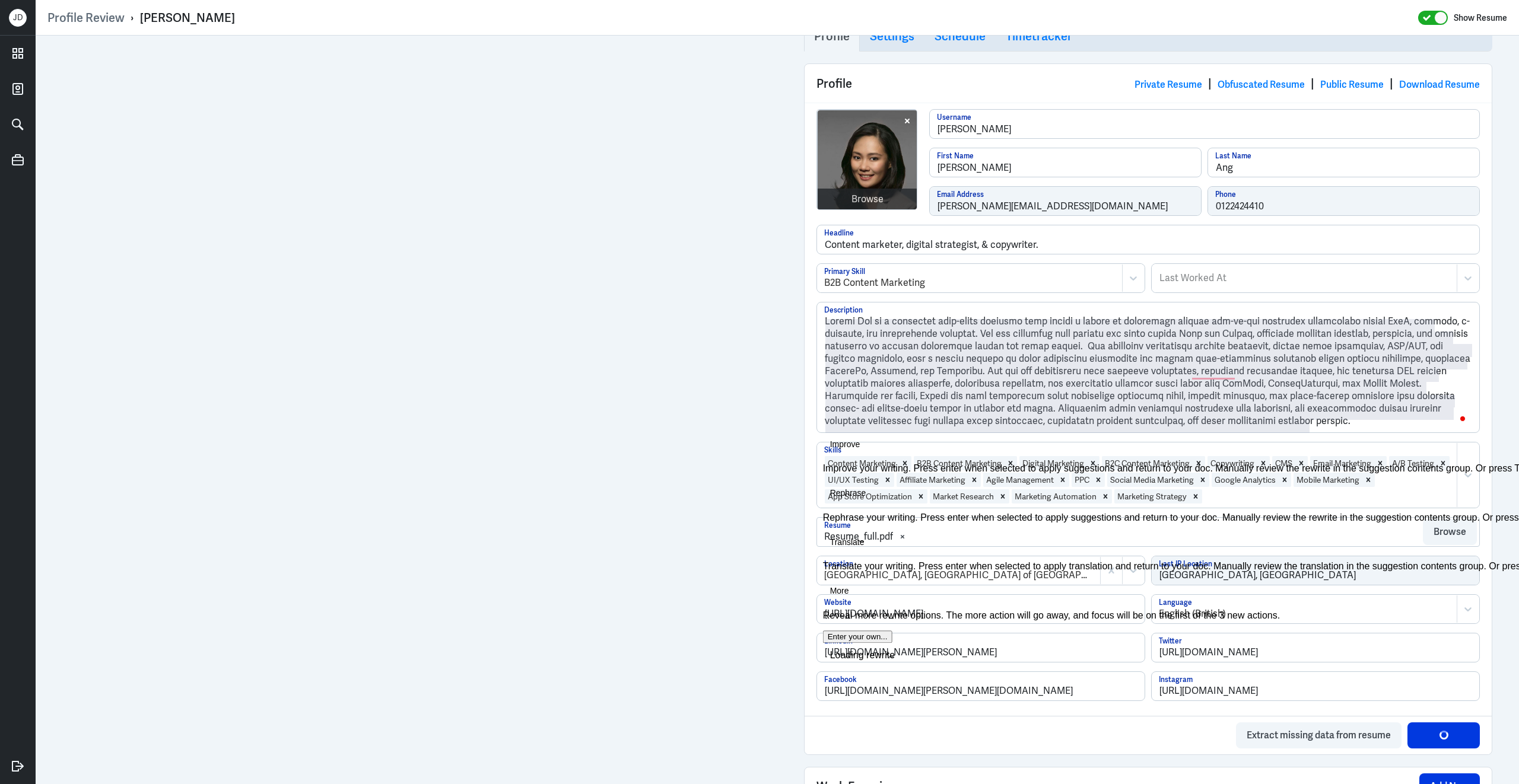
click at [29, 353] on button "See rewrite suggestions" at bounding box center [24, 364] width 9 height 114
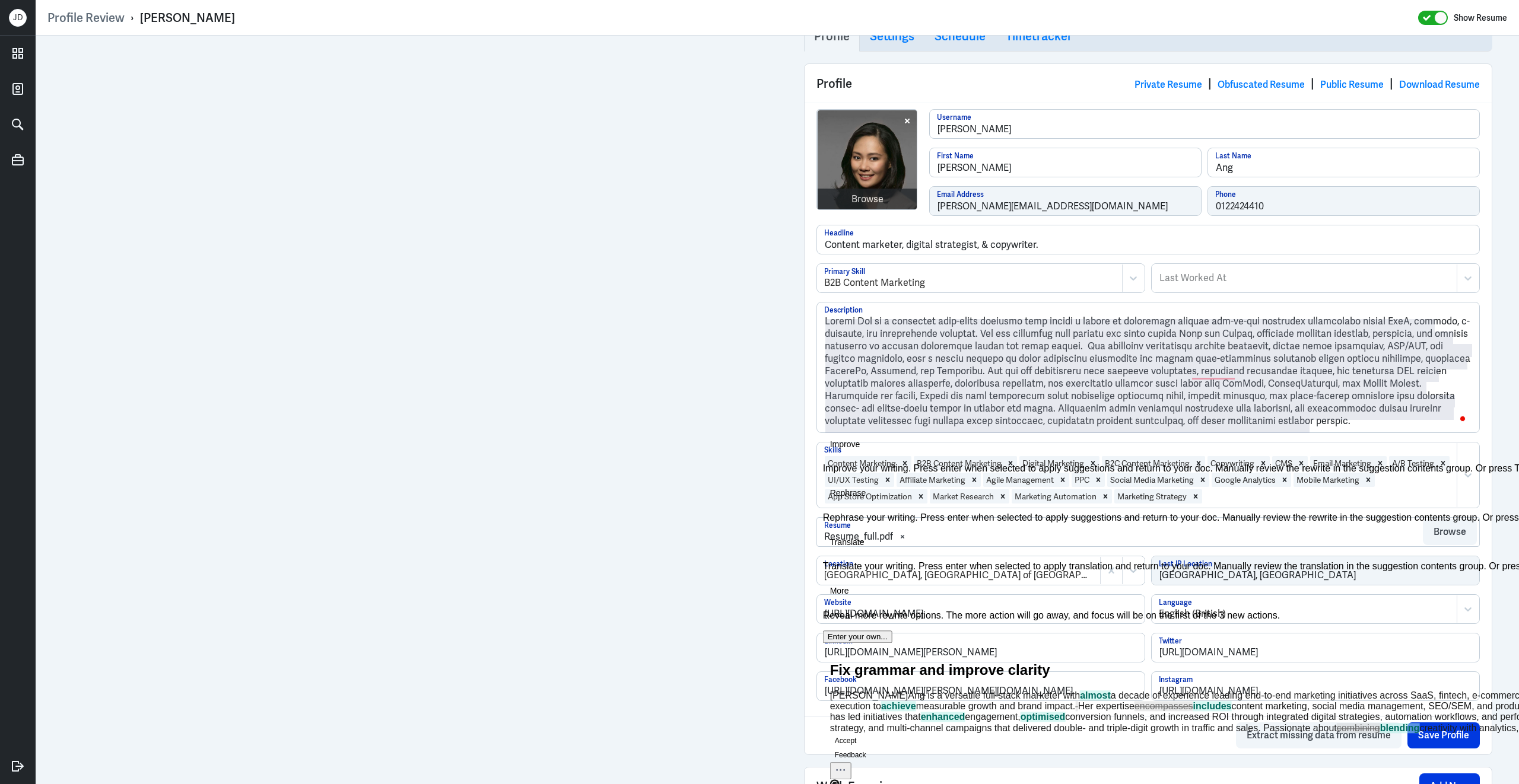
click at [873, 484] on button "Rephrase" at bounding box center [848, 494] width 50 height 19
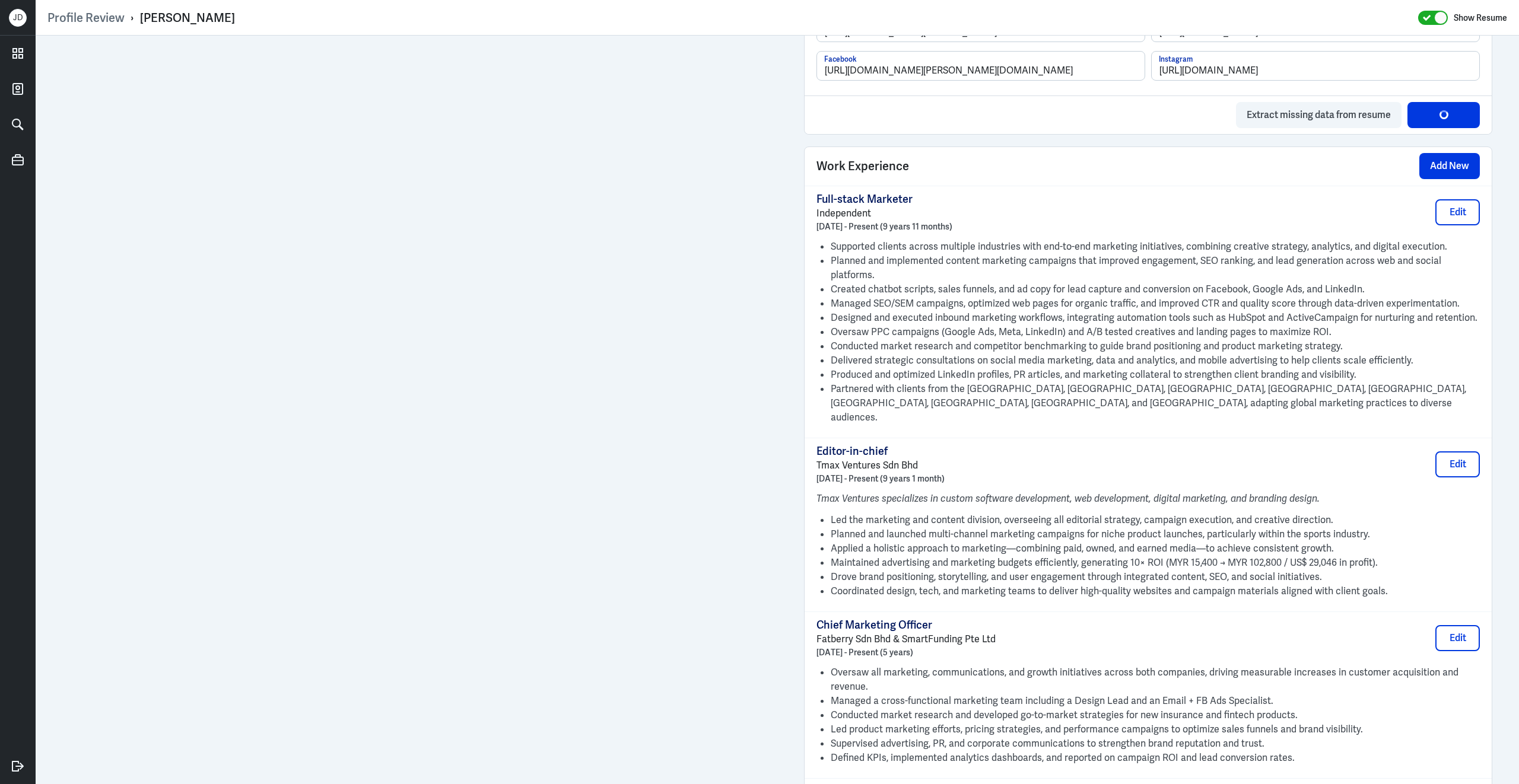
scroll to position [914, 0]
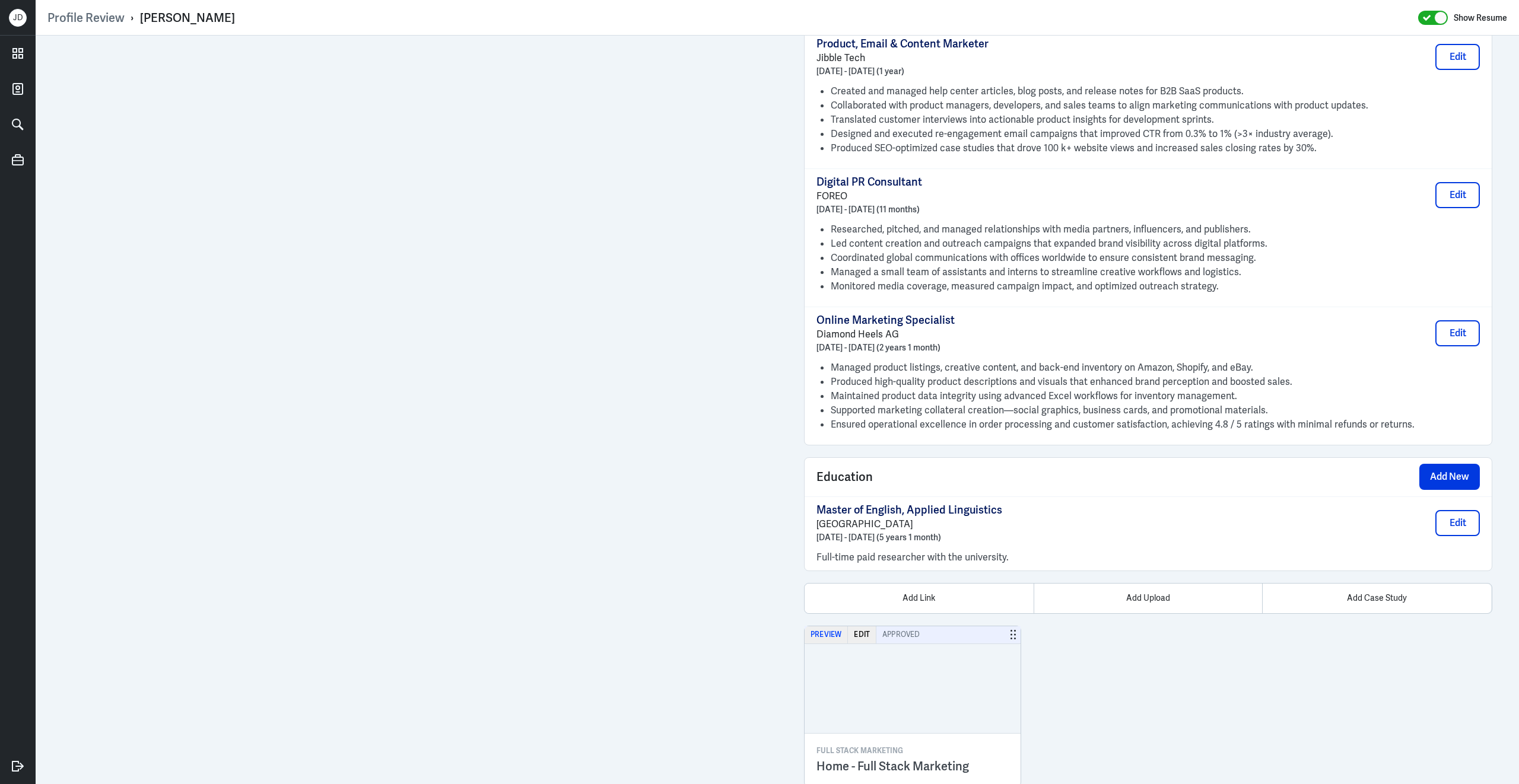
type textarea "Debbie Ang is a versatile full-stack marketer with nearly ten years of experien…"
click at [830, 626] on button "Preview" at bounding box center [826, 635] width 43 height 17
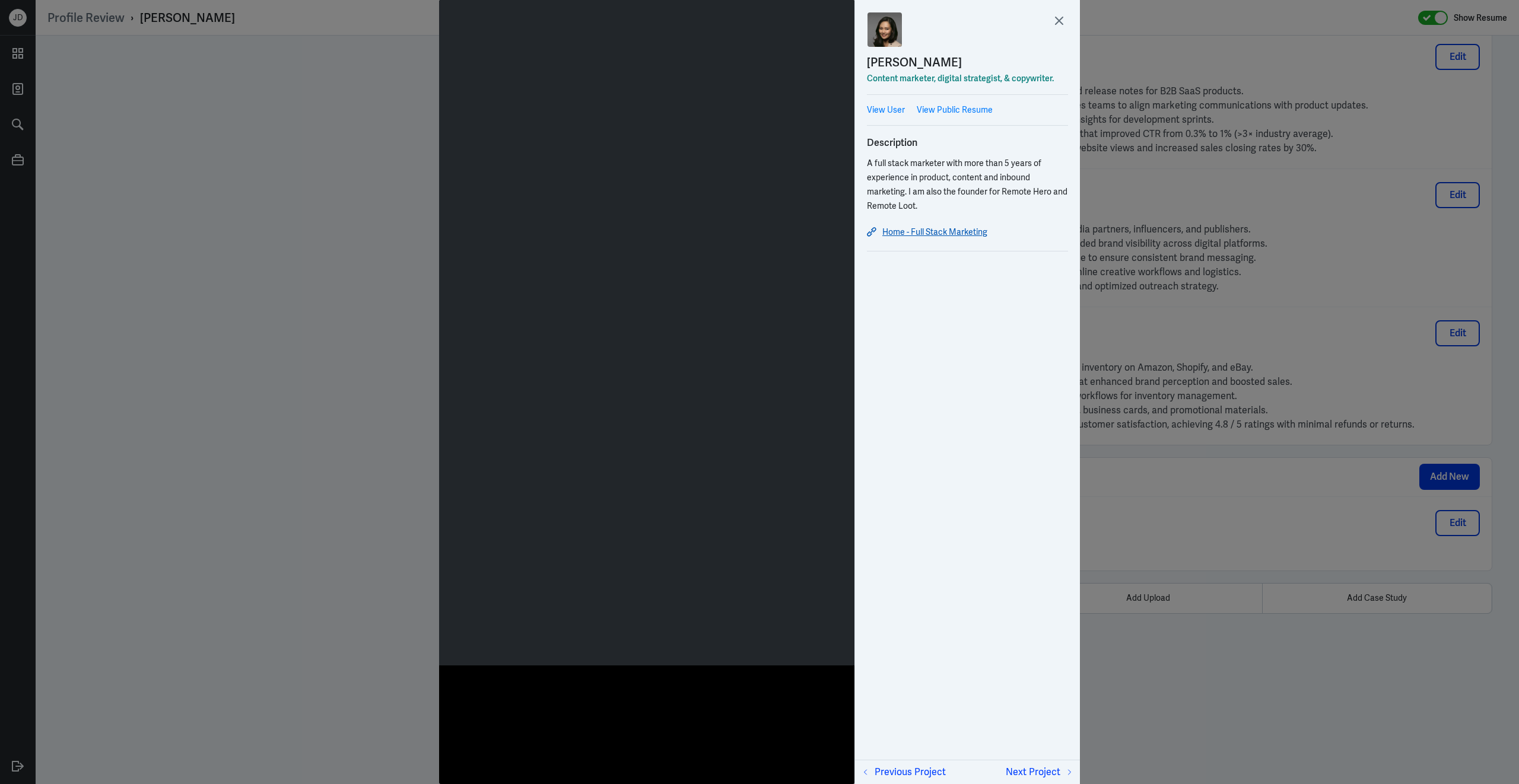
click at [975, 233] on link "Home - Full Stack Marketing" at bounding box center [967, 232] width 201 height 14
click at [949, 236] on link "Home - Full Stack Marketing" at bounding box center [967, 232] width 201 height 14
click at [1293, 532] on div at bounding box center [759, 392] width 1519 height 784
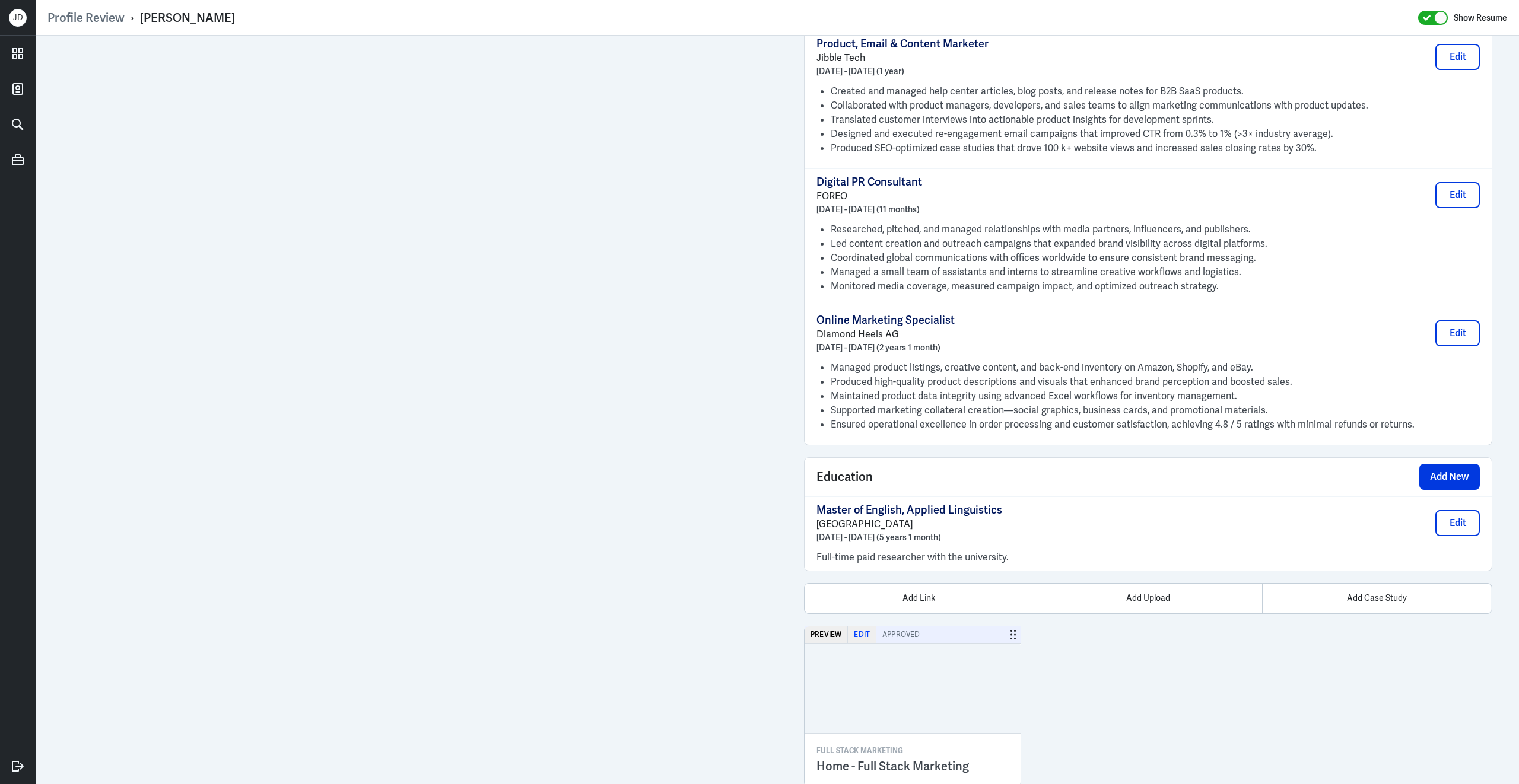
click at [858, 626] on button "Edit" at bounding box center [862, 635] width 29 height 17
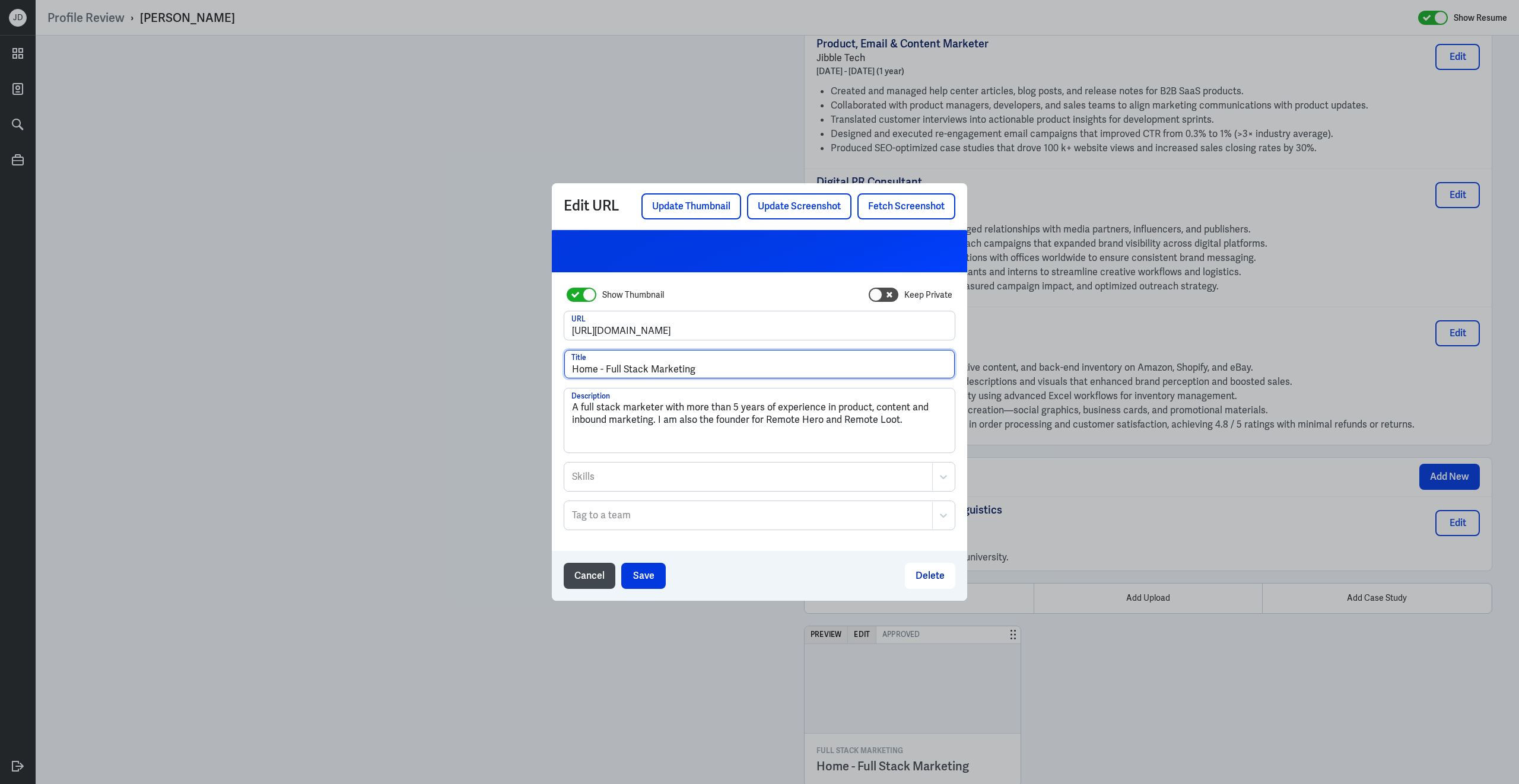
drag, startPoint x: 719, startPoint y: 367, endPoint x: 535, endPoint y: 365, distance: 184.0
click at [531, 365] on div "Edit URL Update Thumbnail Update Screenshot Fetch Screenshot Show Thumbnail Kee…" at bounding box center [759, 392] width 1519 height 784
drag, startPoint x: 693, startPoint y: 326, endPoint x: 530, endPoint y: 321, distance: 163.1
click at [530, 321] on div "Edit URL Update Thumbnail Update Screenshot Fetch Screenshot Show Thumbnail Kee…" at bounding box center [759, 392] width 1519 height 784
paste input "portfolio/"
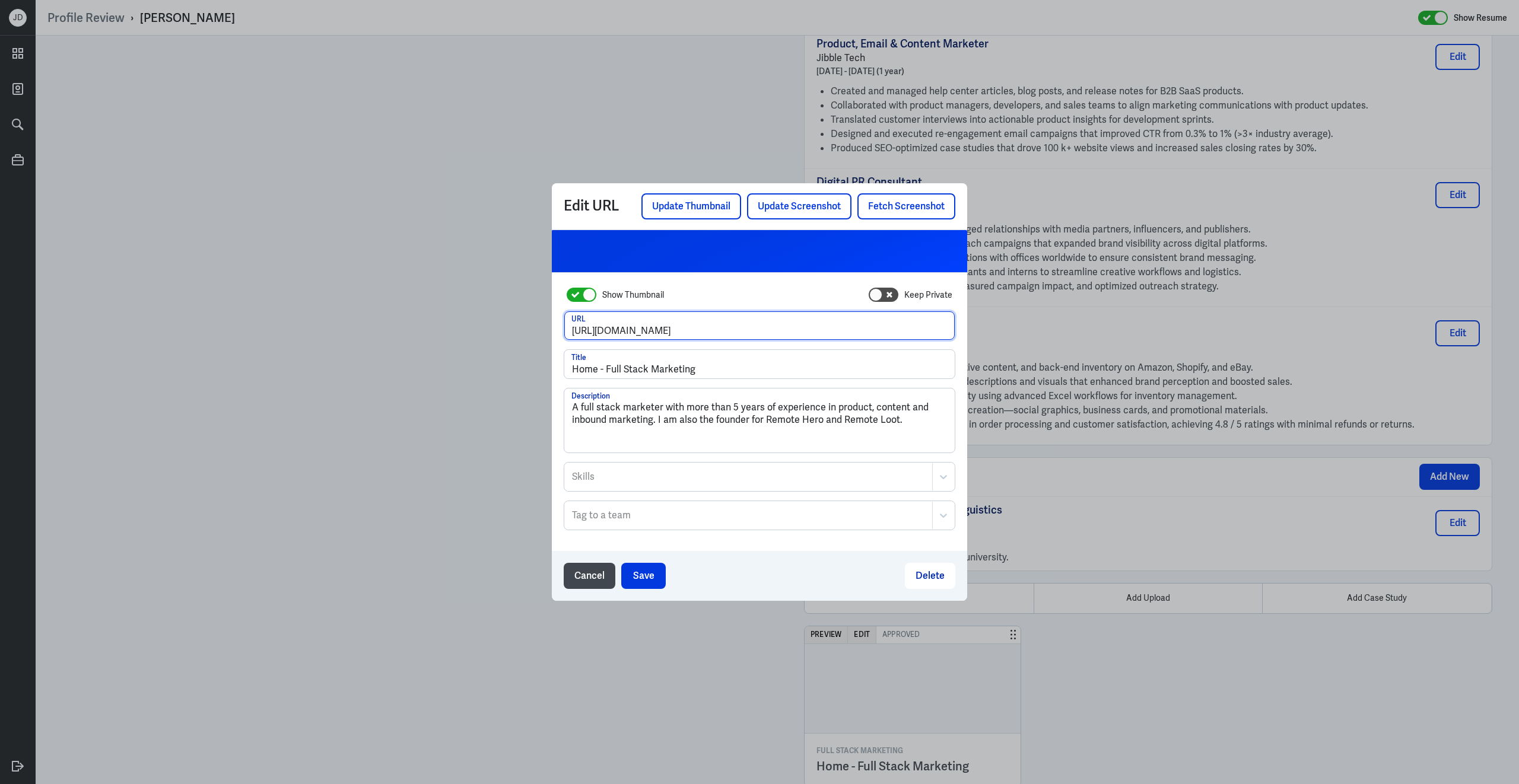
type input "https://debbieang.com/portfolio/"
drag, startPoint x: 919, startPoint y: 423, endPoint x: 401, endPoint y: 386, distance: 519.3
click at [401, 386] on div "Edit URL Update Thumbnail Update Screenshot Fetch Screenshot Show Thumbnail Kee…" at bounding box center [759, 392] width 1519 height 784
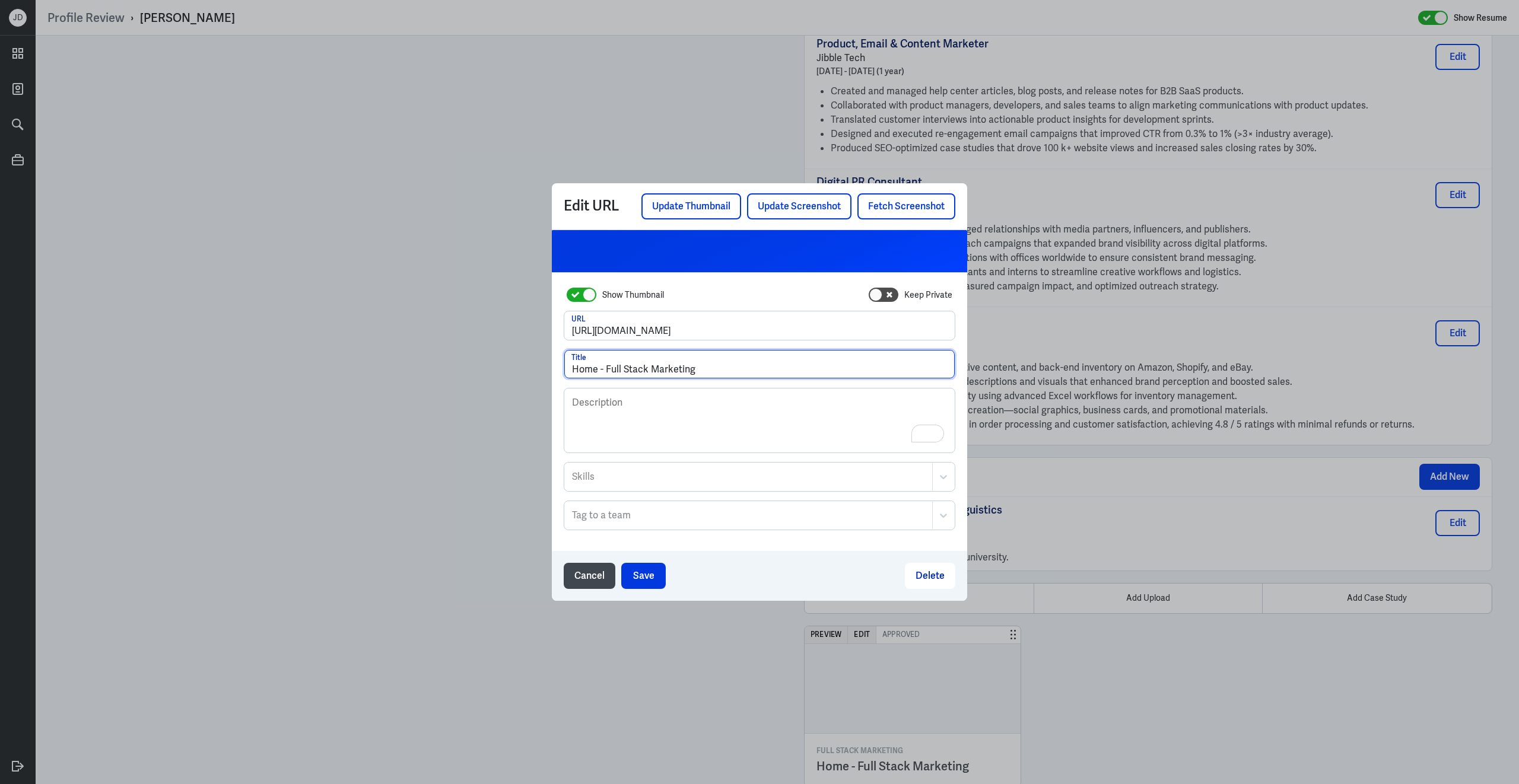
drag, startPoint x: 721, startPoint y: 368, endPoint x: 466, endPoint y: 358, distance: 255.2
click at [466, 358] on div "Edit URL Update Thumbnail Update Screenshot Fetch Screenshot Show Thumbnail Kee…" at bounding box center [759, 392] width 1519 height 784
type input "Portfolio - Debbie A."
click at [643, 572] on button "Save" at bounding box center [643, 576] width 44 height 26
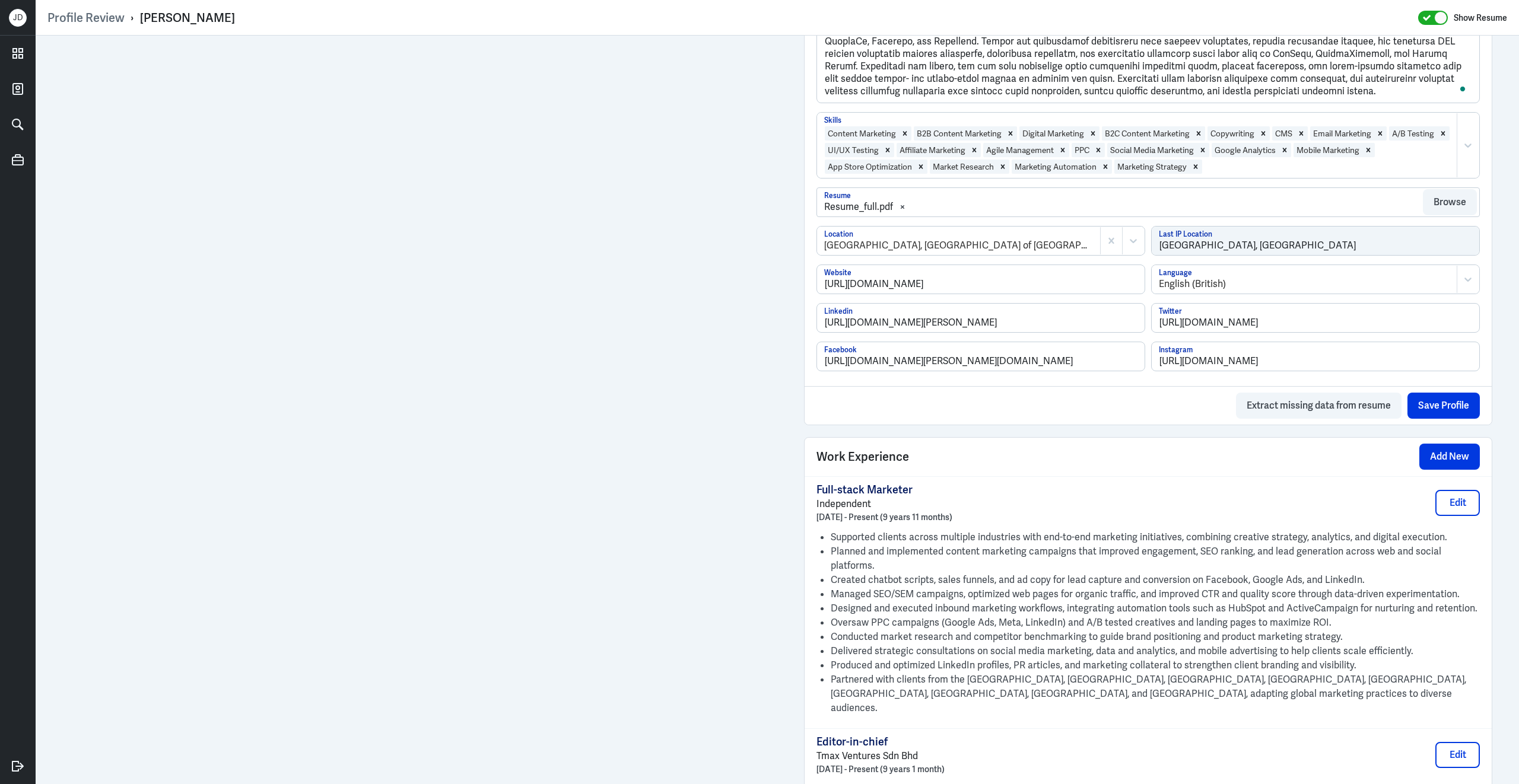
scroll to position [760, 0]
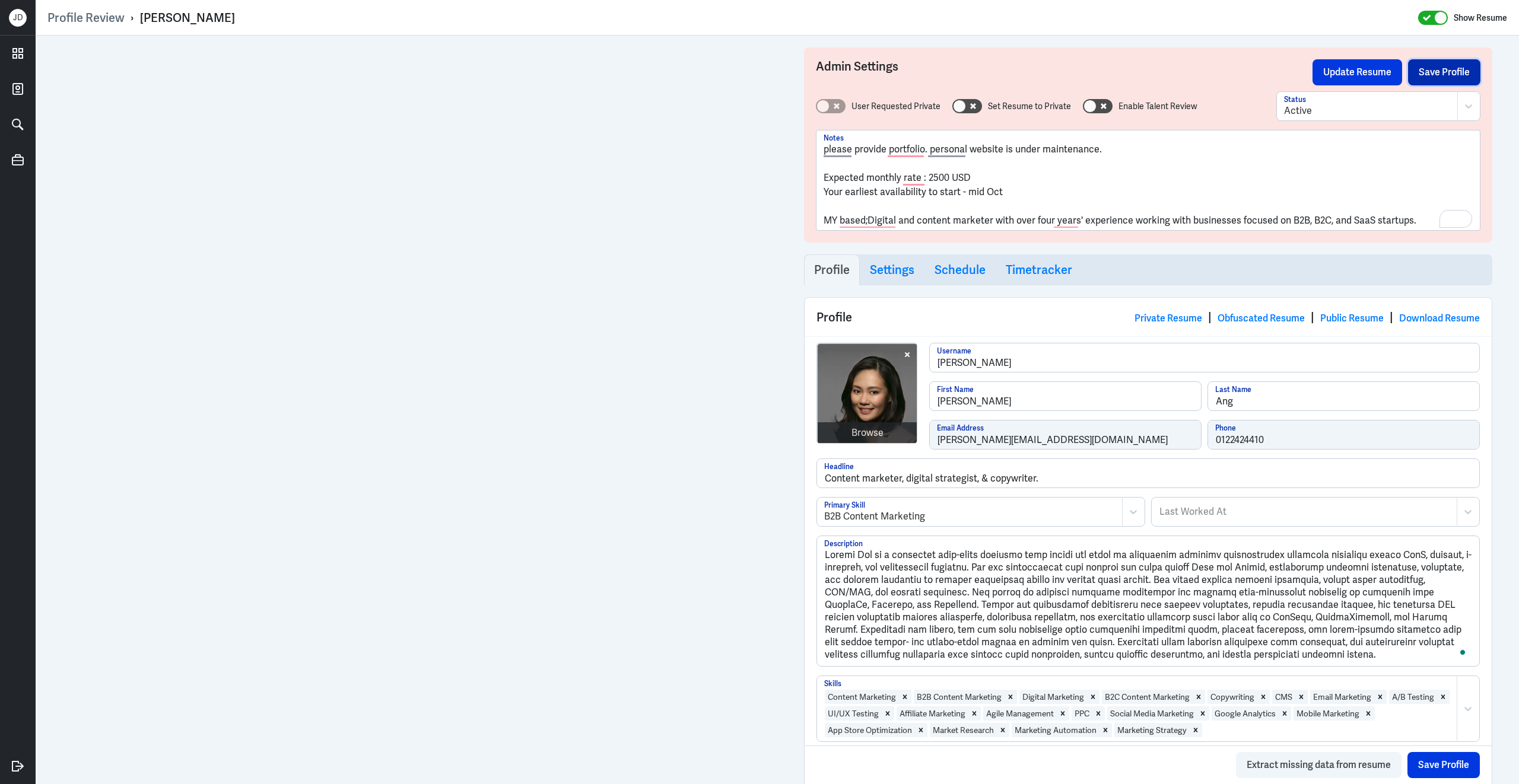
click at [1430, 79] on button "Save Profile" at bounding box center [1444, 72] width 72 height 26
click at [1367, 72] on button "Update Resume" at bounding box center [1357, 72] width 90 height 26
click at [1264, 323] on link "Obfuscated Resume" at bounding box center [1261, 318] width 87 height 12
click at [897, 434] on div "Browse debbie-ang Username Debbie First Name Ang Last Name debbie.amh@gmail.com…" at bounding box center [1148, 401] width 663 height 116
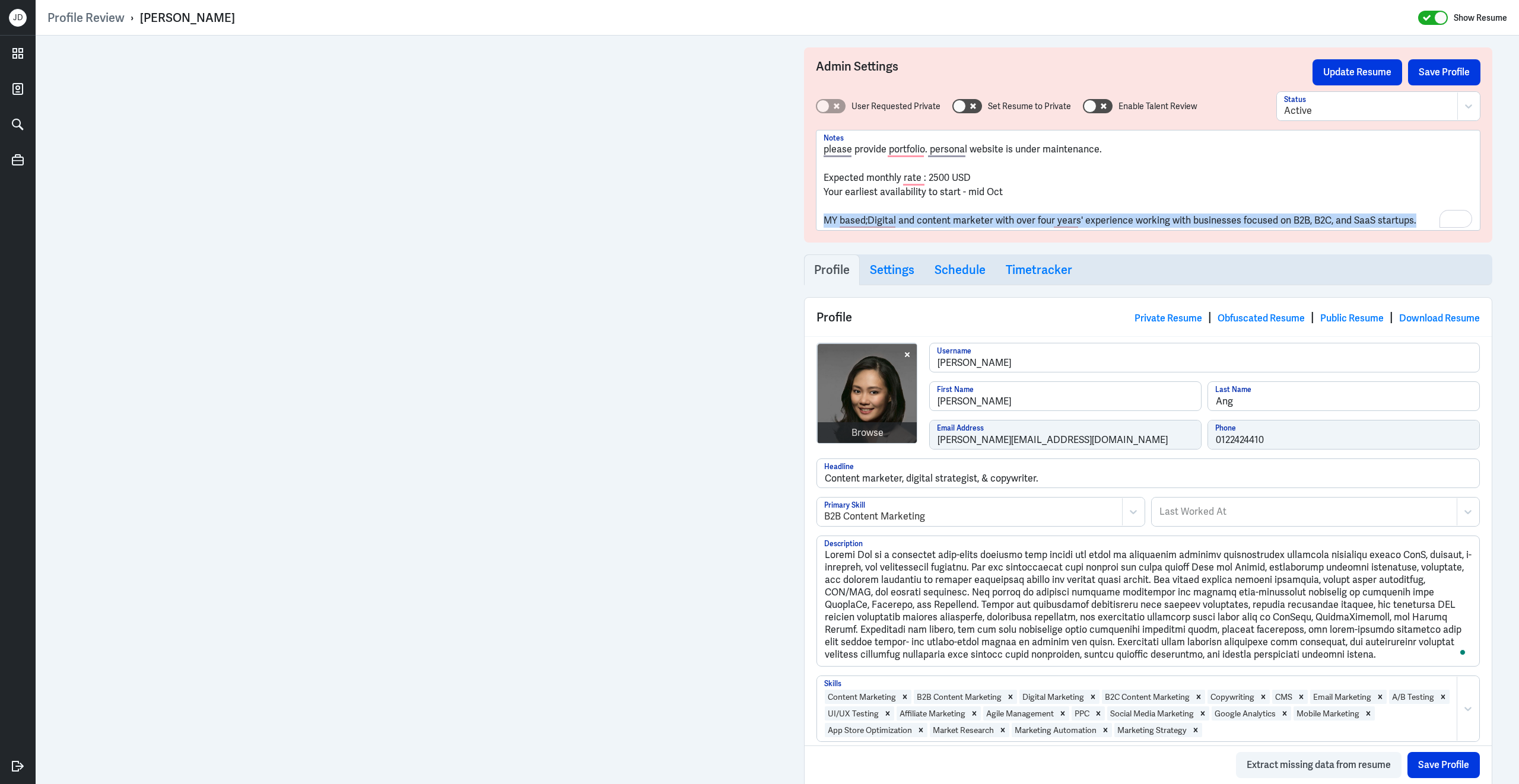
drag, startPoint x: 1417, startPoint y: 224, endPoint x: 770, endPoint y: 219, distance: 647.0
copy p "MY based;Digital and content marketer with over four years' experience working …"
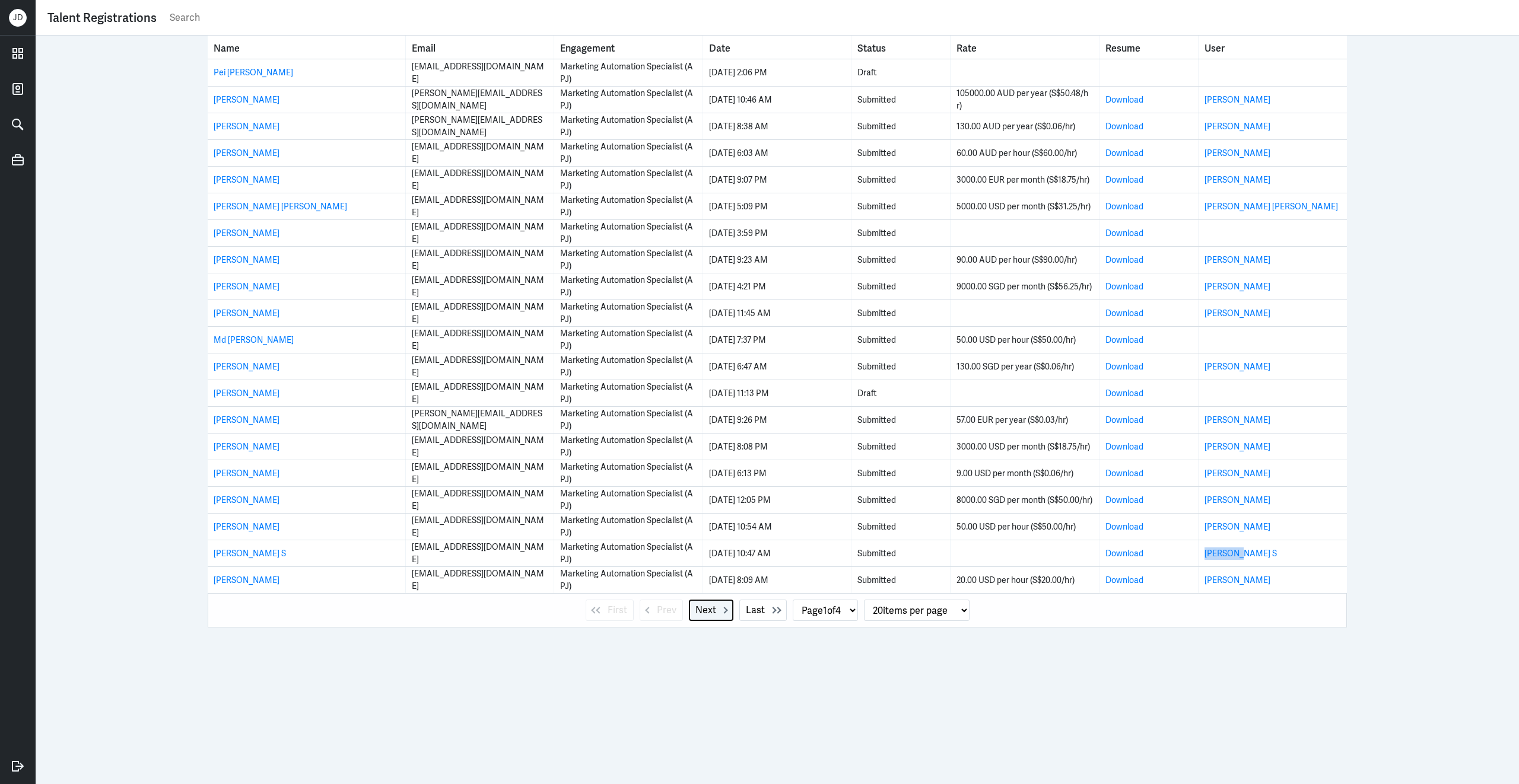
click at [696, 609] on span "Next" at bounding box center [706, 610] width 21 height 14
select select "2"
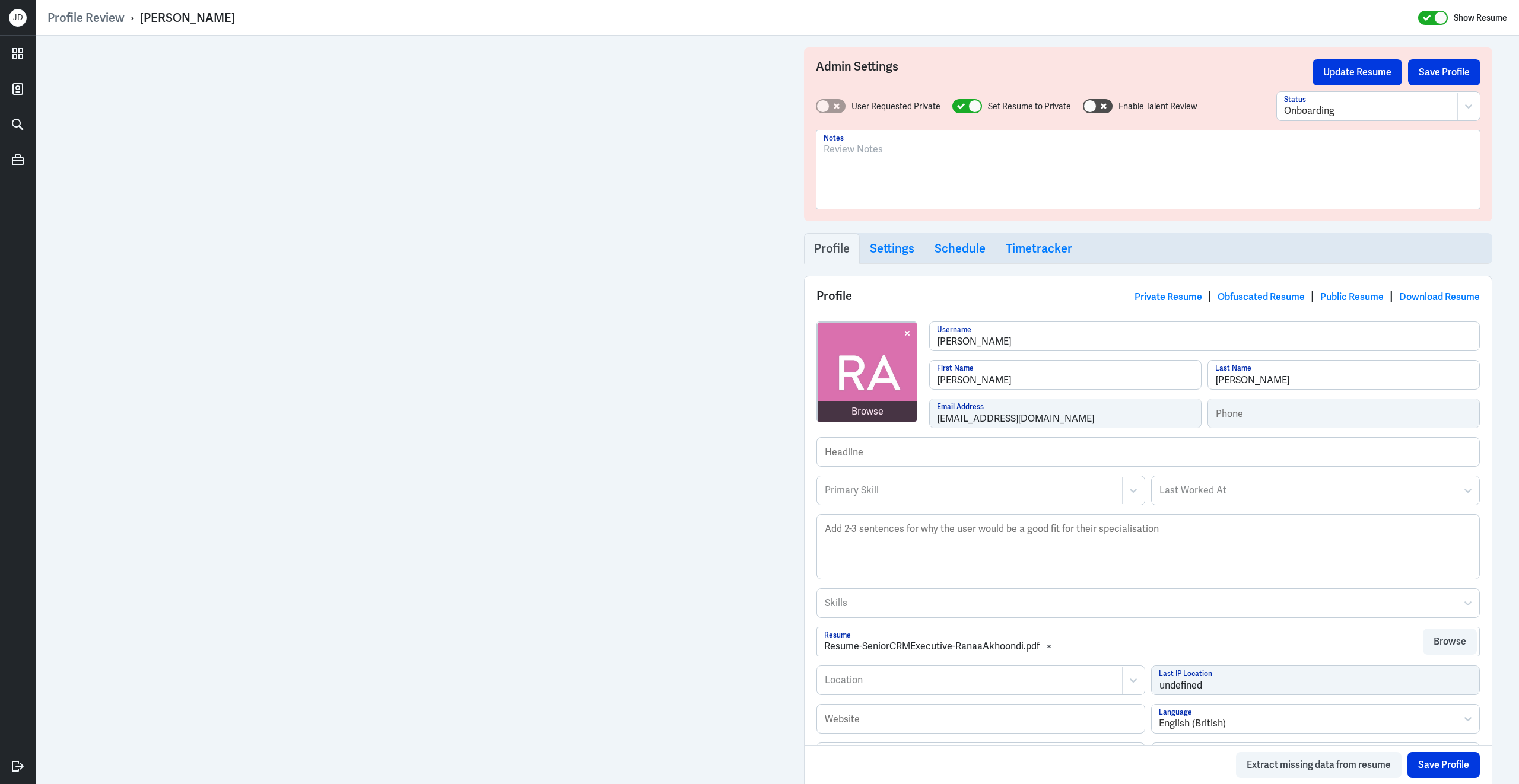
click at [888, 168] on div at bounding box center [1148, 174] width 649 height 64
click at [1417, 81] on button "Save Profile" at bounding box center [1444, 72] width 72 height 26
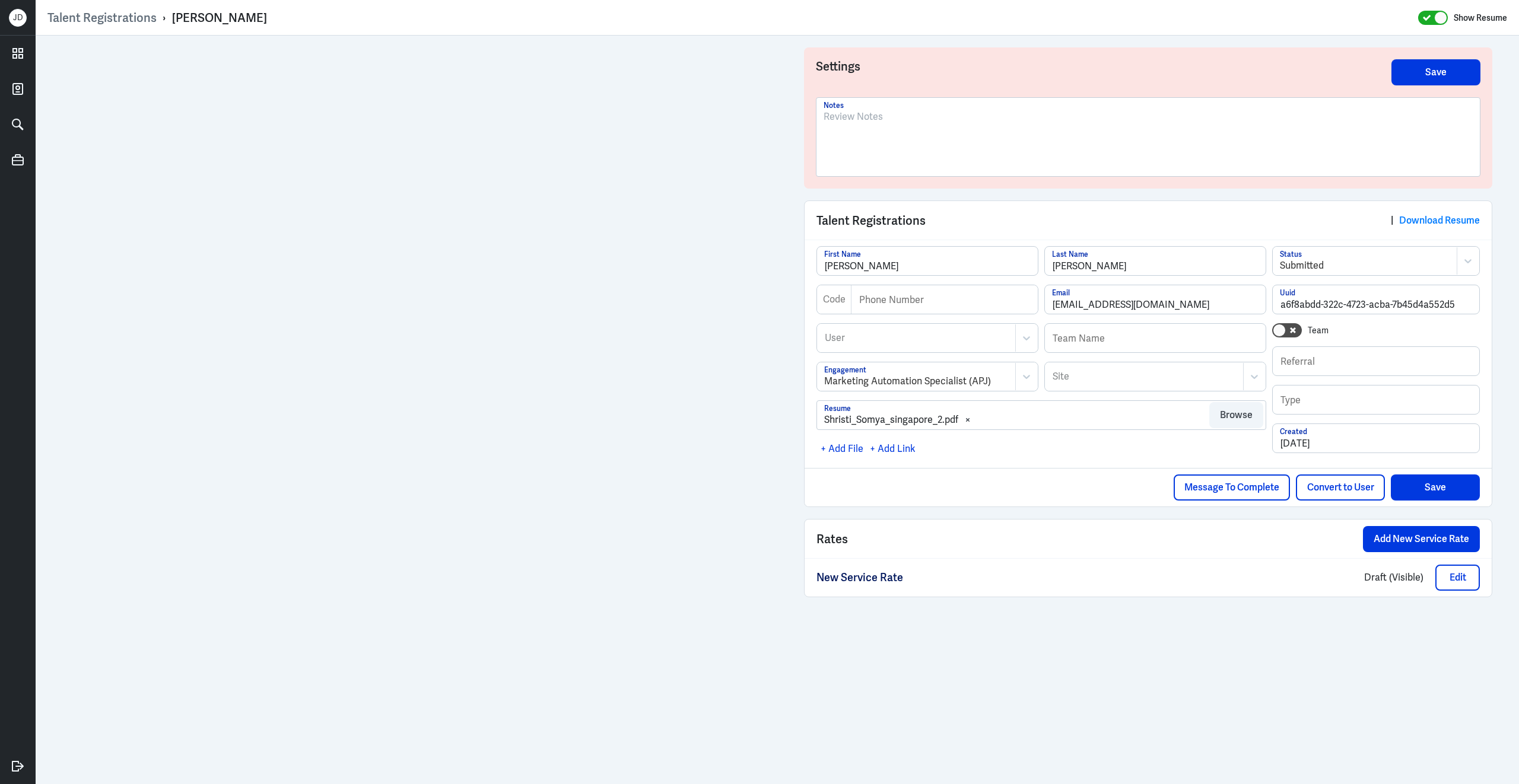
click at [884, 147] on div at bounding box center [1148, 141] width 649 height 64
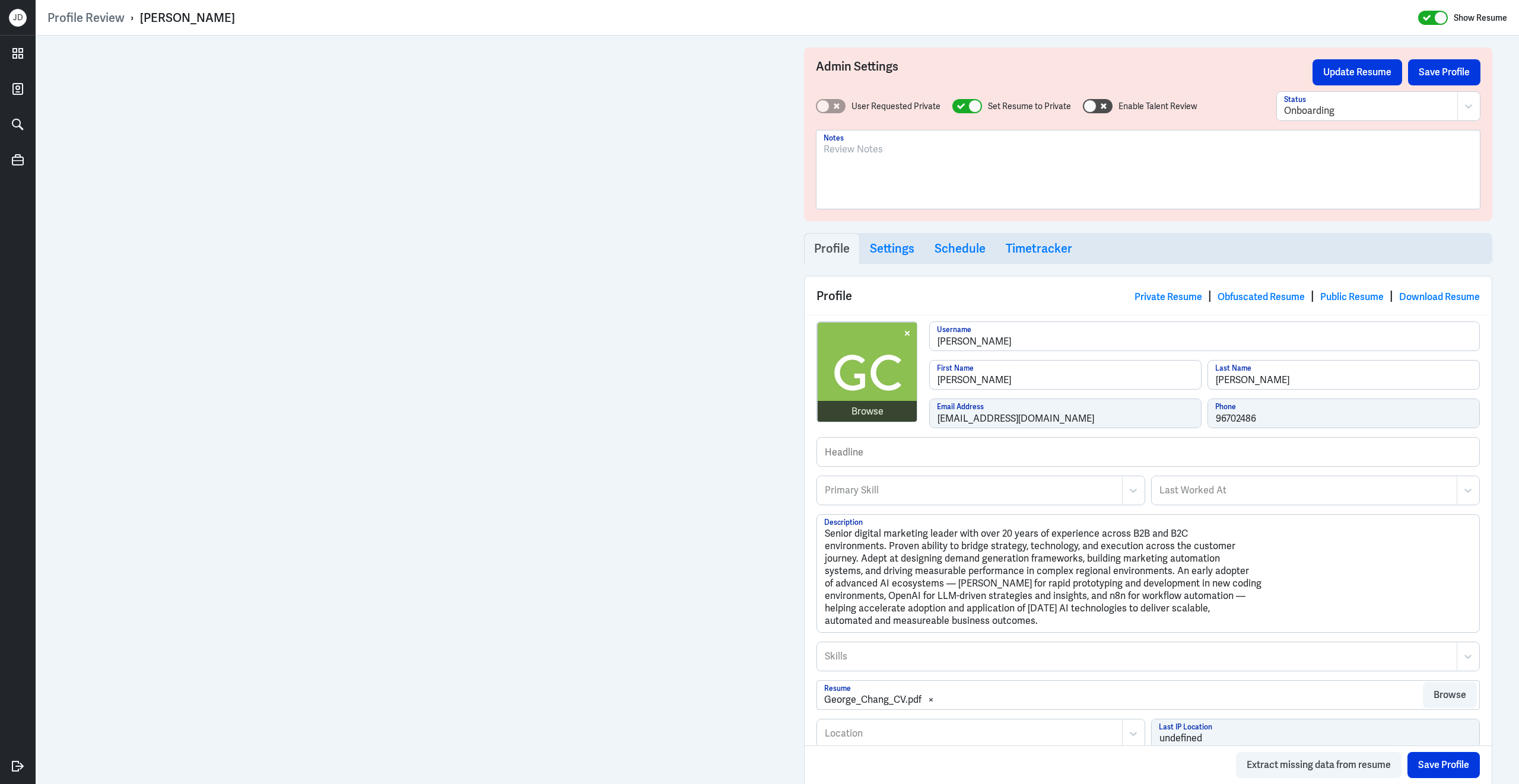
scroll to position [502, 0]
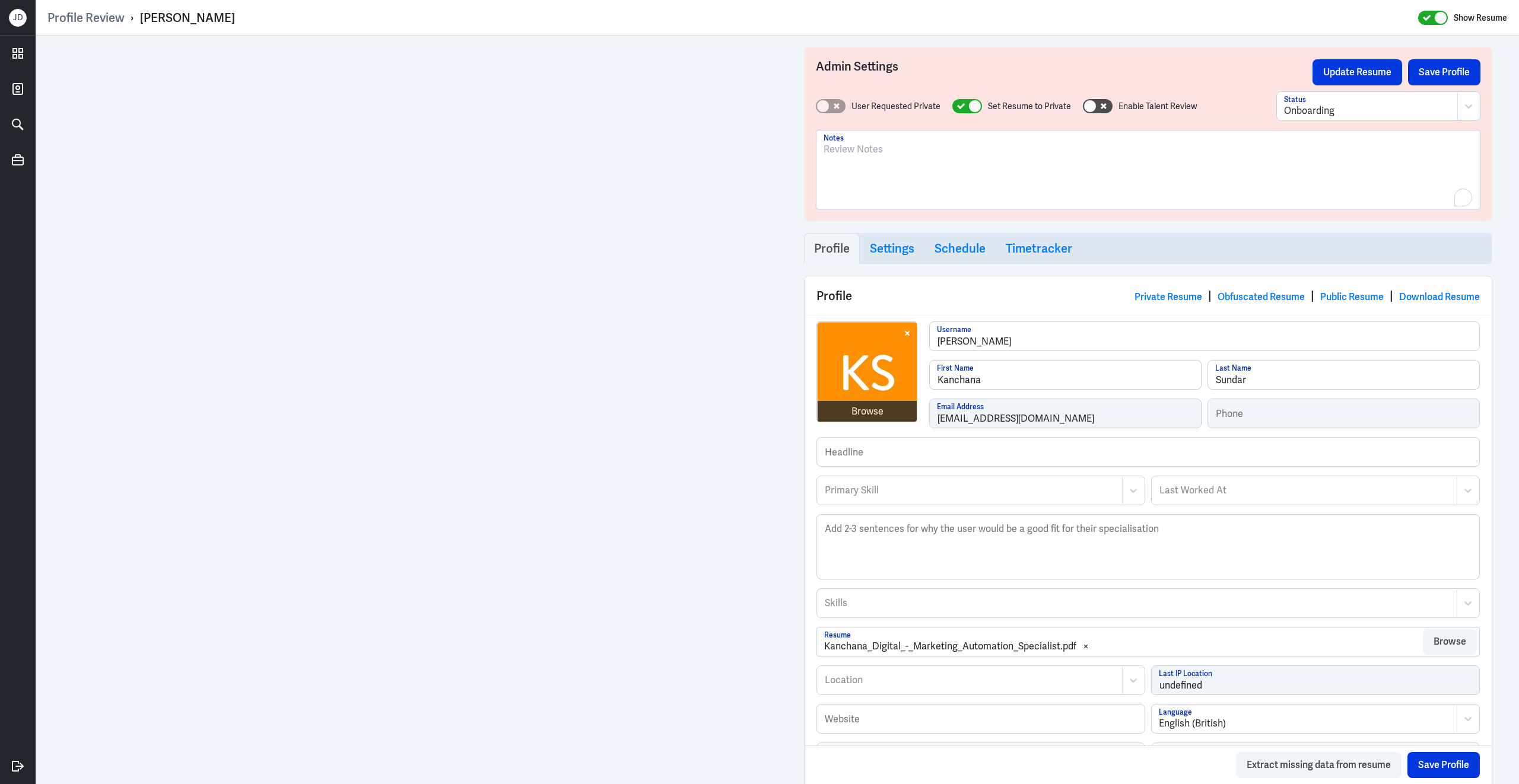
click at [941, 186] on div "To enrich screen reader interactions, please activate Accessibility in Grammarl…" at bounding box center [1148, 174] width 649 height 64
click at [942, 184] on div "To enrich screen reader interactions, please activate Accessibility in Grammarl…" at bounding box center [1148, 174] width 649 height 64
click at [1440, 92] on div "Onboarding" at bounding box center [1378, 107] width 203 height 29
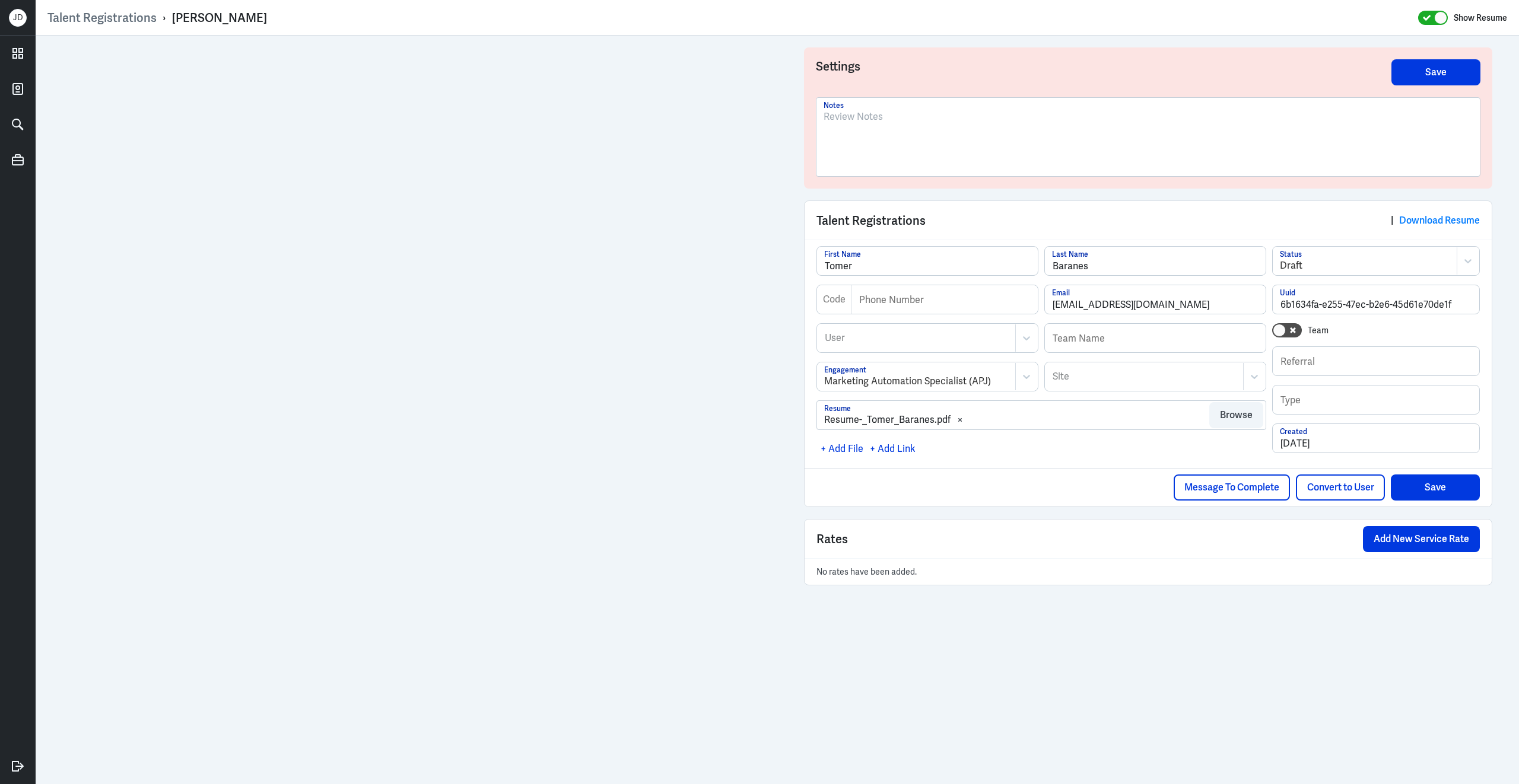
click at [920, 108] on div at bounding box center [1148, 137] width 663 height 79
click at [913, 127] on div at bounding box center [1148, 141] width 649 height 64
click at [1455, 77] on button "Save" at bounding box center [1435, 72] width 89 height 26
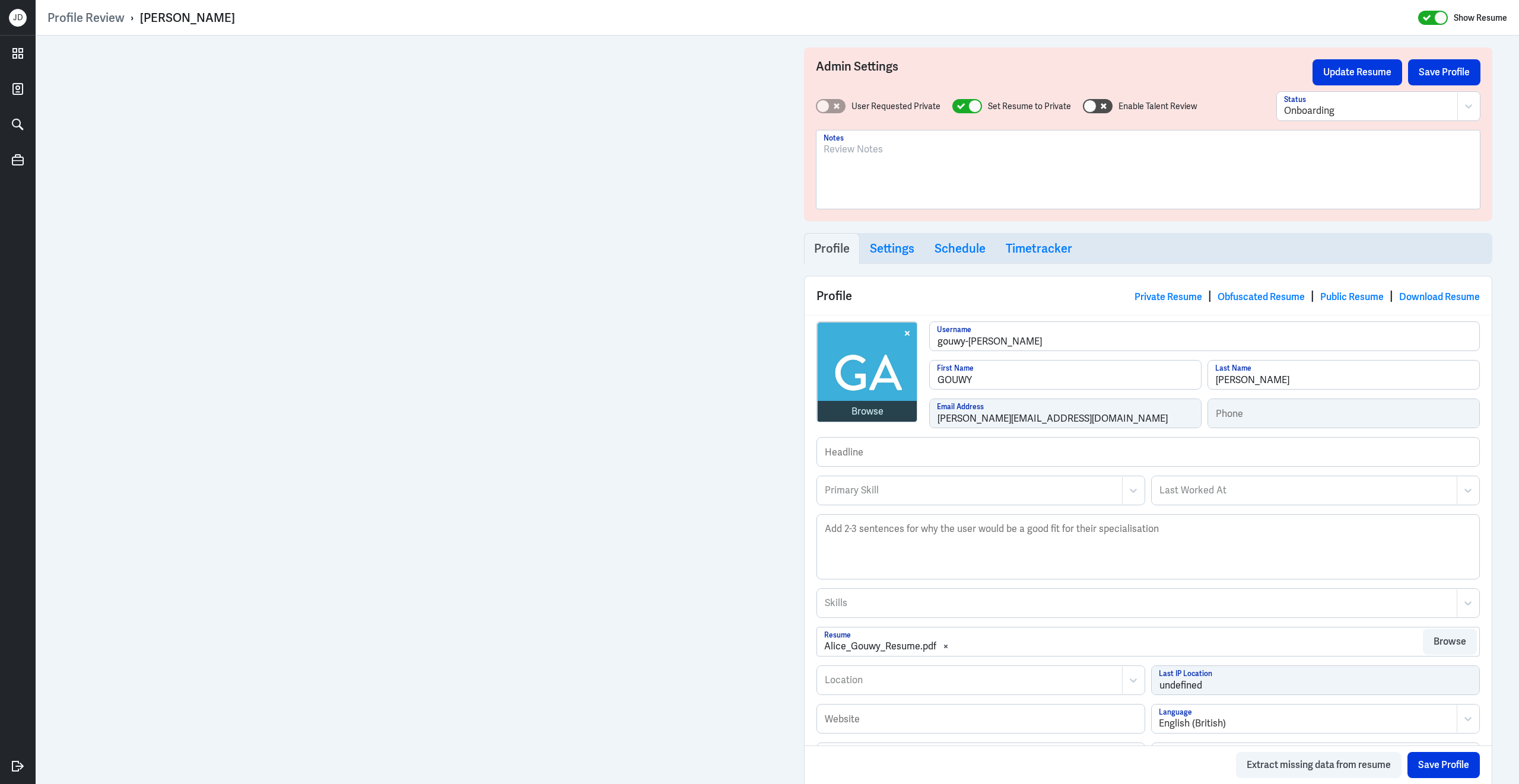
click at [892, 183] on div at bounding box center [1148, 174] width 649 height 64
click at [910, 178] on div at bounding box center [1148, 174] width 649 height 64
click at [858, 170] on div at bounding box center [1148, 174] width 649 height 64
click at [994, 187] on div at bounding box center [1148, 174] width 649 height 64
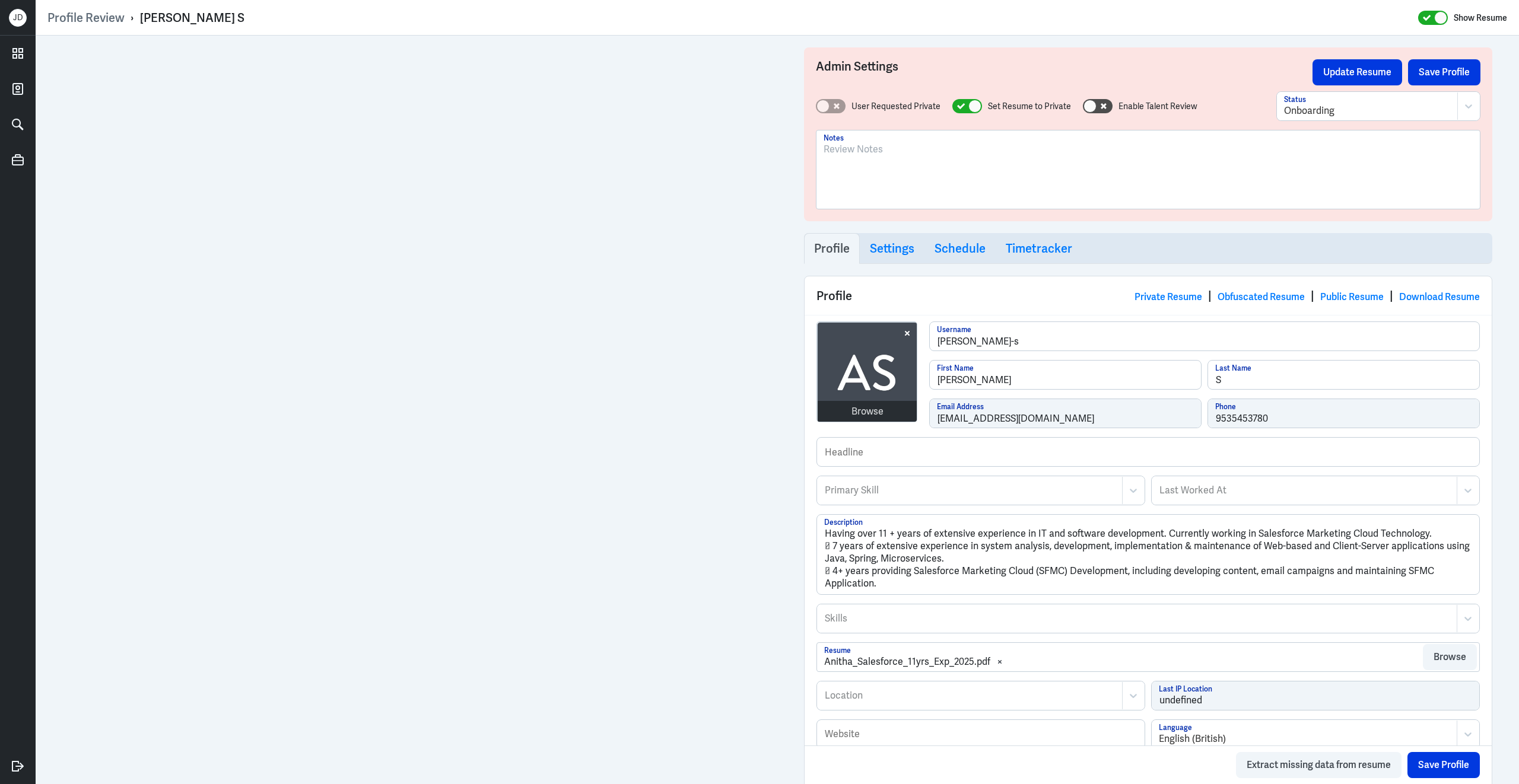
click at [880, 187] on div at bounding box center [1148, 174] width 649 height 64
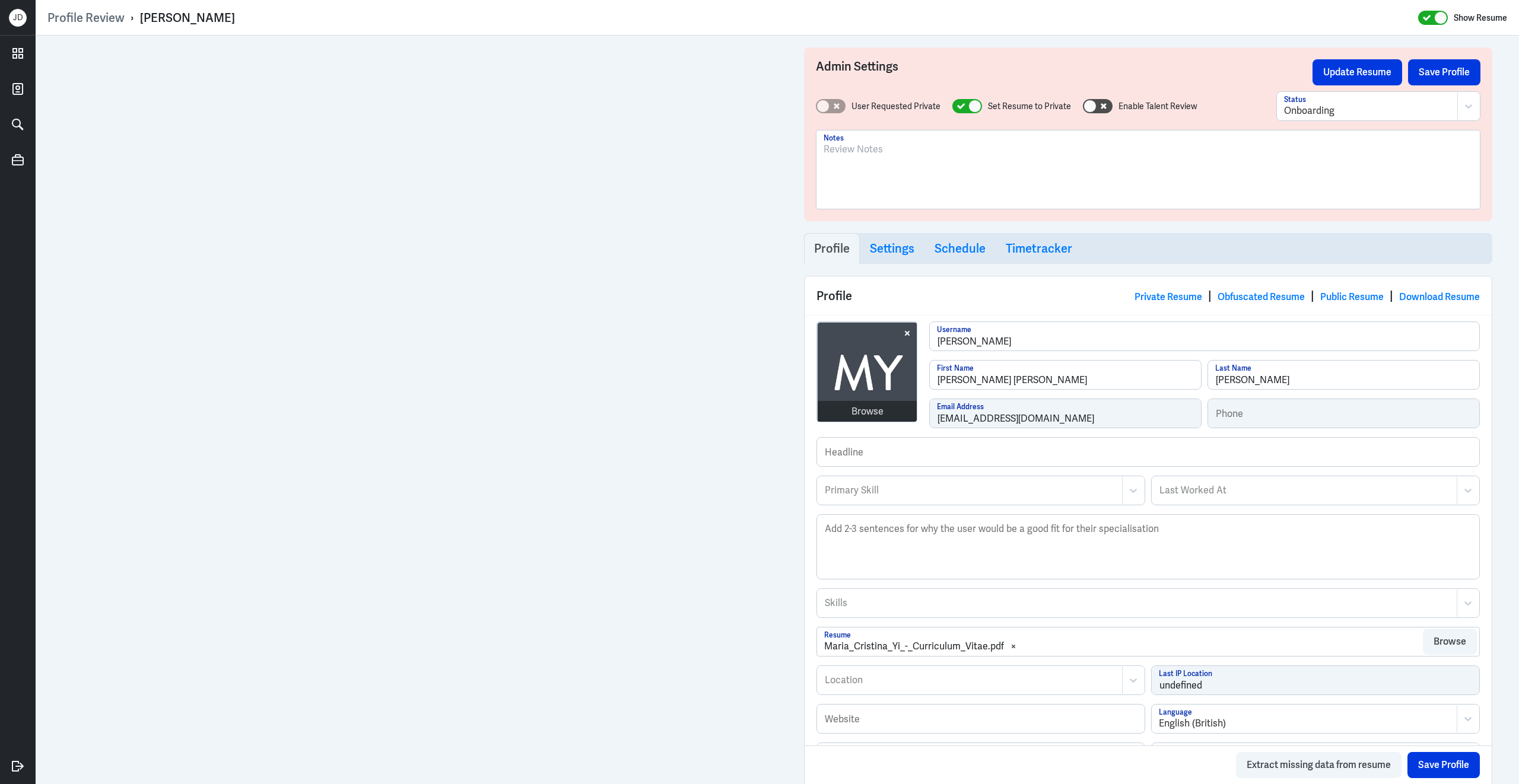
click at [913, 187] on div at bounding box center [1148, 174] width 649 height 64
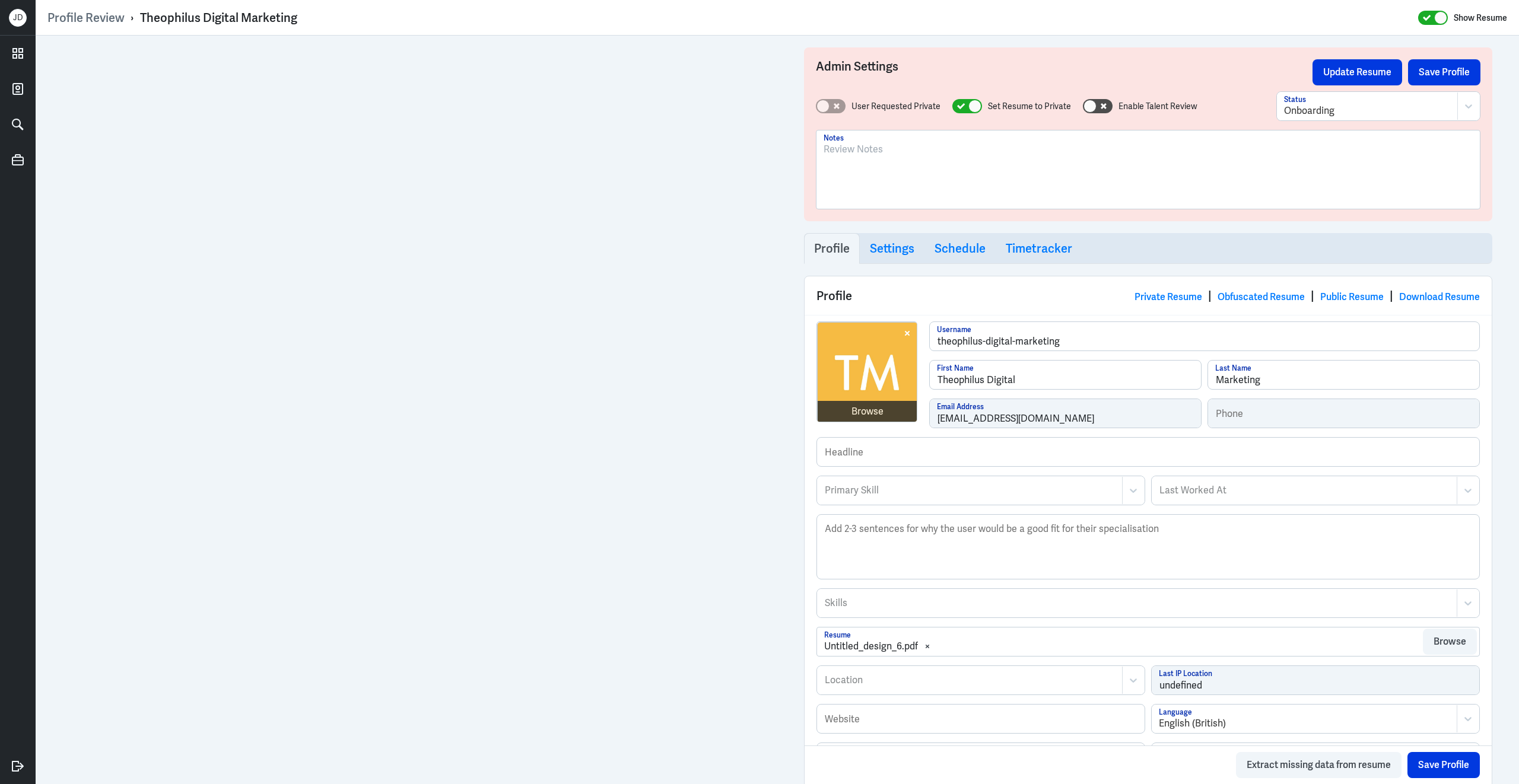
click at [902, 185] on div at bounding box center [1148, 174] width 649 height 64
click at [1453, 74] on button "Save Profile" at bounding box center [1444, 72] width 72 height 26
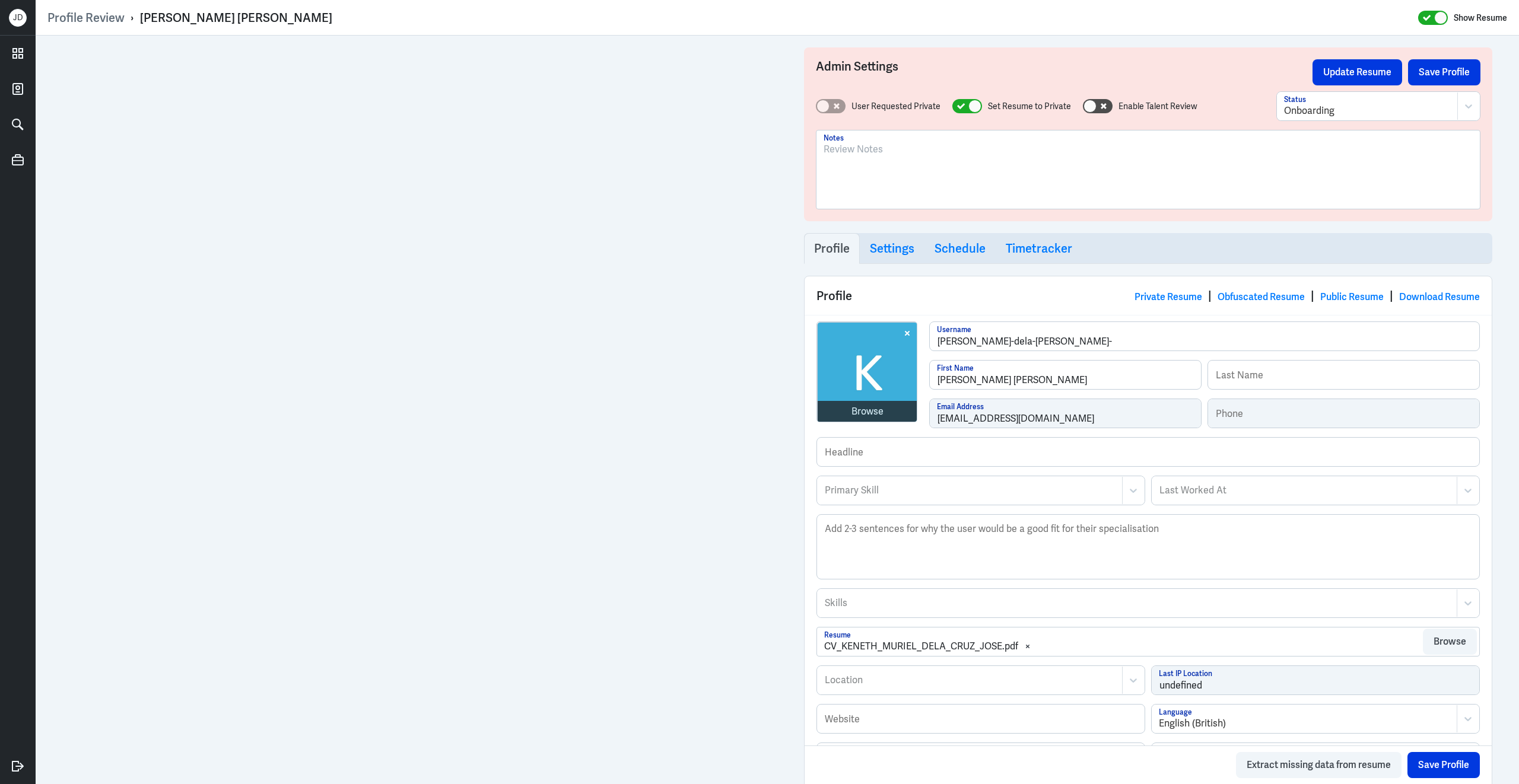
click at [870, 183] on div at bounding box center [1148, 174] width 649 height 64
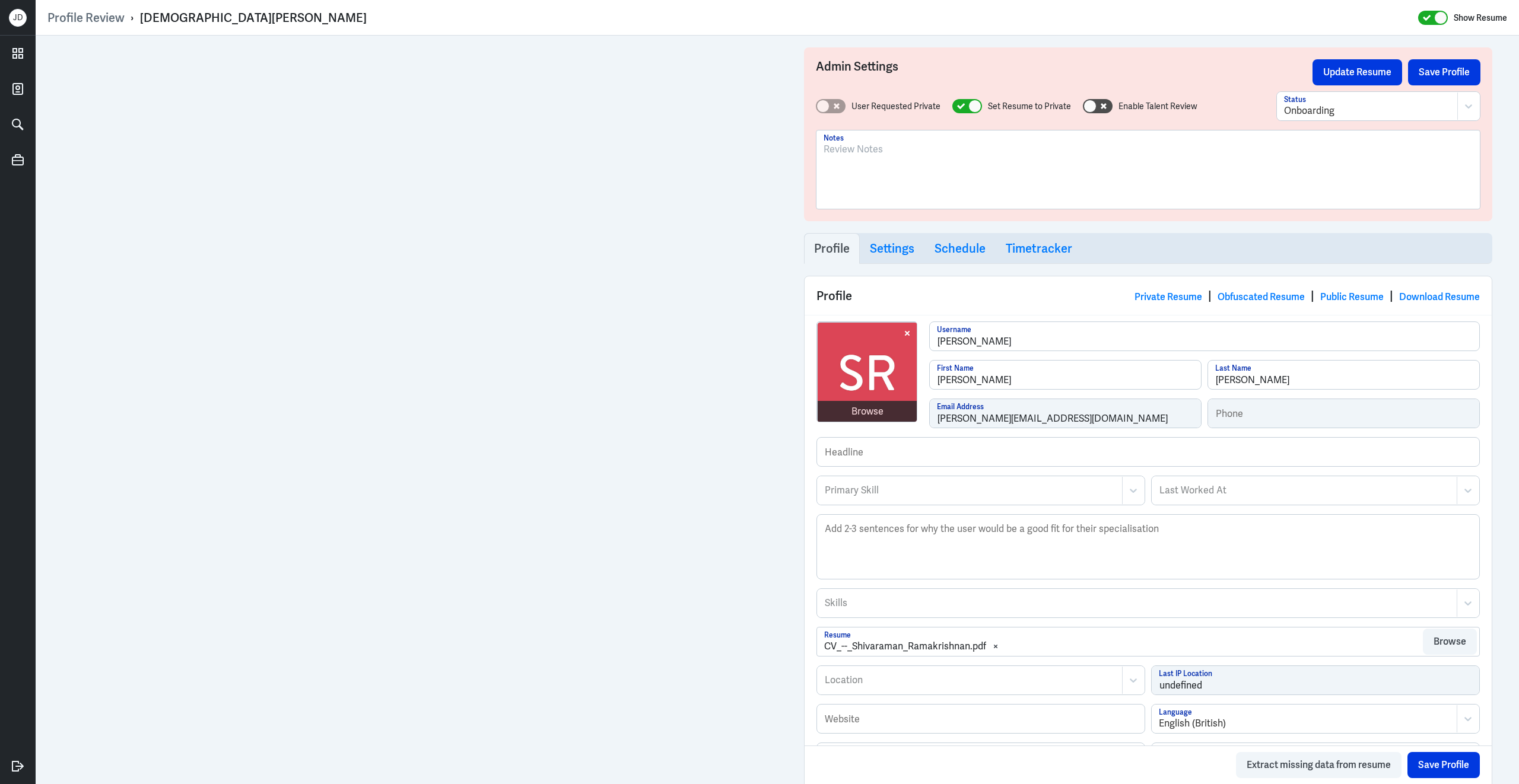
click at [882, 180] on div at bounding box center [1148, 174] width 649 height 64
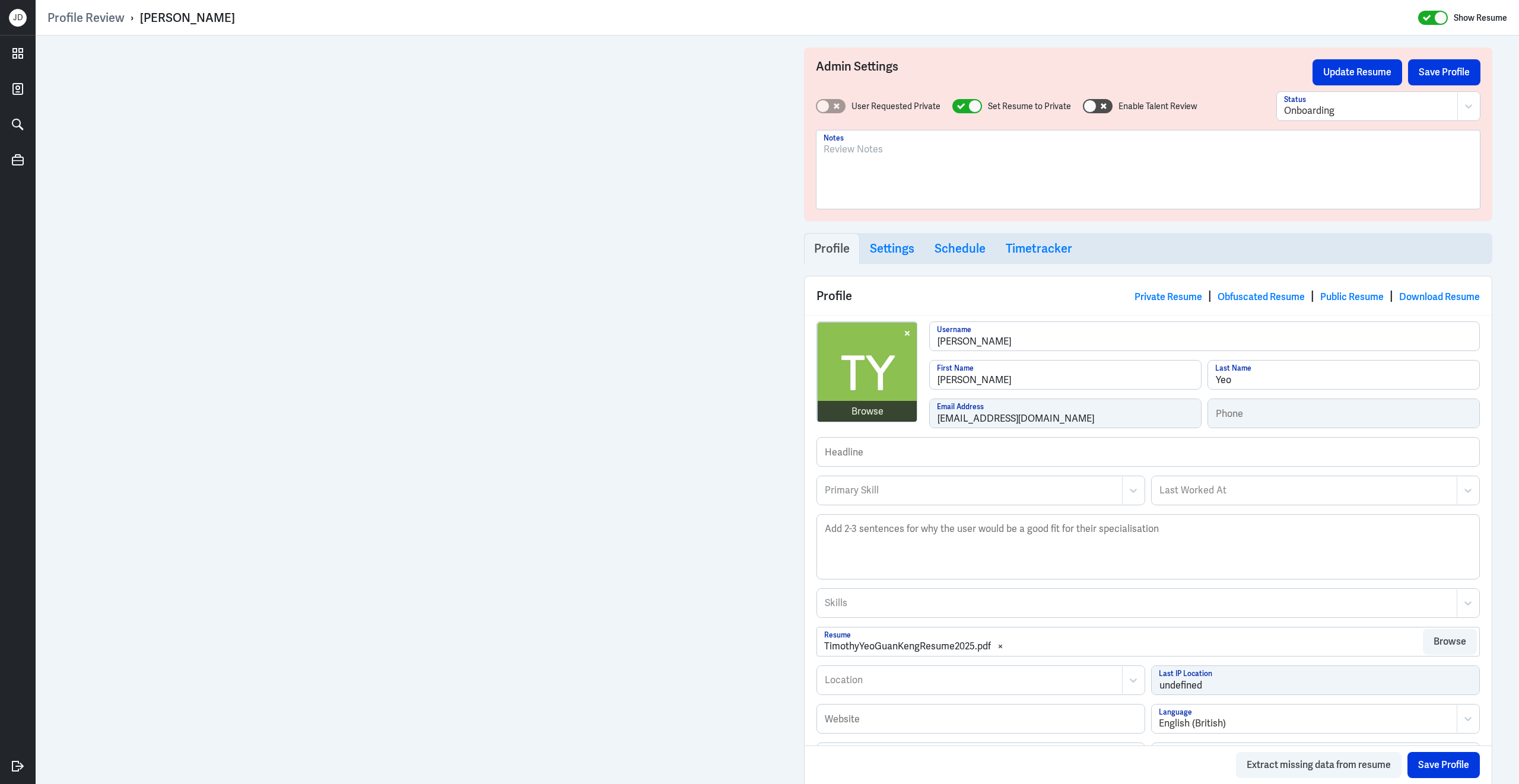
click at [883, 161] on div at bounding box center [1148, 174] width 649 height 64
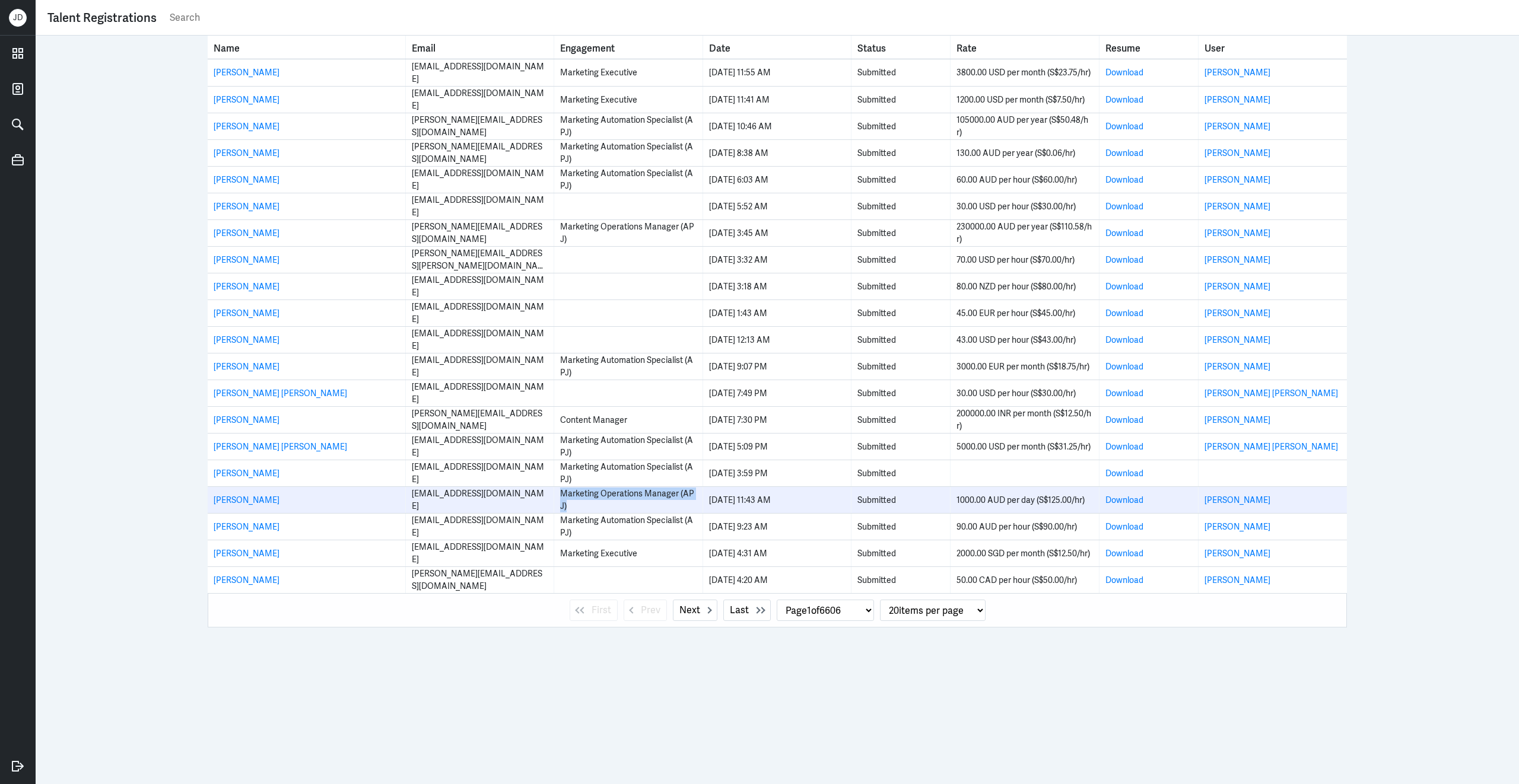
drag, startPoint x: 573, startPoint y: 509, endPoint x: 555, endPoint y: 489, distance: 26.9
click at [555, 489] on td "Marketing Operations Manager (APJ)" at bounding box center [628, 500] width 148 height 26
copy div "Marketing Operations Manager (APJ)"
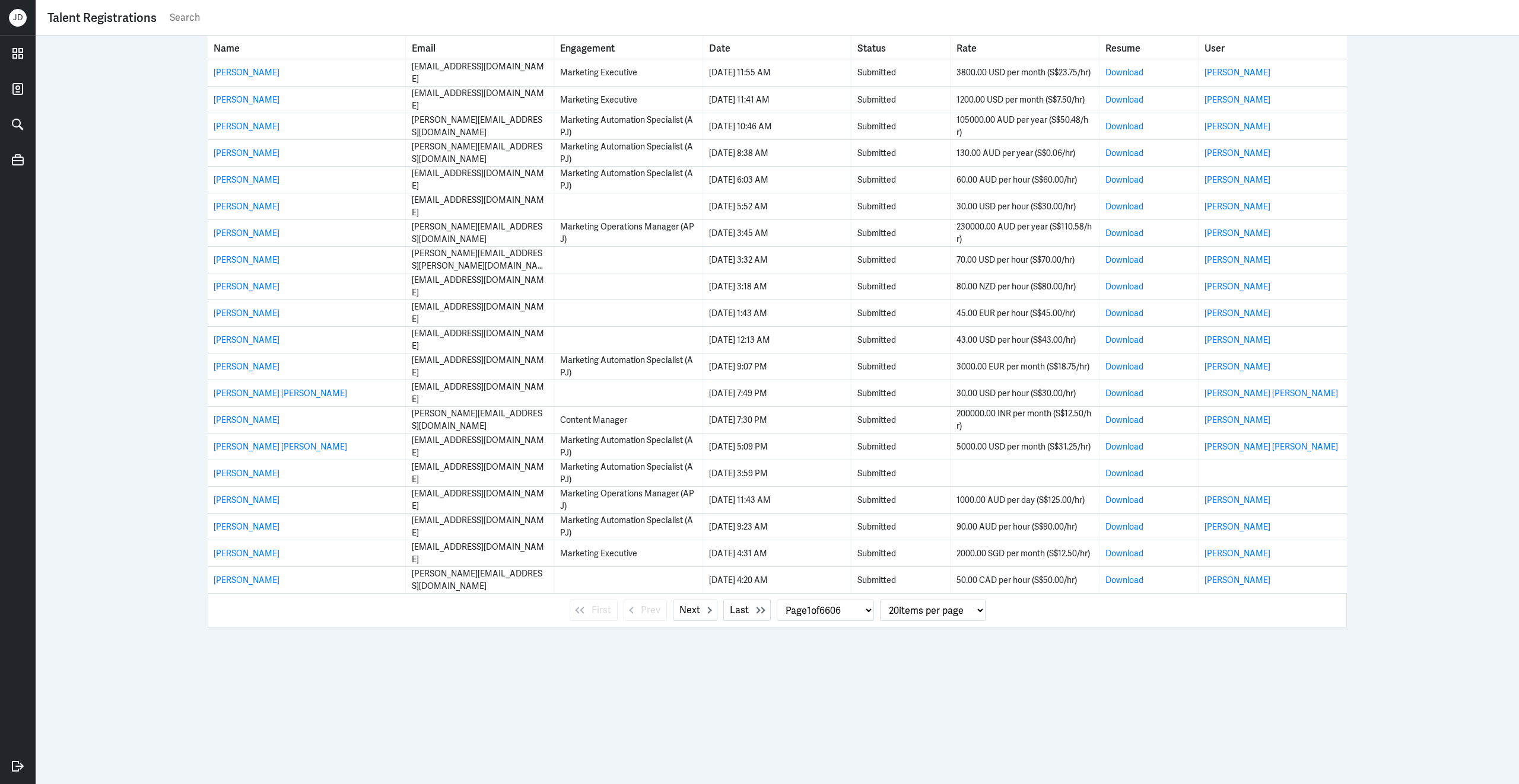
click at [266, 23] on input "text" at bounding box center [837, 17] width 1338 height 18
paste input "Marketing Operations Manager (APJ)"
type input "Marketing Operations Manager (APJ)"
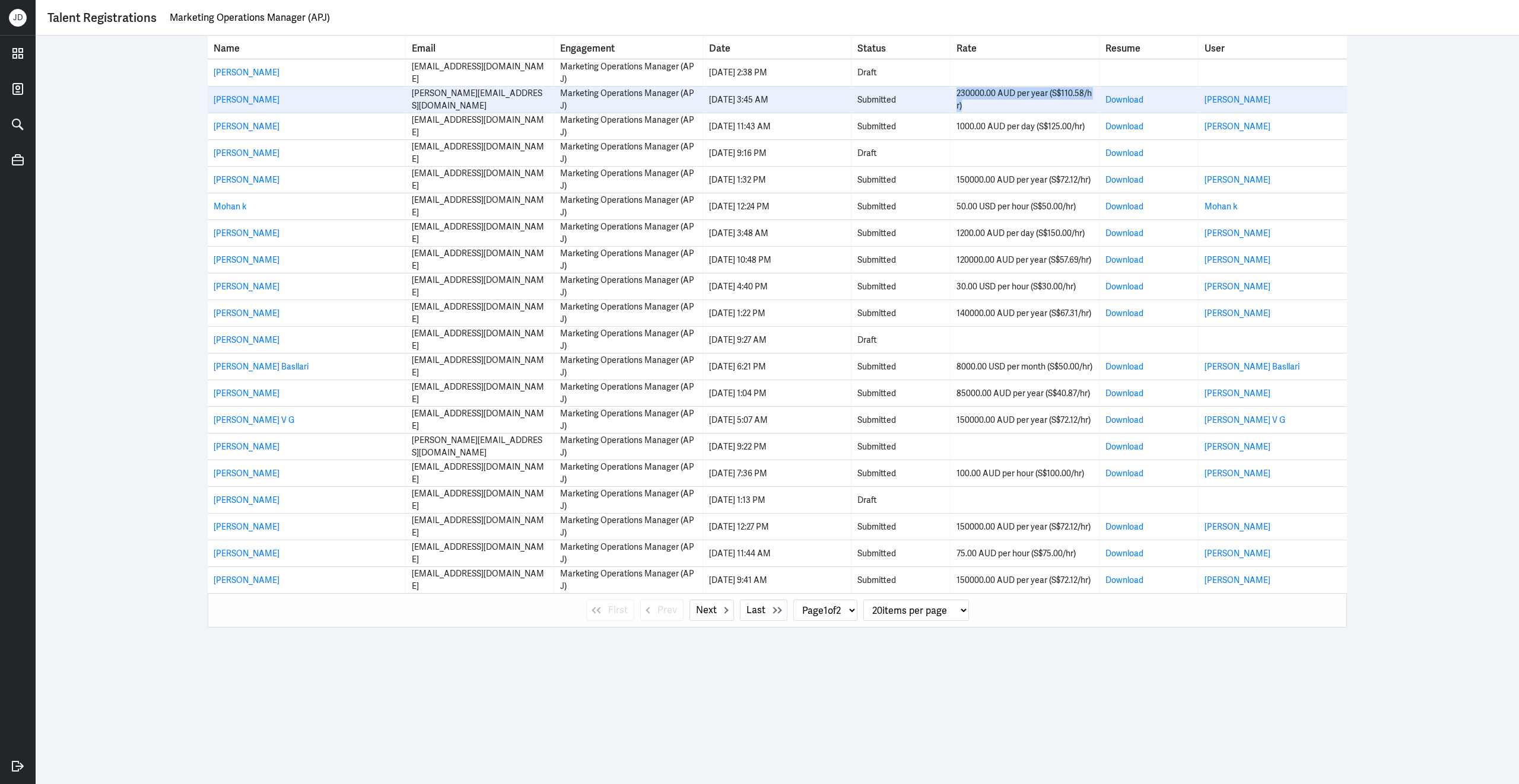
drag, startPoint x: 973, startPoint y: 107, endPoint x: 956, endPoint y: 94, distance: 21.4
click at [956, 94] on div "230000.00 AUD per year (S$110.58/hr)" at bounding box center [1024, 100] width 136 height 25
copy div "230000.00 AUD per year (S$110.58/hr)"
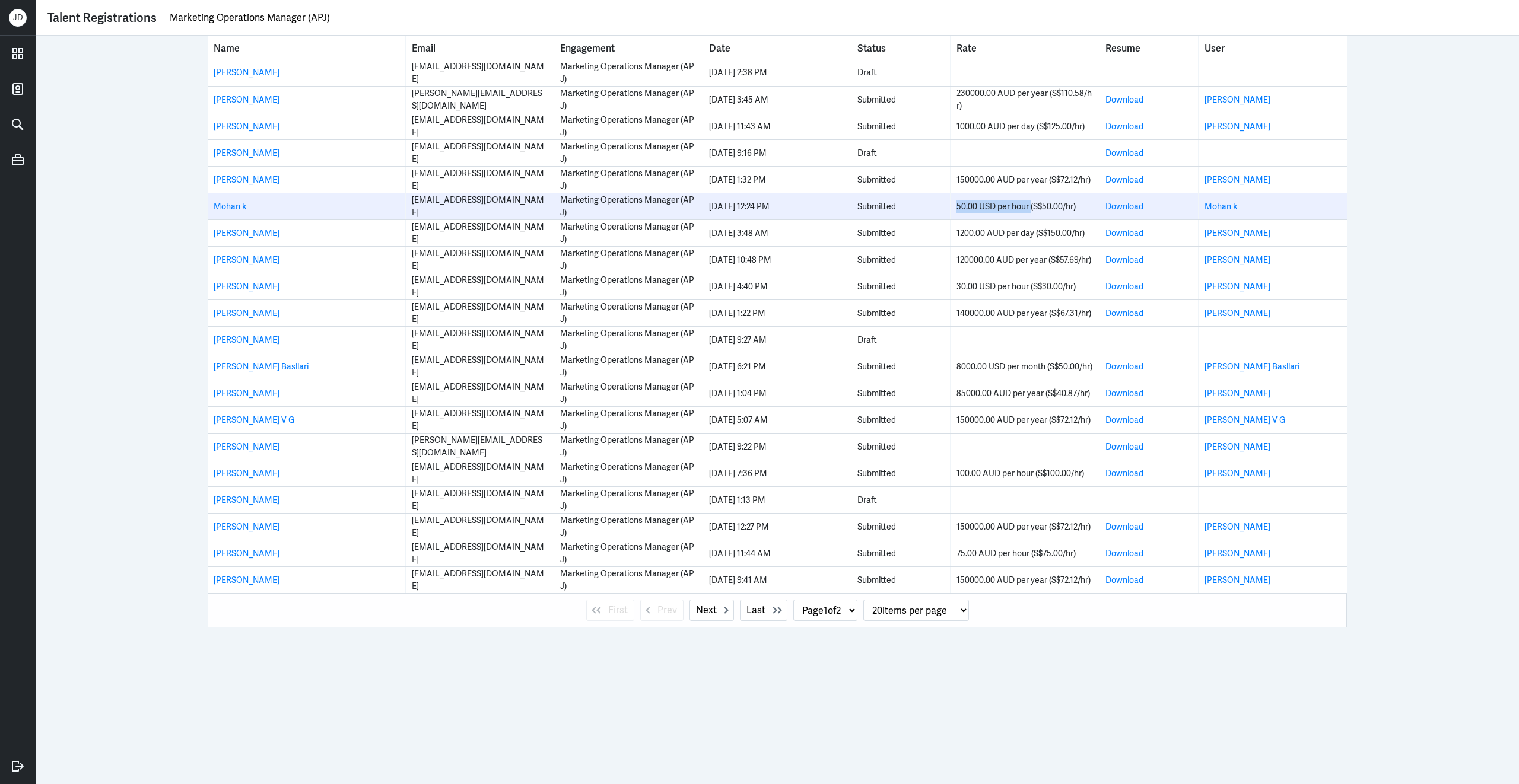
drag, startPoint x: 957, startPoint y: 207, endPoint x: 1031, endPoint y: 208, distance: 74.0
click at [1031, 208] on div "50.00 USD per hour (S$50.00/hr)" at bounding box center [1024, 207] width 136 height 12
copy div "50.00 USD per hour"
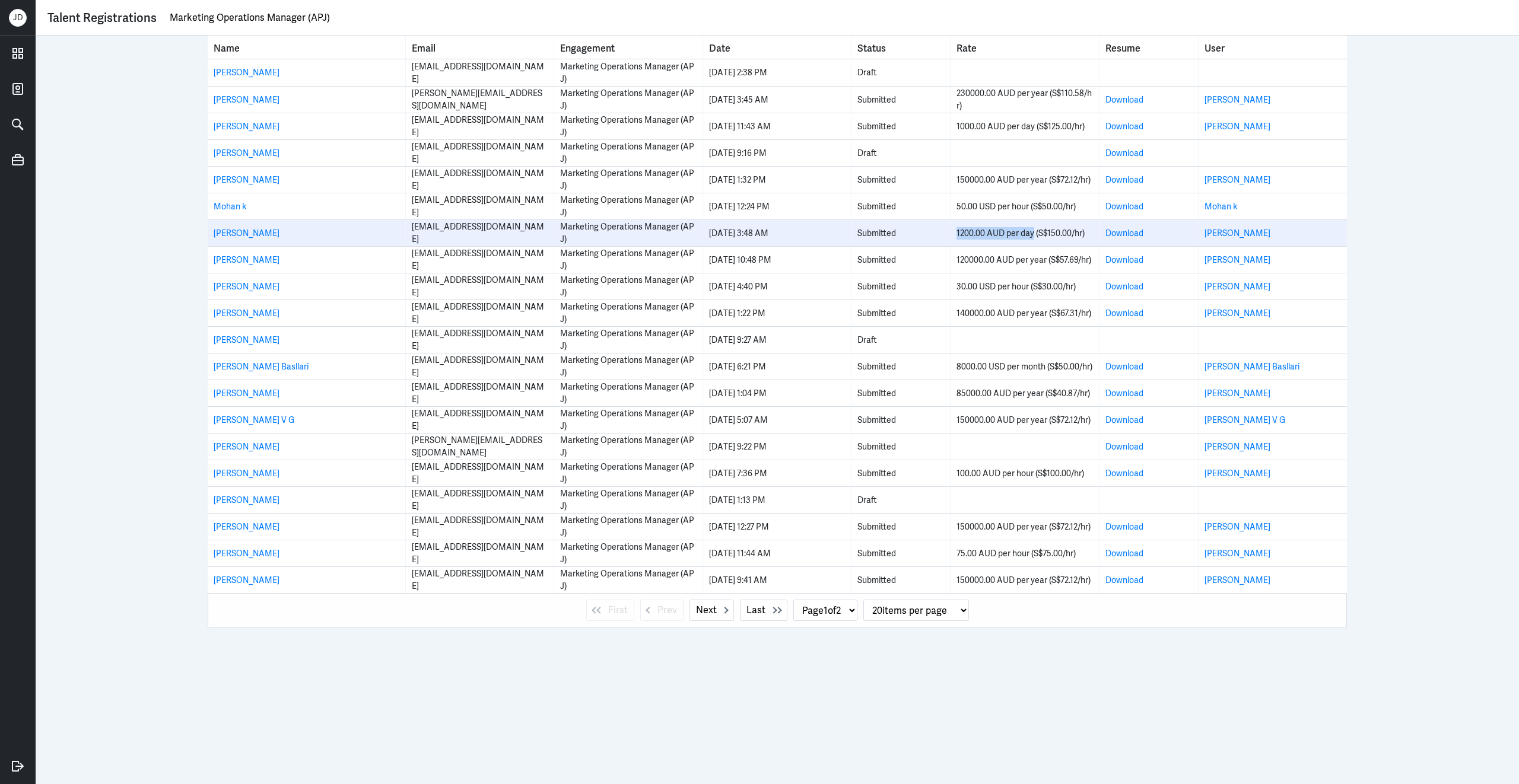
drag, startPoint x: 1033, startPoint y: 234, endPoint x: 939, endPoint y: 234, distance: 94.0
click at [939, 234] on tr "Louise Peacock louisempeacock@gmail.com Marketing Operations Manager (APJ) 3 Oc…" at bounding box center [777, 232] width 1139 height 27
copy tr "1200.00 AUD per day"
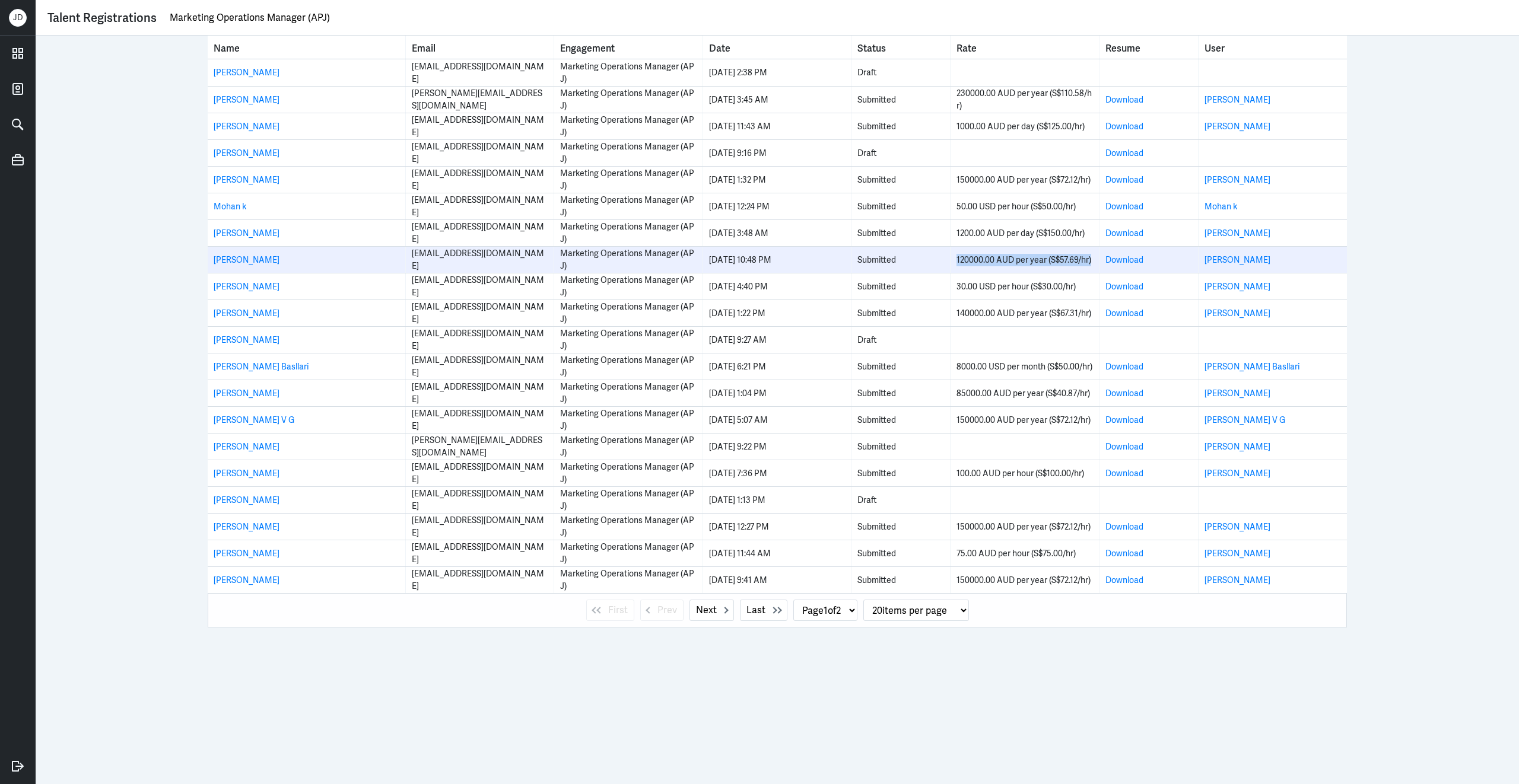
drag, startPoint x: 955, startPoint y: 259, endPoint x: 1095, endPoint y: 259, distance: 140.0
click at [1094, 261] on td "120000.00 AUD per year (S$57.69/hr)" at bounding box center [1025, 260] width 148 height 26
copy div "120000.00 AUD per year (S$57.69/hr)"
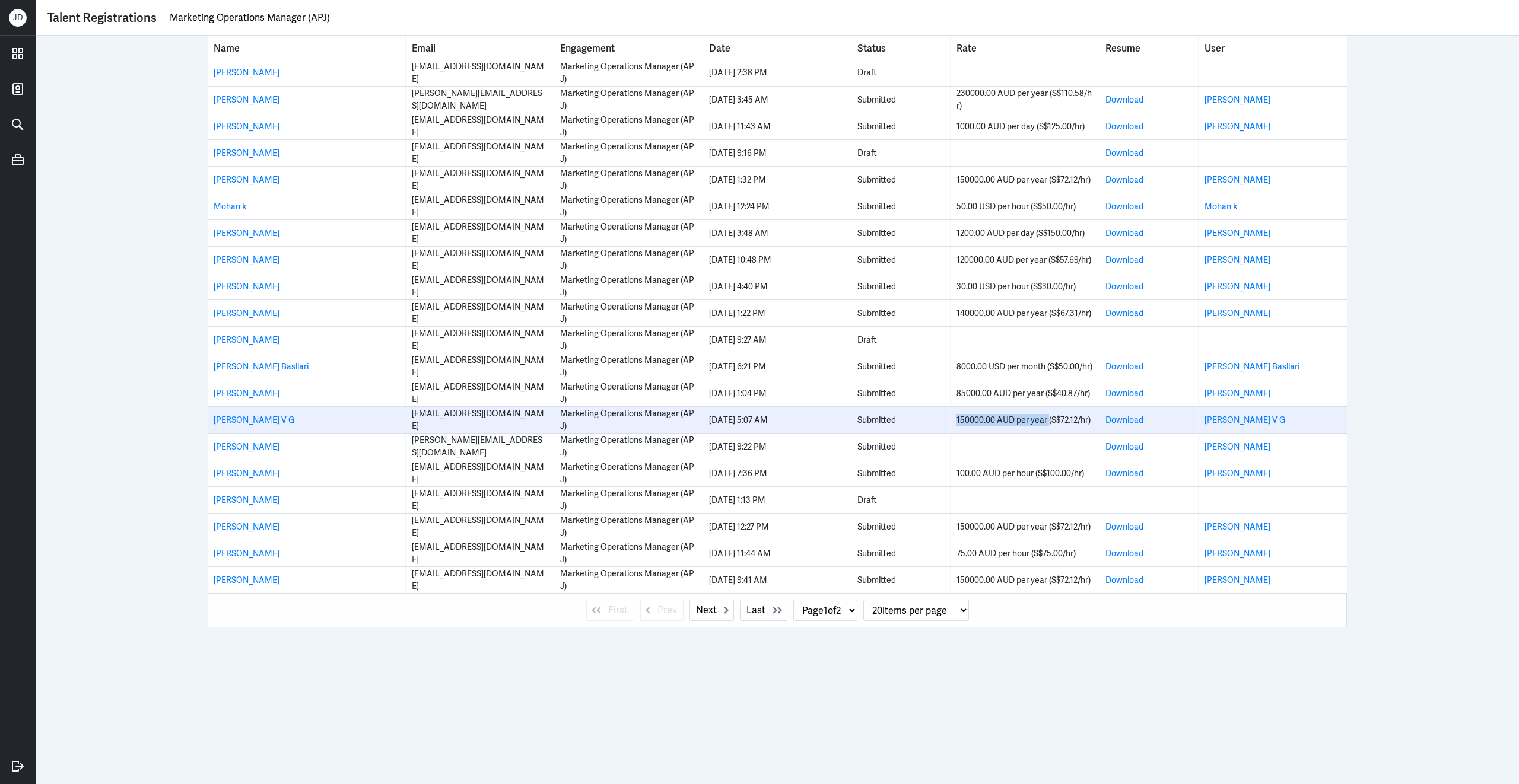
drag, startPoint x: 956, startPoint y: 419, endPoint x: 1047, endPoint y: 419, distance: 91.0
click at [1047, 420] on div "150000.00 AUD per year (S$72.12/hr)" at bounding box center [1024, 420] width 136 height 12
copy div "150000.00 AUD per year"
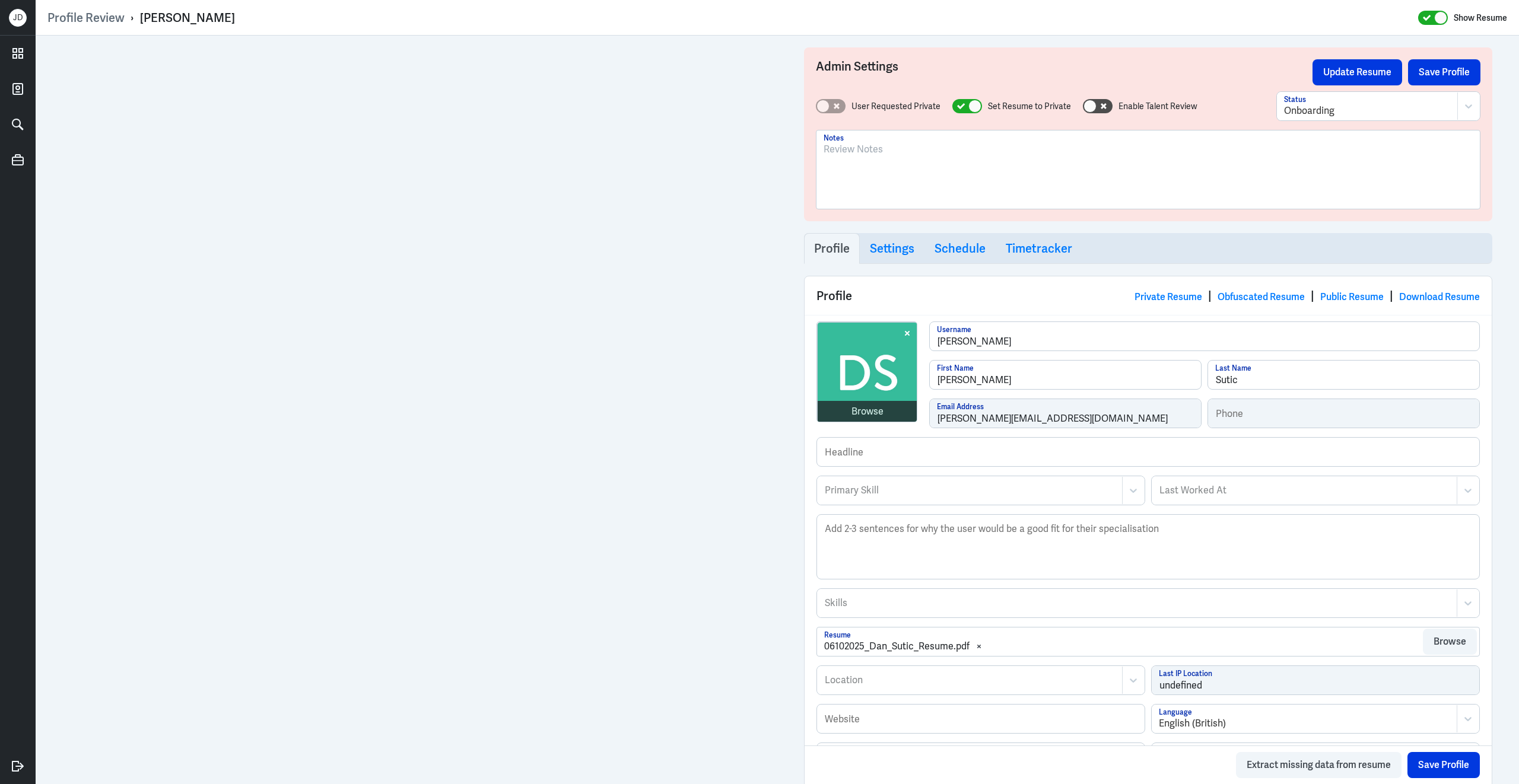
click at [929, 172] on div at bounding box center [1148, 174] width 649 height 64
drag, startPoint x: 138, startPoint y: 17, endPoint x: 259, endPoint y: 21, distance: 121.1
click at [259, 21] on div "Profile Review › Daniel Sutic Show Resume" at bounding box center [777, 17] width 1459 height 16
copy div "Daniel Sutic"
drag, startPoint x: 1012, startPoint y: 158, endPoint x: 782, endPoint y: 151, distance: 230.1
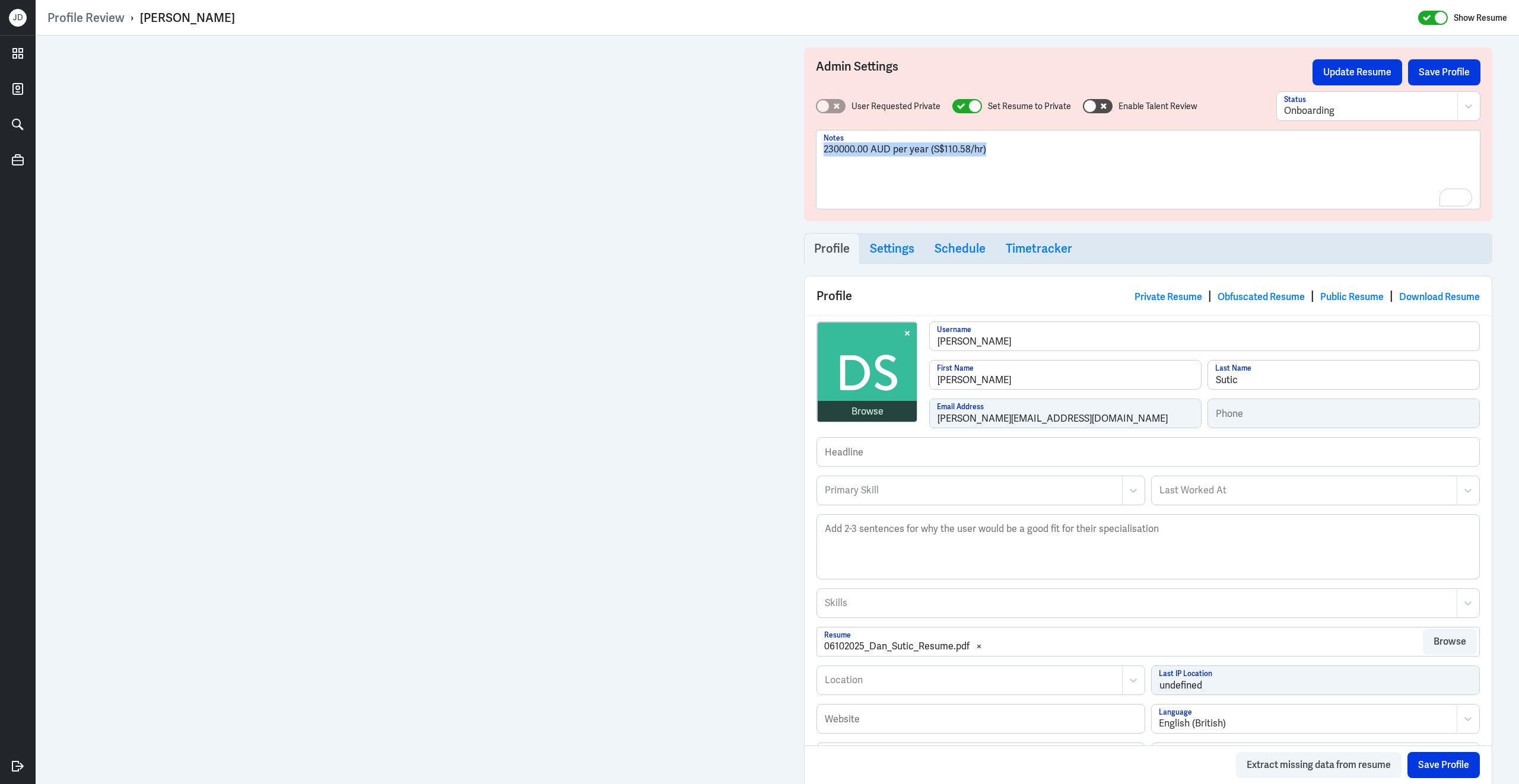
click at [782, 151] on div "Admin Settings Update Resume Save Profile User Requested Private Set Resume to …" at bounding box center [777, 565] width 1483 height 1058
copy span "230000.00 AUD per year (S$110.58/hr)"
click at [1060, 159] on div "230000.00 AUD per year (S$110.58/hr)" at bounding box center [1148, 174] width 649 height 64
click at [1464, 75] on button "Save Profile" at bounding box center [1444, 72] width 72 height 26
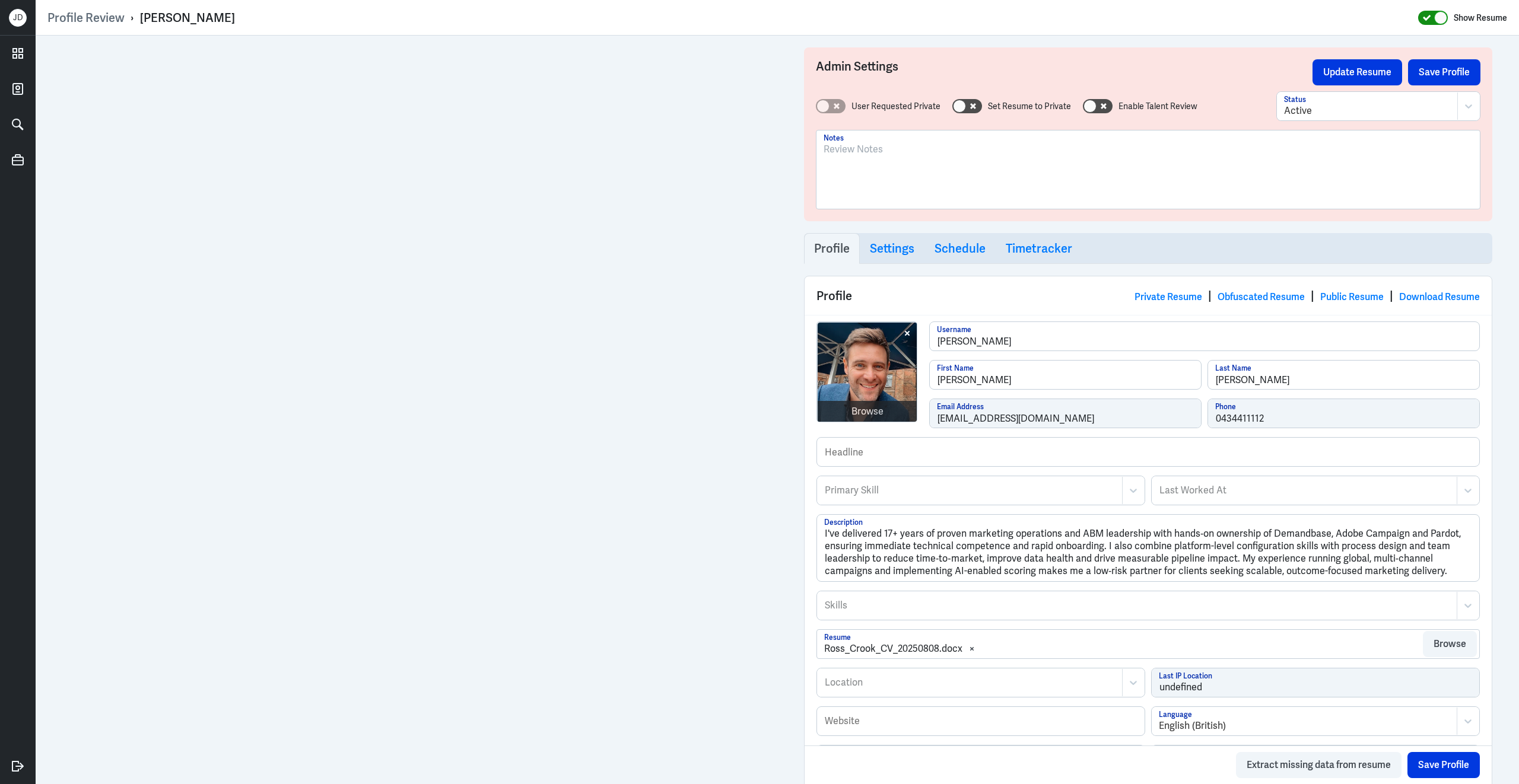
click at [1428, 12] on div at bounding box center [1433, 17] width 30 height 14
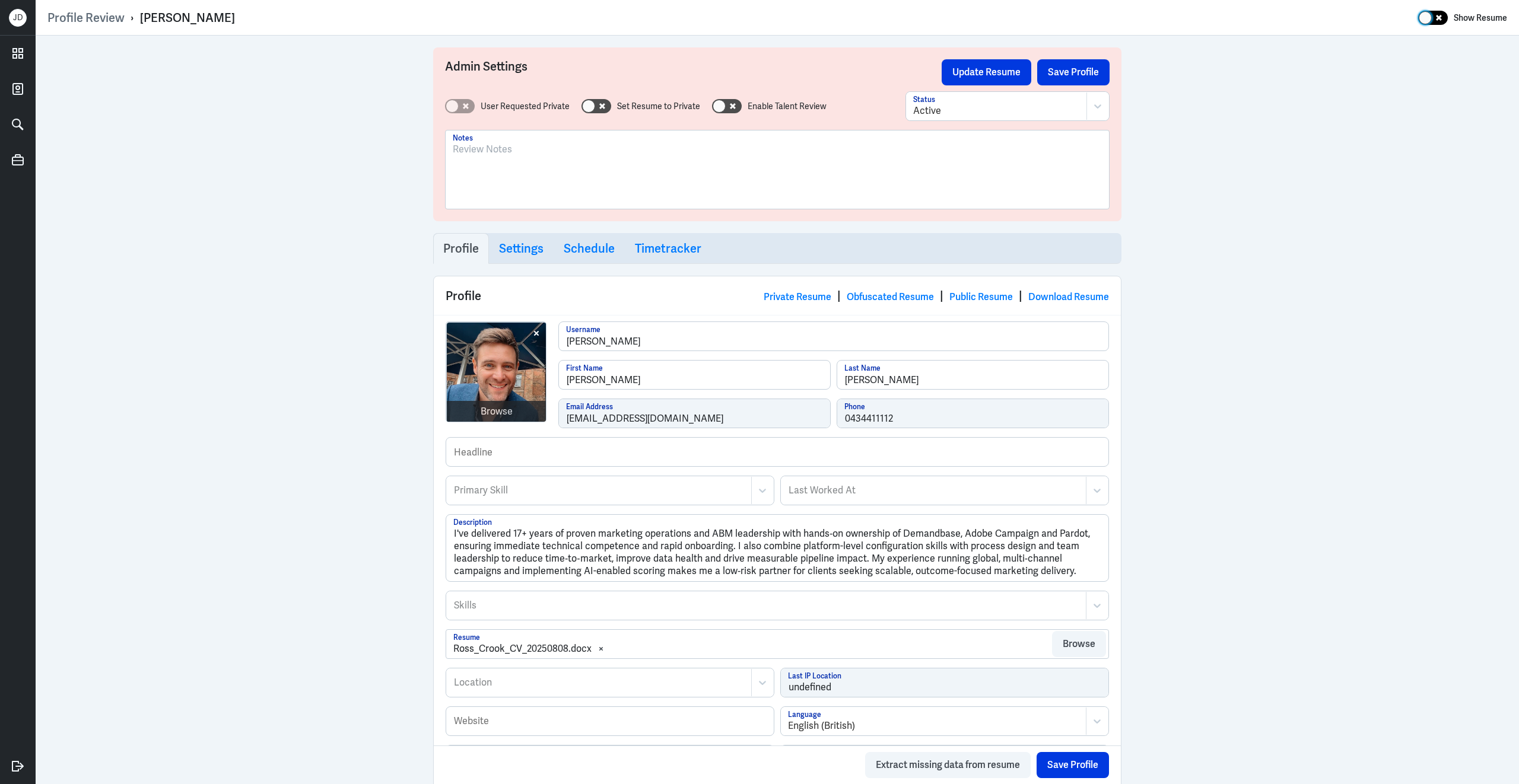
click at [1440, 19] on icon at bounding box center [1439, 18] width 6 height 6
checkbox input "true"
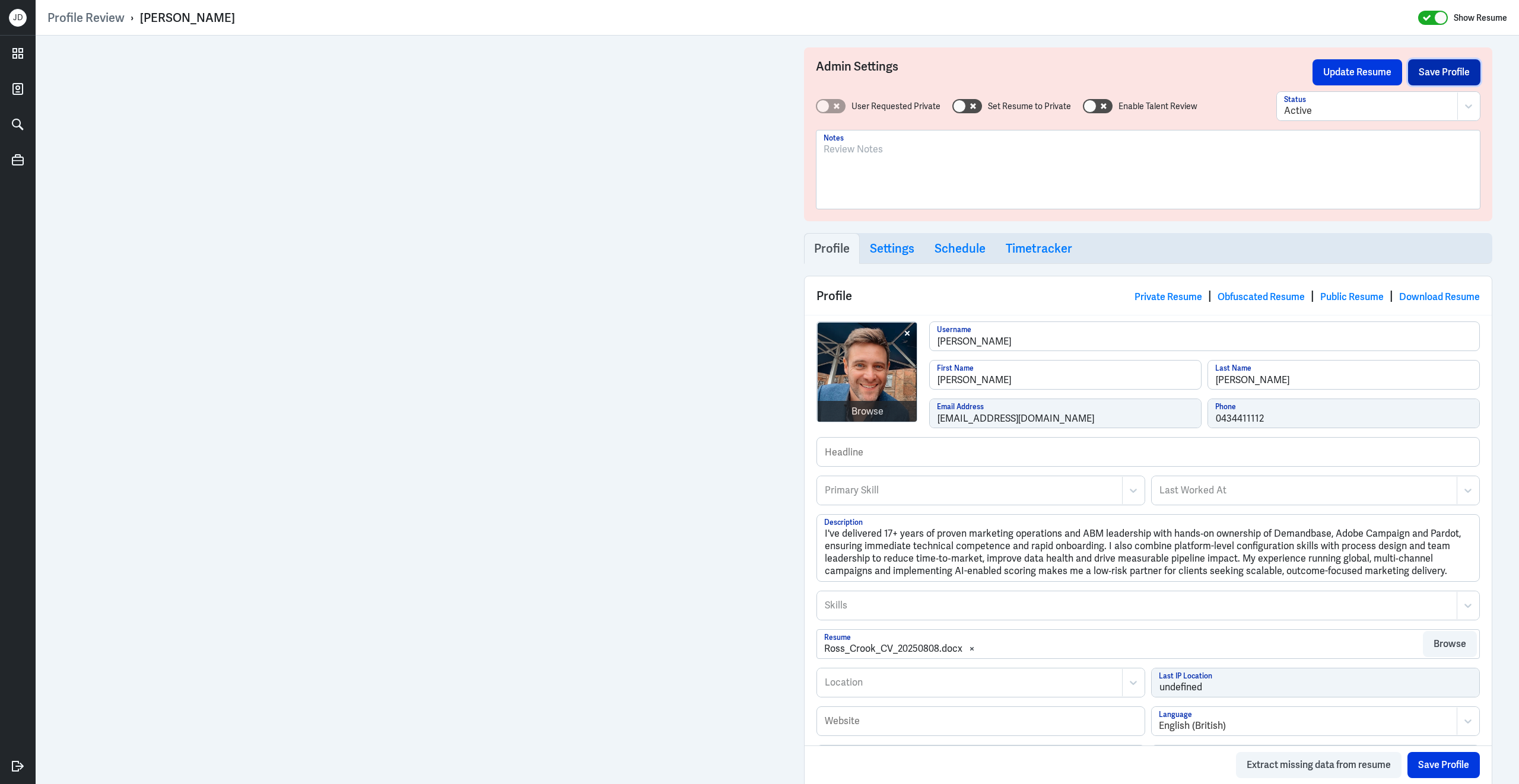
click at [1452, 79] on button "Save Profile" at bounding box center [1444, 72] width 72 height 26
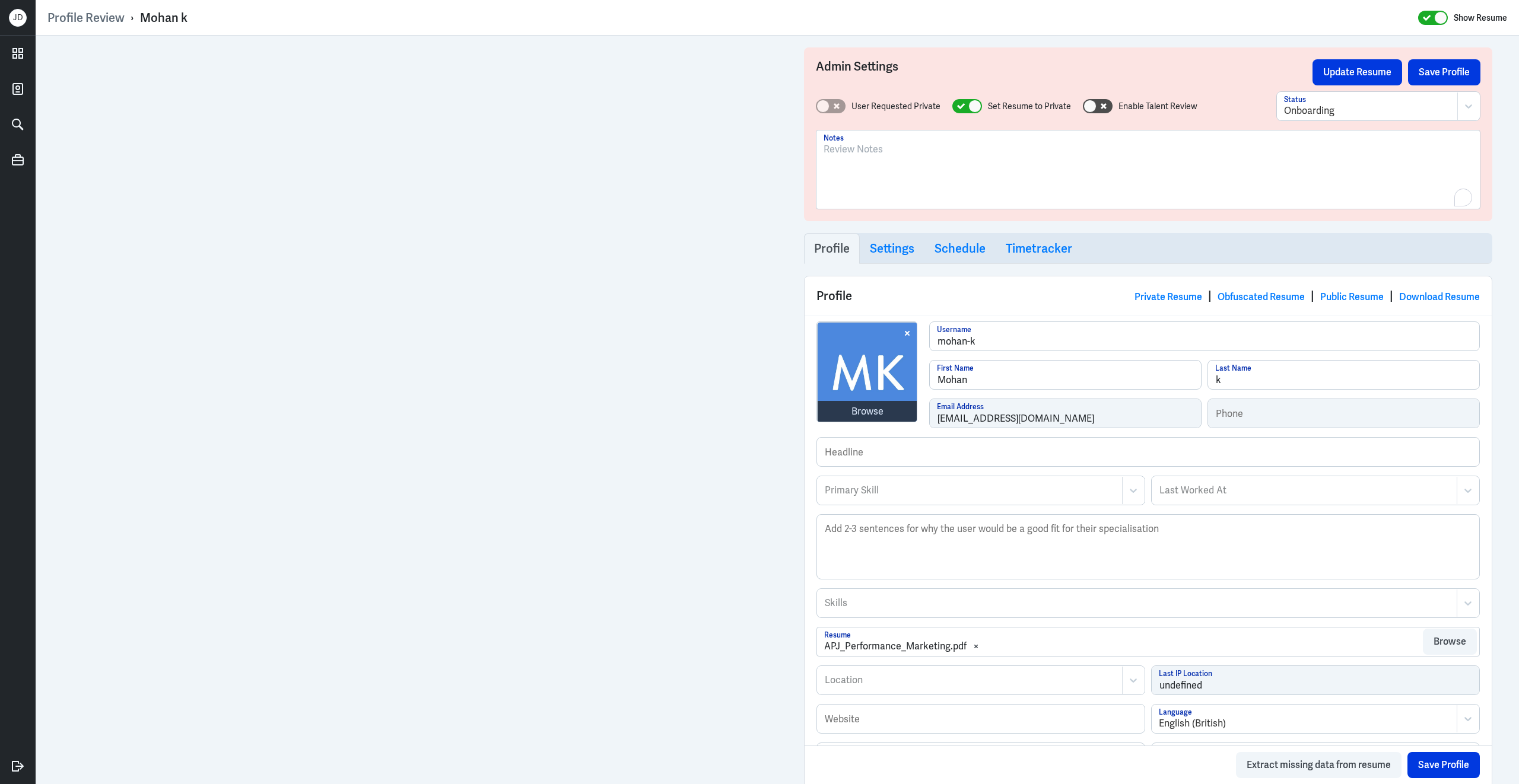
click at [930, 186] on div "To enrich screen reader interactions, please activate Accessibility in Grammarl…" at bounding box center [1148, 174] width 649 height 64
drag, startPoint x: 139, startPoint y: 17, endPoint x: 277, endPoint y: 16, distance: 138.0
click at [277, 16] on div "Profile Review › Mohan k Show Resume" at bounding box center [777, 17] width 1459 height 16
copy div "Mohan k"
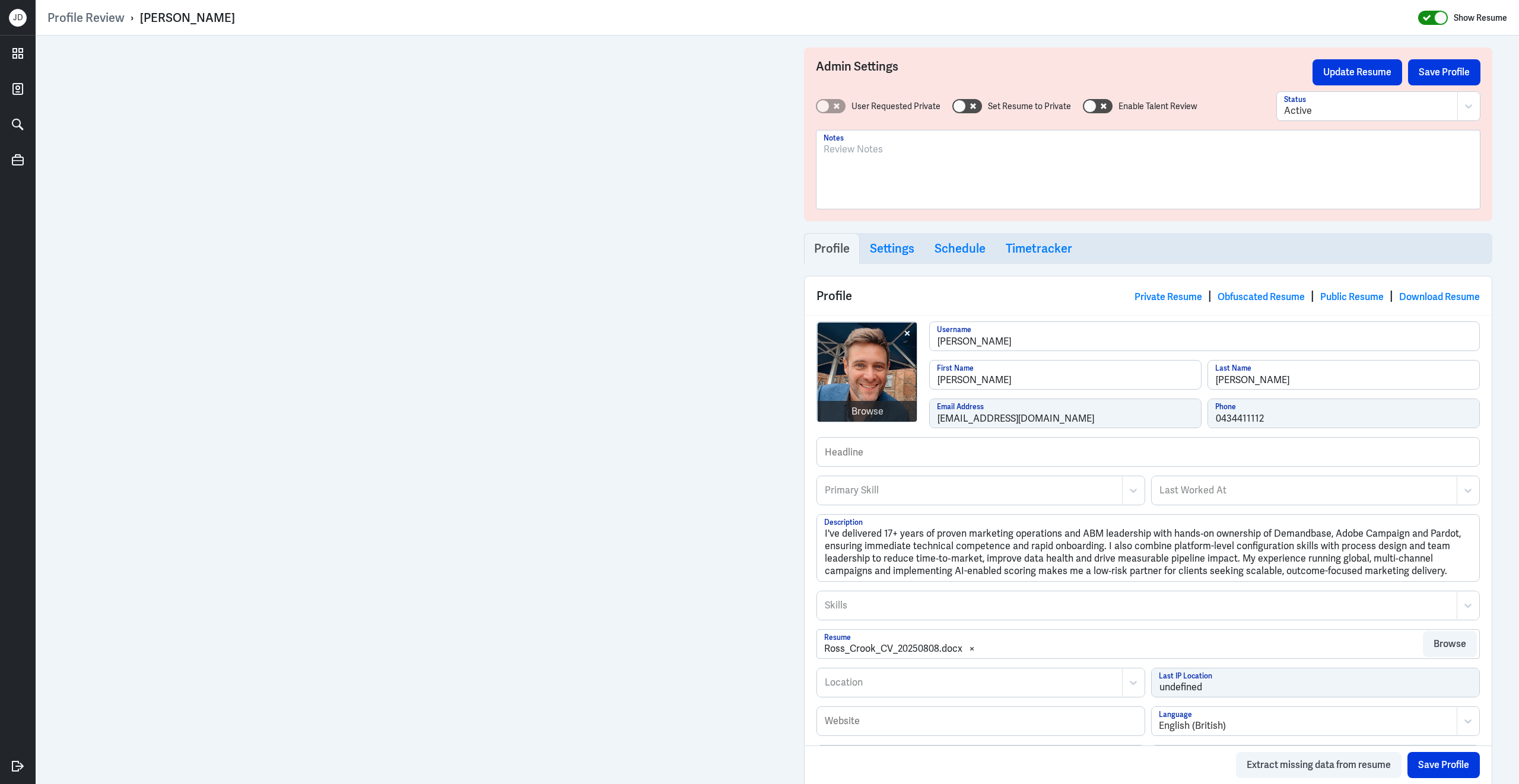
click at [1424, 13] on div at bounding box center [1433, 17] width 30 height 14
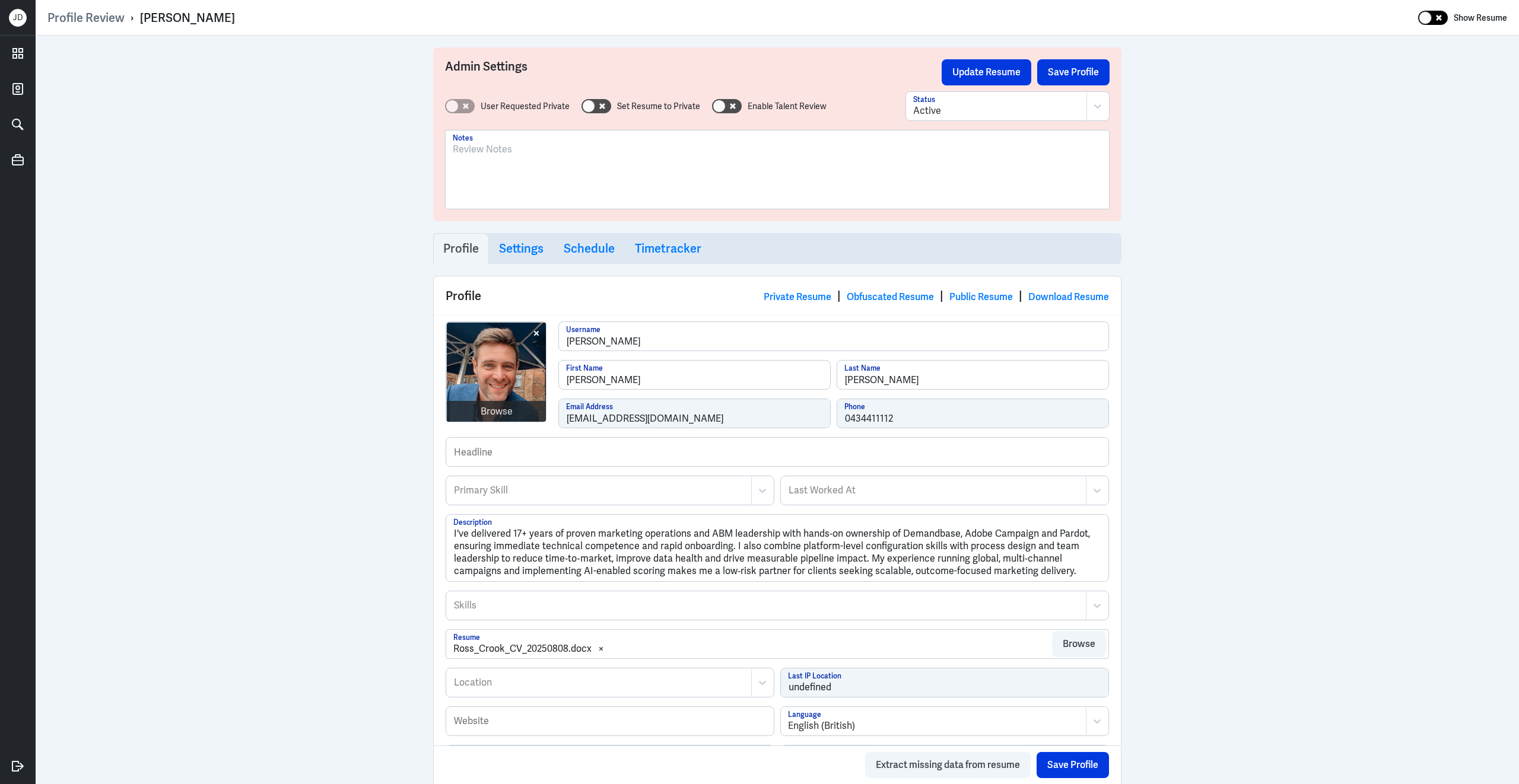
click at [1440, 19] on icon at bounding box center [1439, 18] width 6 height 6
checkbox input "true"
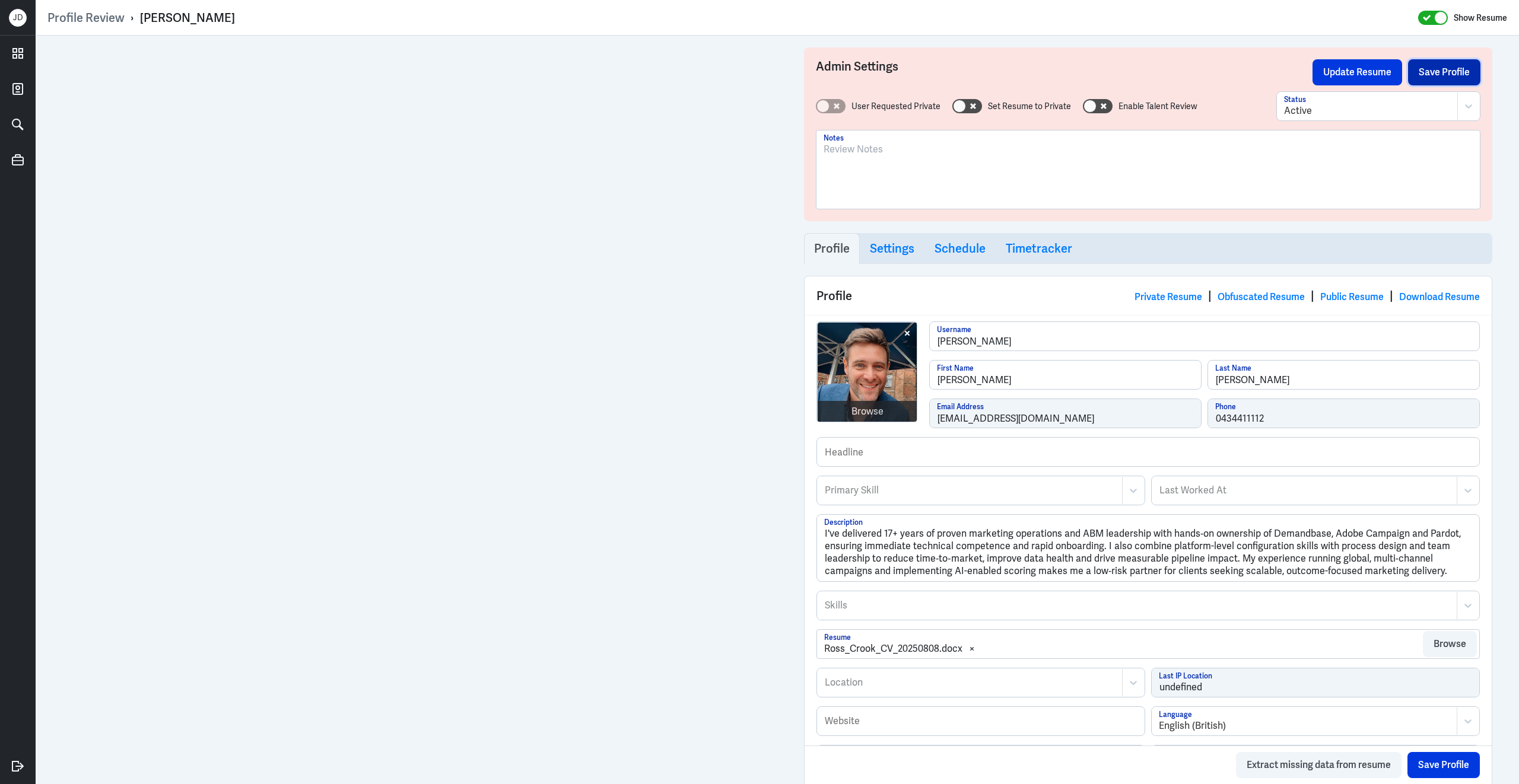
click at [1451, 73] on button "Save Profile" at bounding box center [1444, 72] width 72 height 26
click at [1082, 191] on div at bounding box center [1148, 174] width 649 height 64
click at [1422, 75] on button "Save Profile" at bounding box center [1444, 72] width 72 height 26
click at [957, 153] on p "REJECTED" at bounding box center [1148, 149] width 649 height 14
click at [1447, 67] on button "Save Profile" at bounding box center [1444, 72] width 72 height 26
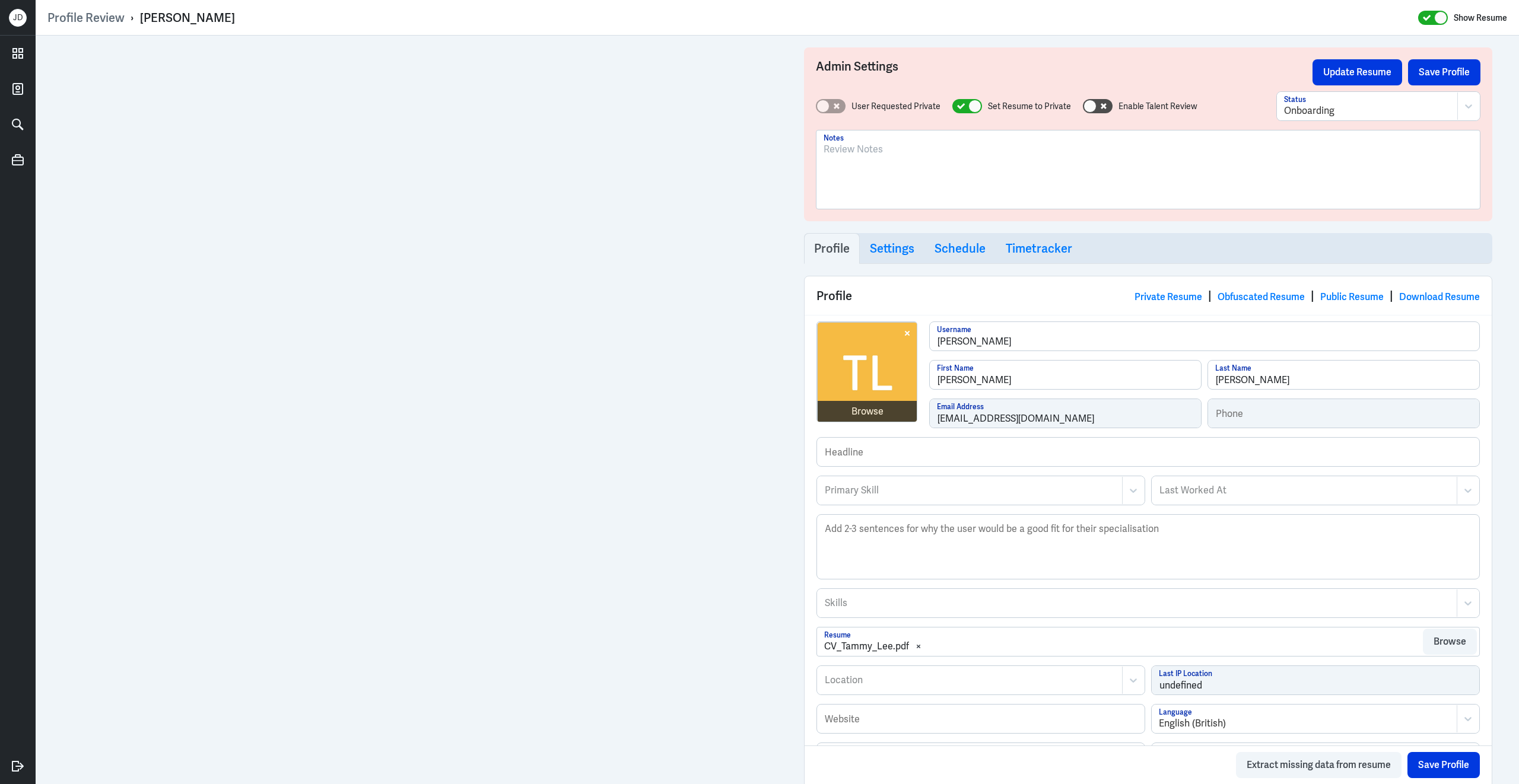
click at [932, 185] on div at bounding box center [1148, 174] width 649 height 64
drag, startPoint x: 137, startPoint y: 17, endPoint x: 232, endPoint y: 18, distance: 95.0
click at [232, 18] on div "Profile Review › [PERSON_NAME] Show Resume" at bounding box center [777, 17] width 1459 height 16
copy div "› [PERSON_NAME]"
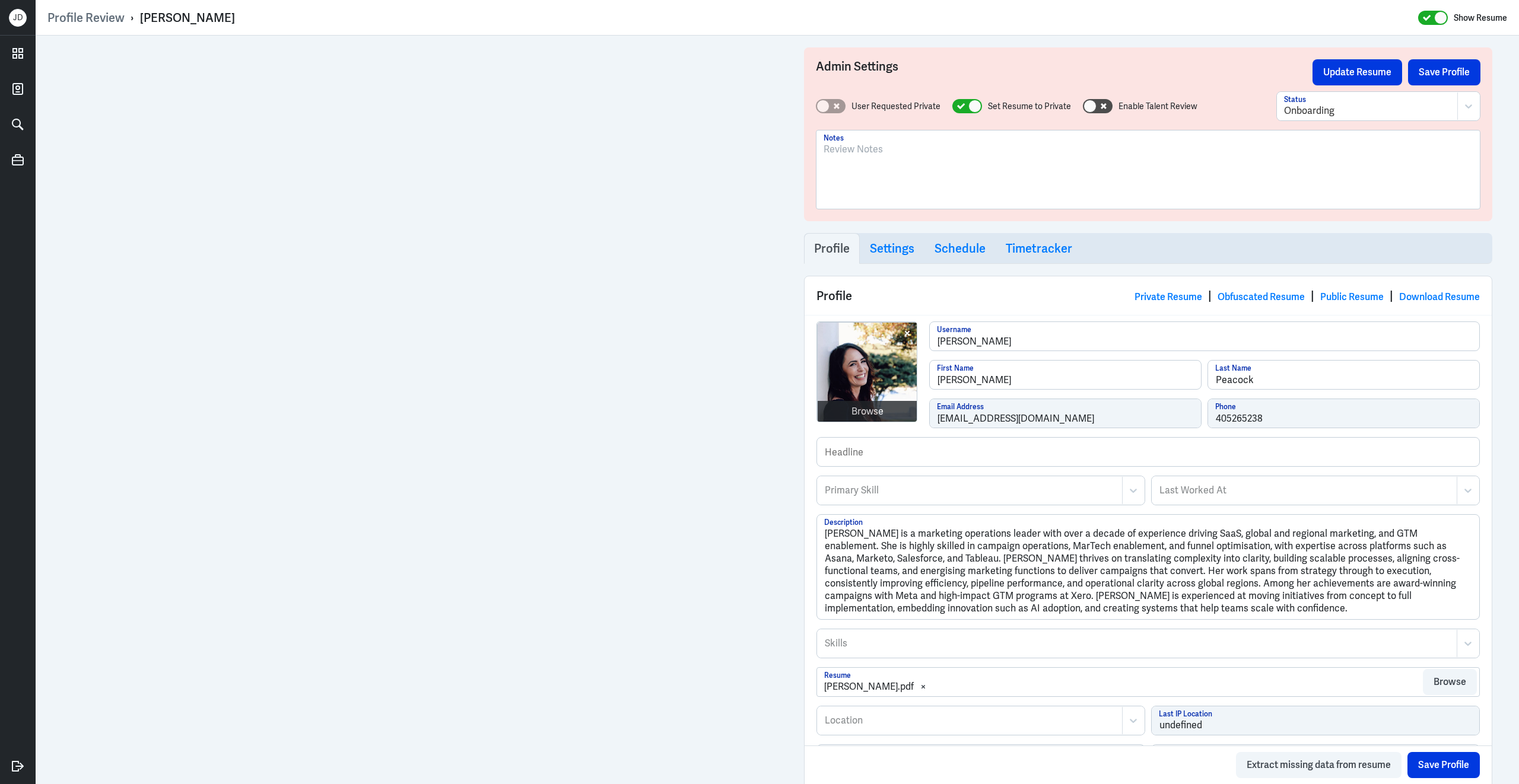
drag, startPoint x: 138, startPoint y: 17, endPoint x: 280, endPoint y: 16, distance: 142.0
click at [280, 17] on div "Profile Review › [PERSON_NAME] Show Resume" at bounding box center [777, 17] width 1459 height 16
drag, startPoint x: 228, startPoint y: 18, endPoint x: 133, endPoint y: 14, distance: 95.1
click at [133, 14] on div "Profile Review › [PERSON_NAME] Show Resume" at bounding box center [777, 17] width 1459 height 16
copy div "› [PERSON_NAME]"
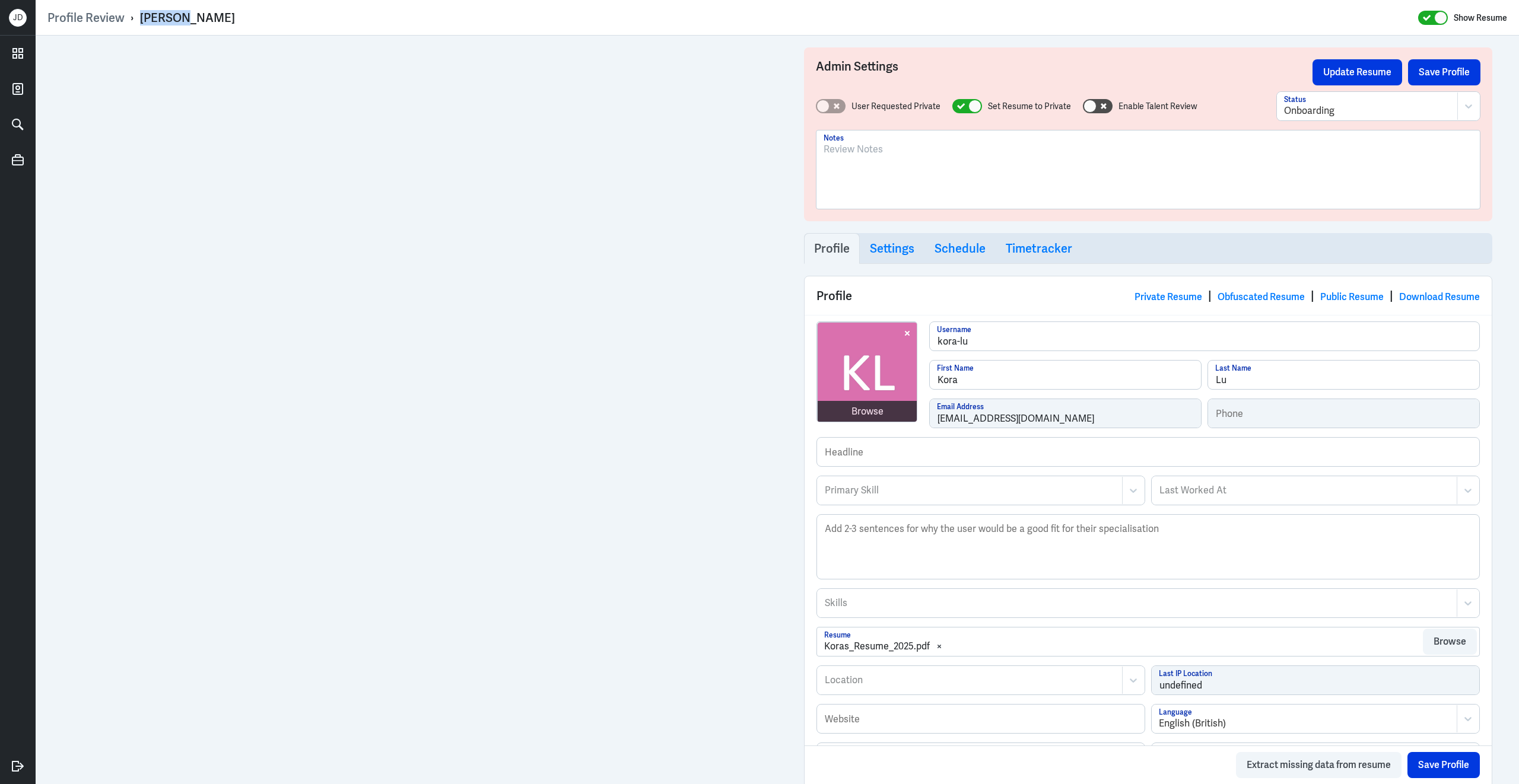
drag, startPoint x: 135, startPoint y: 14, endPoint x: 247, endPoint y: 12, distance: 112.0
click at [248, 13] on div "Profile Review › [PERSON_NAME] Show Resume" at bounding box center [777, 17] width 1459 height 16
copy div "› [PERSON_NAME]"
click at [933, 189] on div at bounding box center [1148, 174] width 649 height 64
click at [936, 160] on div "To enrich screen reader interactions, please activate Accessibility in Grammarl…" at bounding box center [1148, 174] width 649 height 64
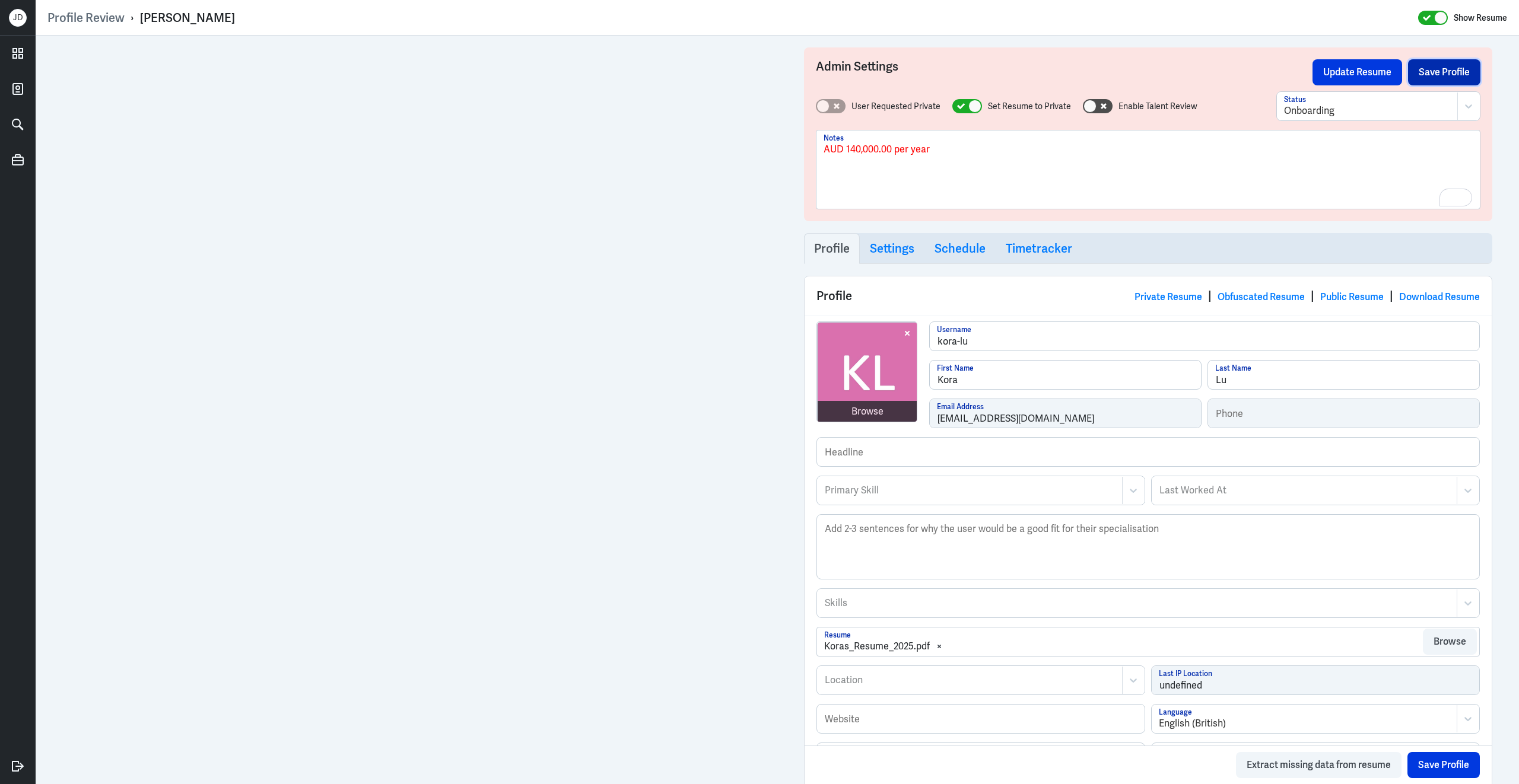
click at [1416, 77] on button "Save Profile" at bounding box center [1444, 72] width 72 height 26
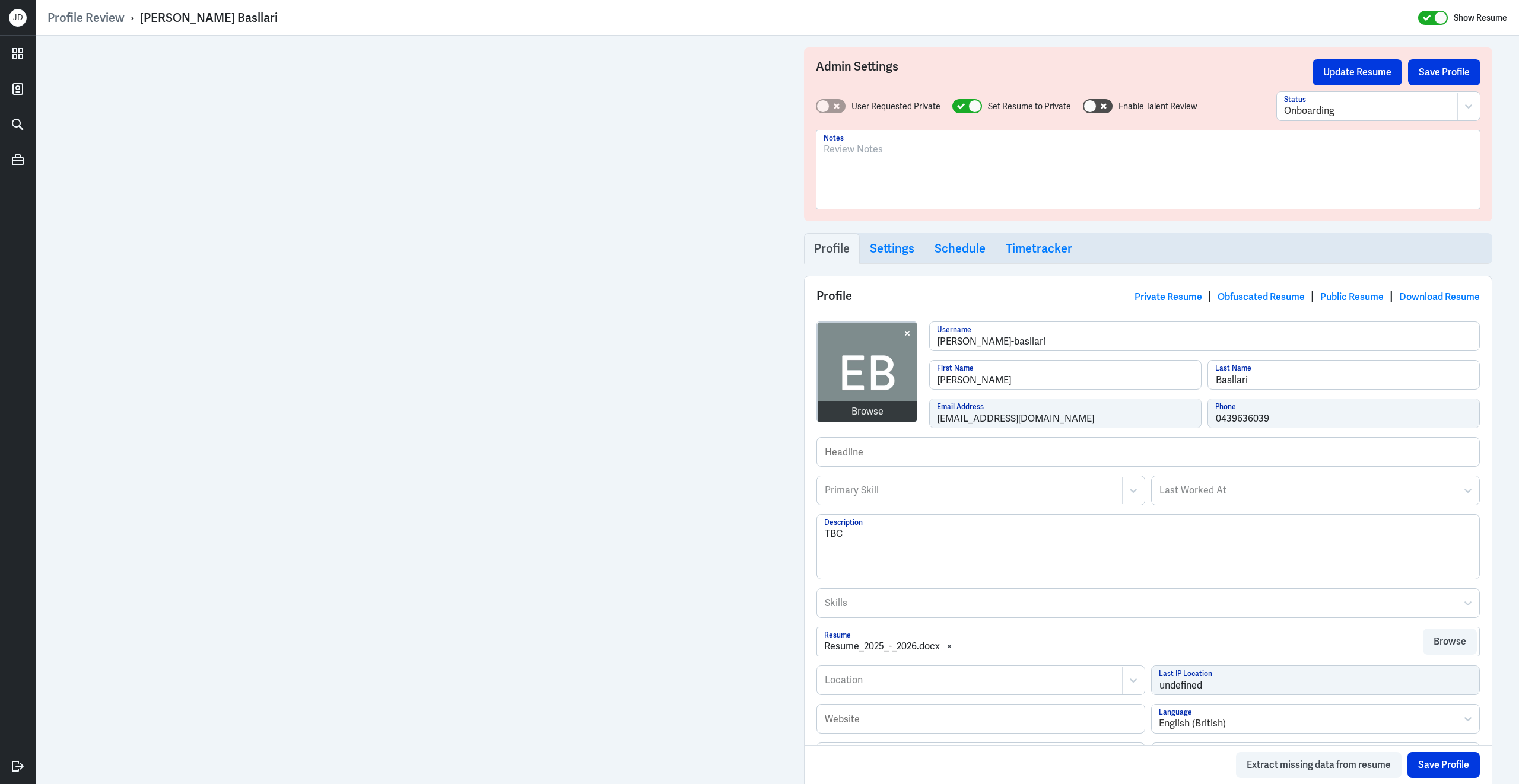
click at [935, 175] on div at bounding box center [1148, 174] width 649 height 64
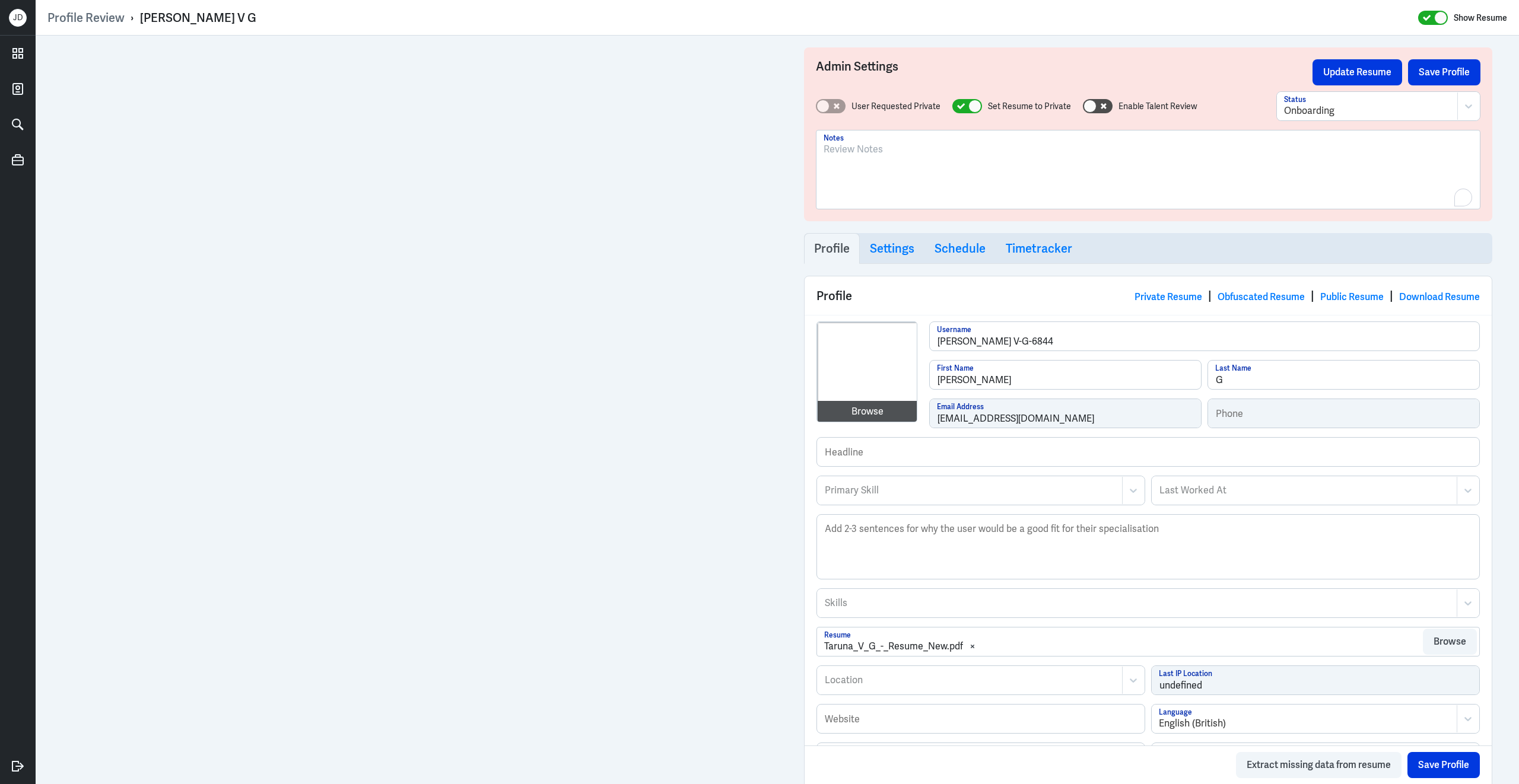
click at [962, 168] on div "To enrich screen reader interactions, please activate Accessibility in Grammarl…" at bounding box center [1148, 174] width 649 height 64
click at [1460, 61] on button "Save Profile" at bounding box center [1444, 72] width 72 height 26
click at [905, 166] on div at bounding box center [1148, 174] width 649 height 64
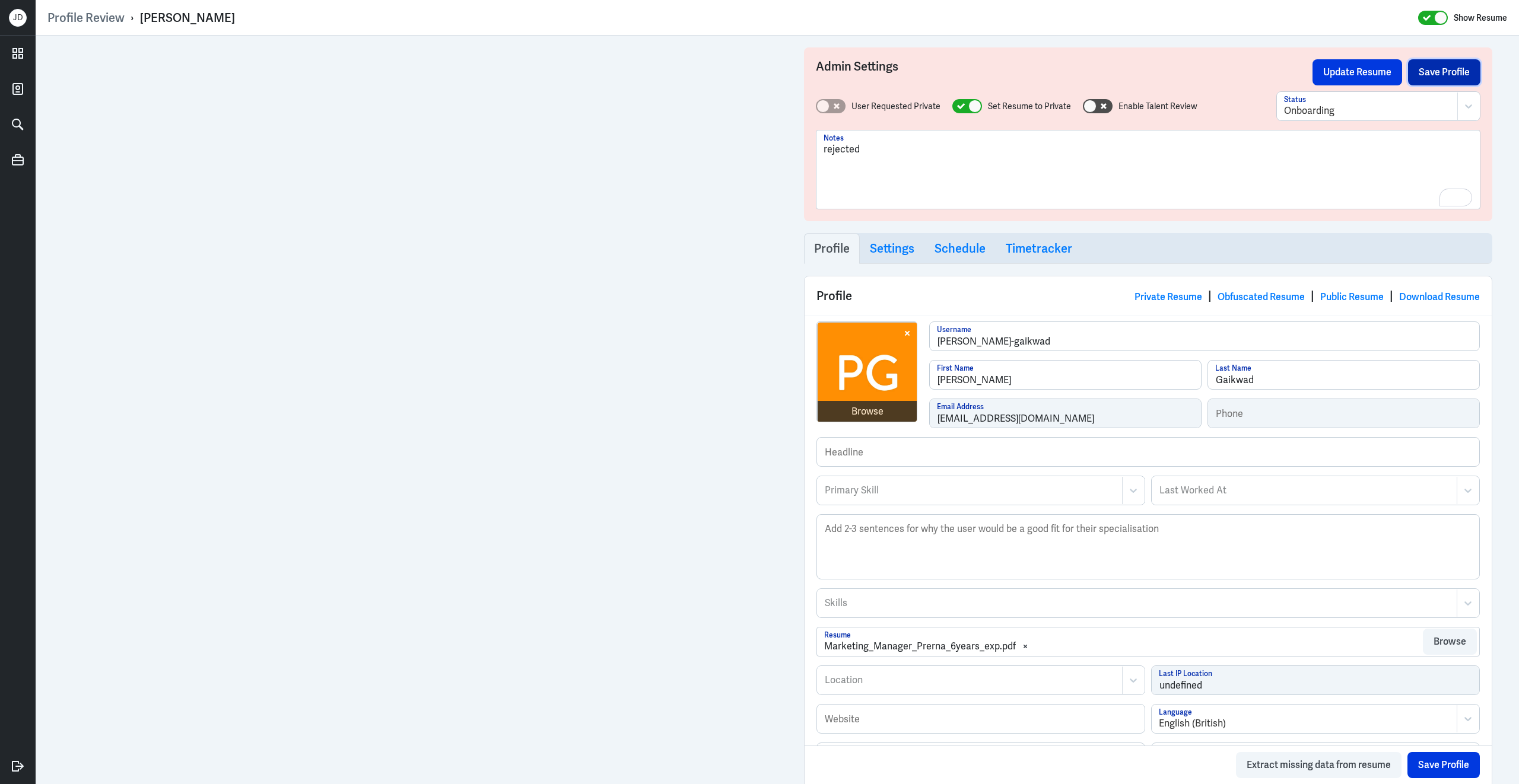
click at [1427, 66] on button "Save Profile" at bounding box center [1444, 72] width 72 height 26
